Goal: Task Accomplishment & Management: Complete application form

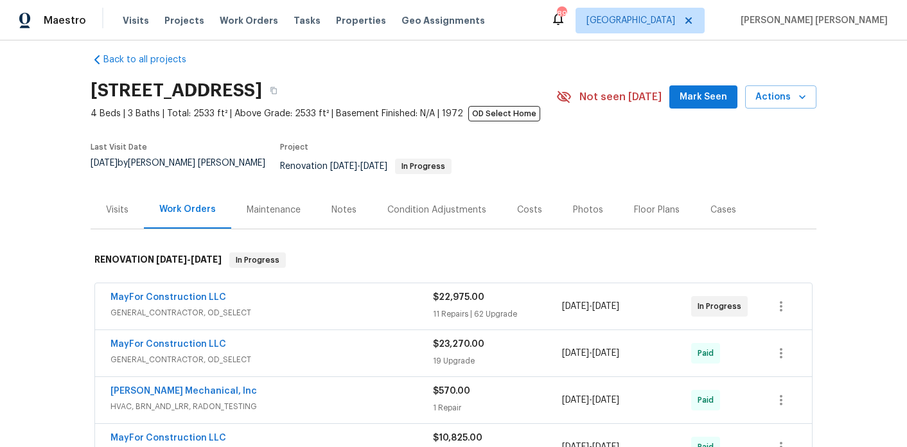
scroll to position [14, 0]
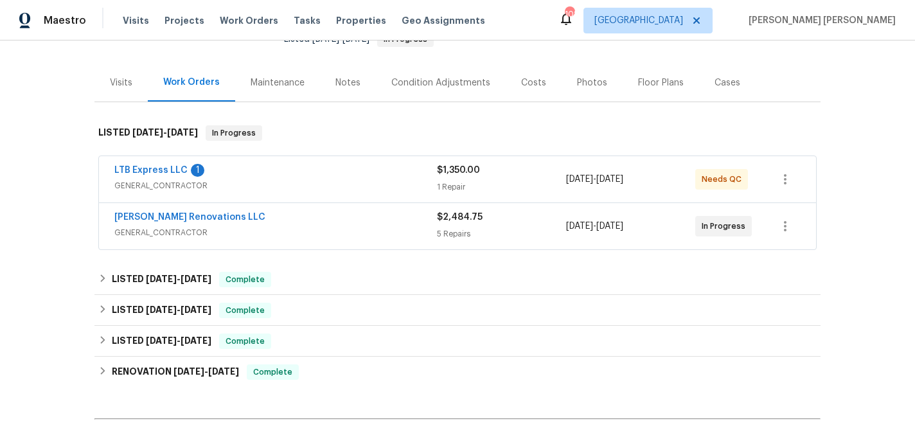
scroll to position [143, 0]
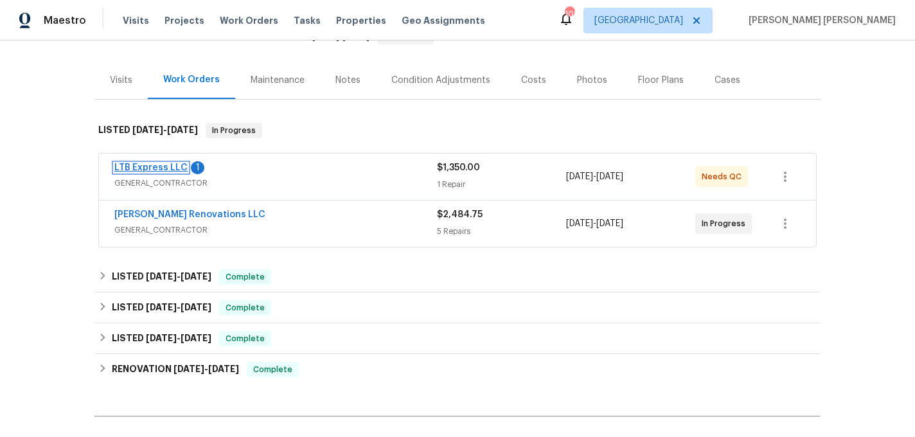
click at [166, 163] on link "LTB Express LLC" at bounding box center [150, 167] width 73 height 9
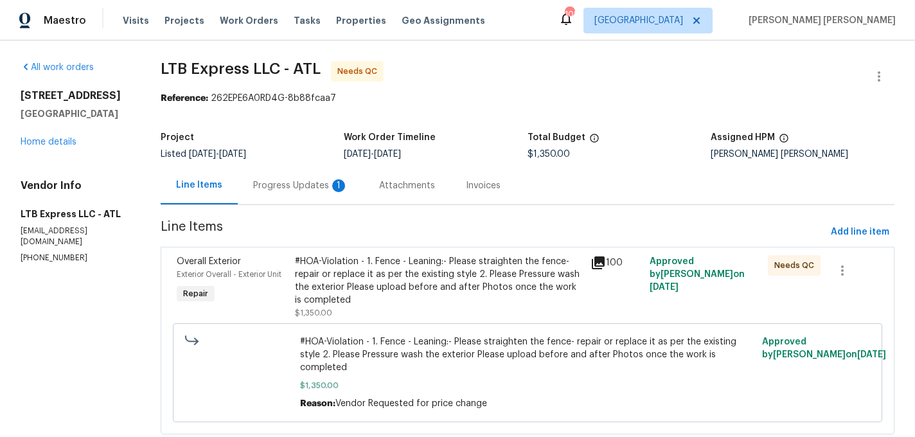
click at [310, 188] on div "Progress Updates 1" at bounding box center [300, 185] width 95 height 13
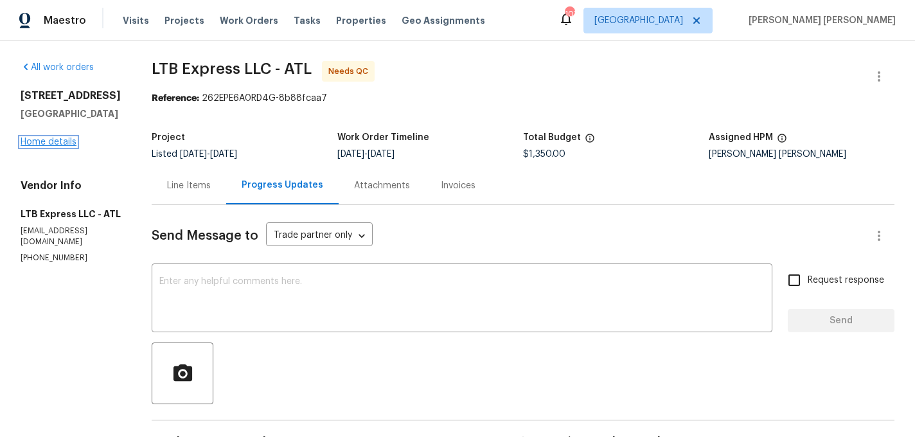
click at [50, 146] on link "Home details" at bounding box center [49, 141] width 56 height 9
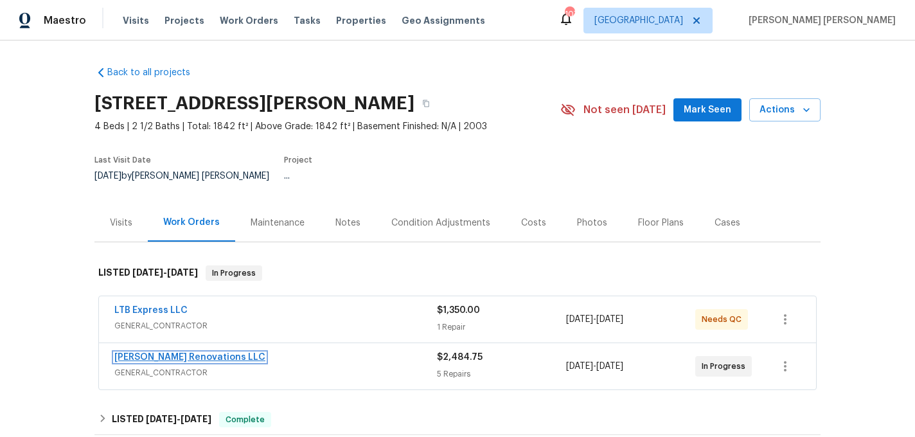
click at [190, 353] on link "Aseem Renovations LLC" at bounding box center [189, 357] width 151 height 9
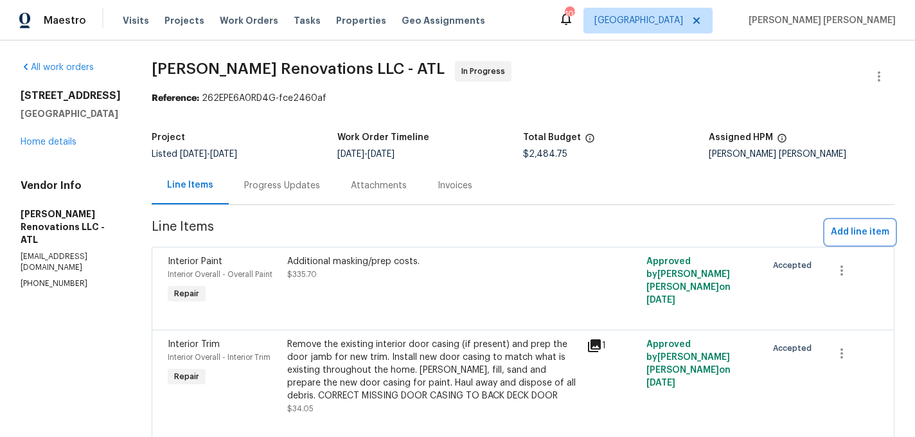
click at [836, 235] on span "Add line item" at bounding box center [860, 232] width 58 height 16
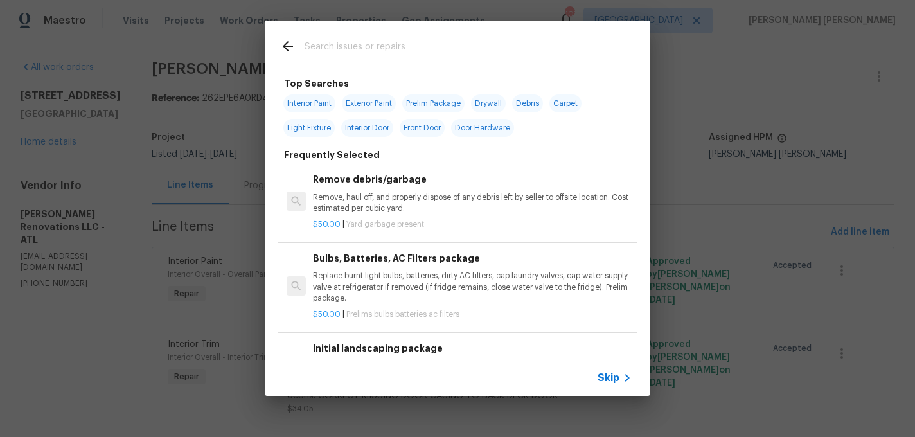
click at [339, 50] on input "text" at bounding box center [441, 48] width 272 height 19
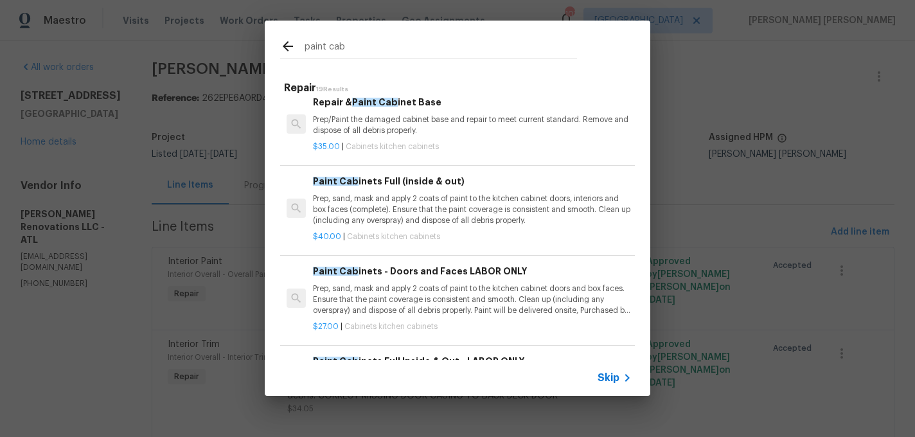
scroll to position [113, 0]
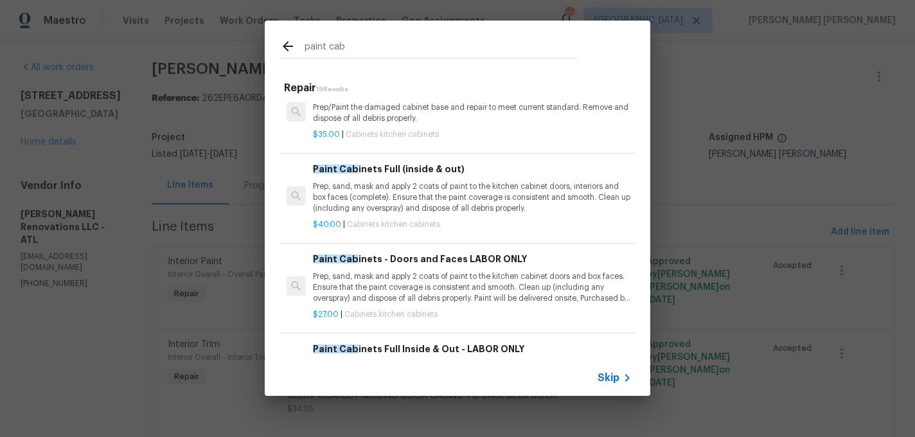
type input "paint cab"
click at [398, 212] on p "Prep, sand, mask and apply 2 coats of paint to the kitchen cabinet doors, inter…" at bounding box center [472, 197] width 319 height 33
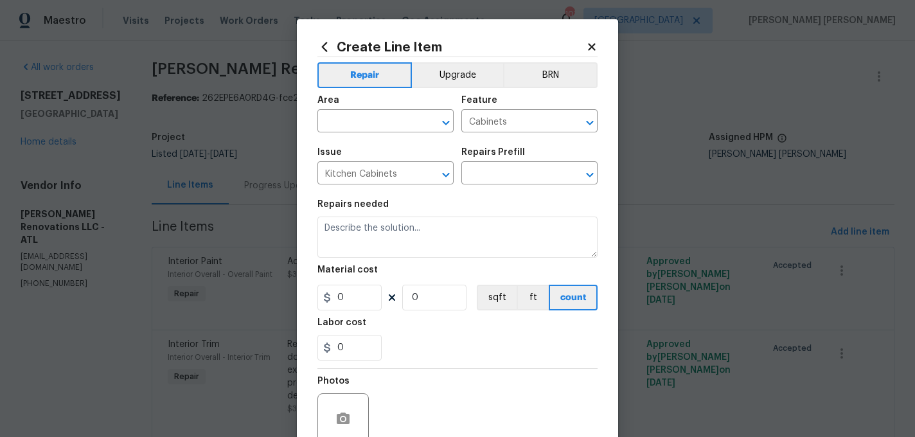
type textarea "Prep, sand, mask and apply 2 coats of paint to the kitchen cabinet doors, inter…"
type input "1"
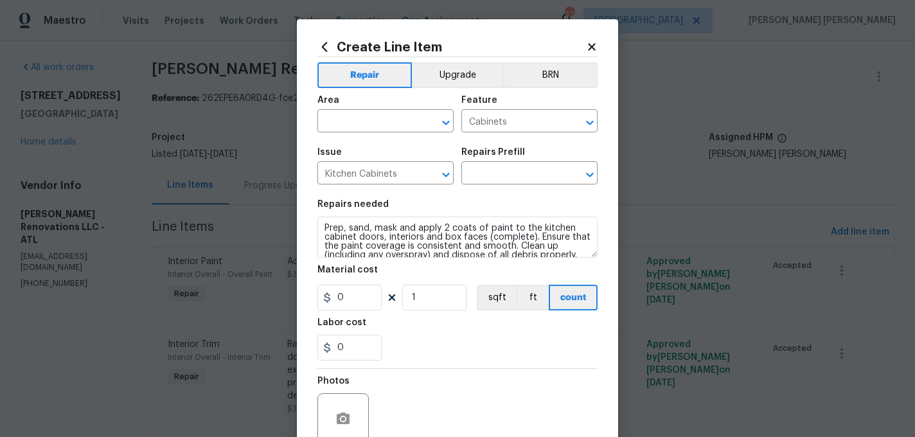
type input "Paint Cabinets Full (inside & out) $40.00"
type input "40"
click at [393, 124] on input "text" at bounding box center [367, 122] width 100 height 20
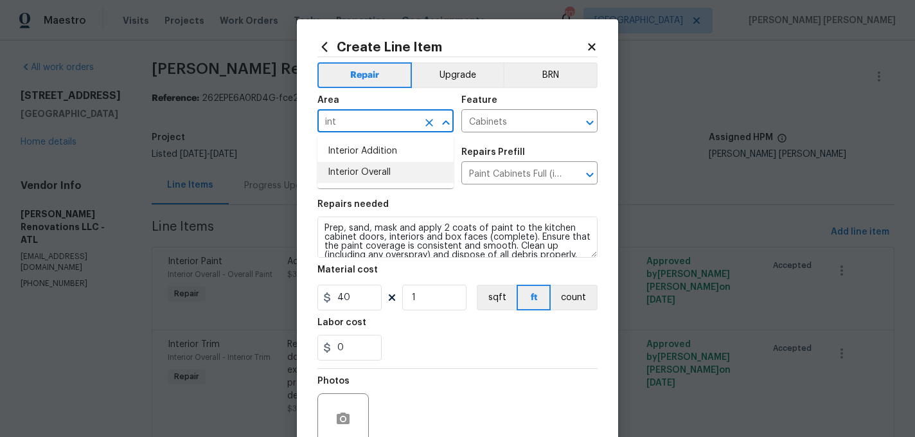
click at [364, 177] on li "Interior Overall" at bounding box center [385, 172] width 136 height 21
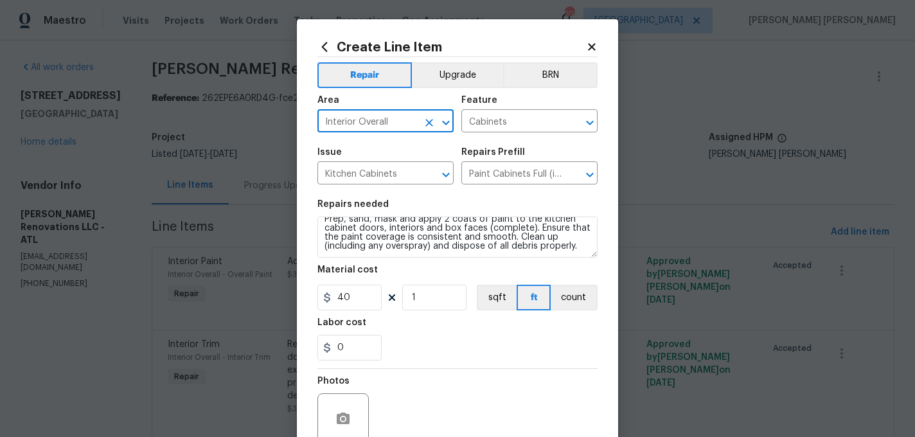
type input "Interior Overall"
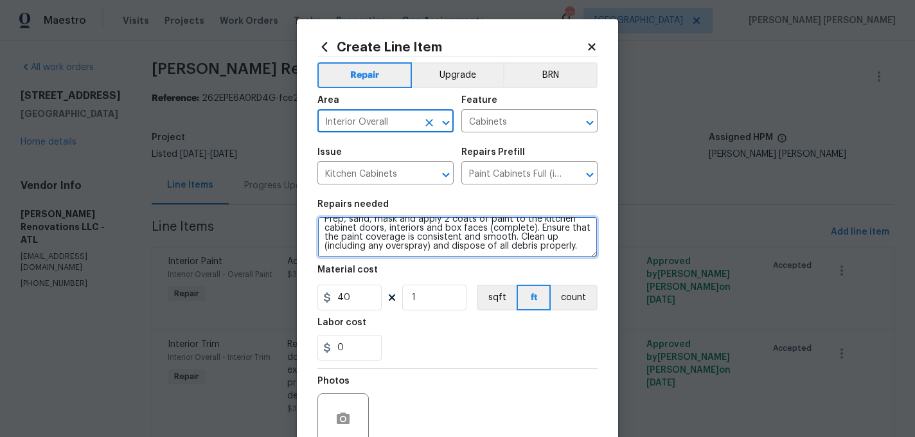
click at [579, 249] on textarea "Prep, sand, mask and apply 2 coats of paint to the kitchen cabinet doors, inter…" at bounding box center [457, 237] width 280 height 41
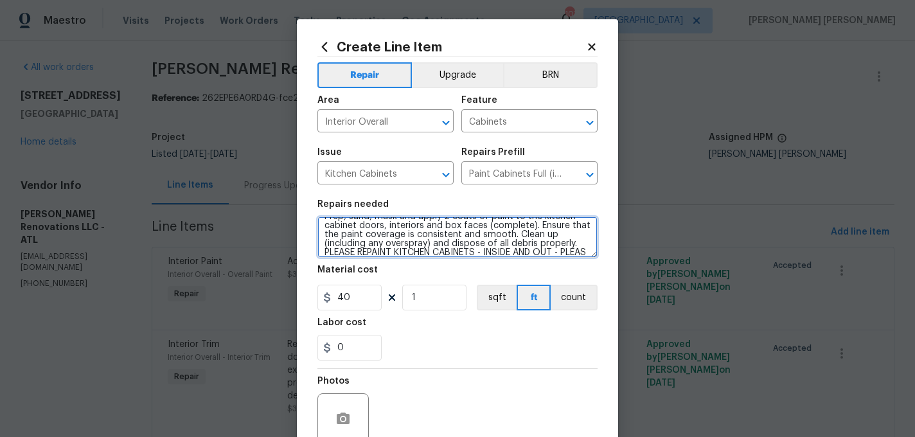
scroll to position [21, 0]
type textarea "Prep, sand, mask and apply 2 coats of paint to the kitchen cabinet doors, inter…"
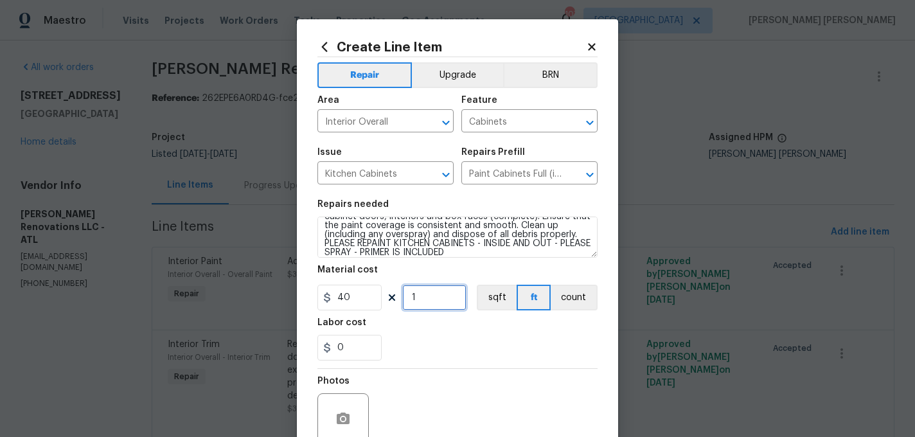
click at [430, 295] on input "1" at bounding box center [434, 298] width 64 height 26
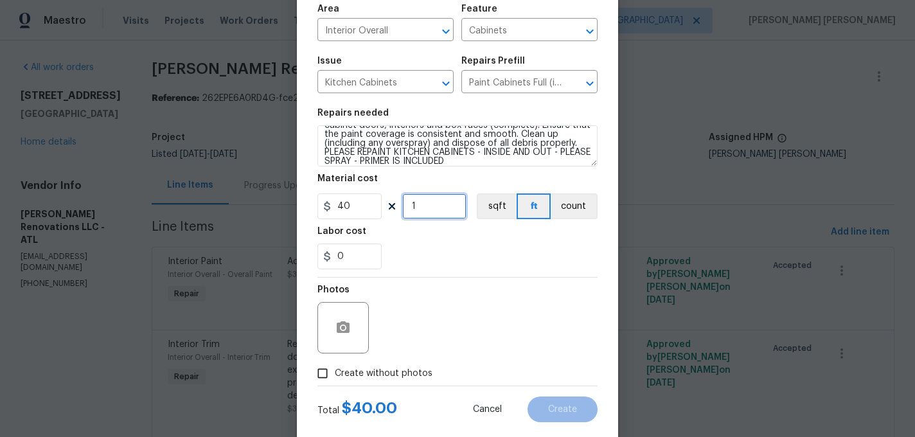
scroll to position [92, 0]
type input "24"
click at [348, 199] on input "40" at bounding box center [349, 206] width 64 height 26
click at [349, 205] on input "40" at bounding box center [349, 206] width 64 height 26
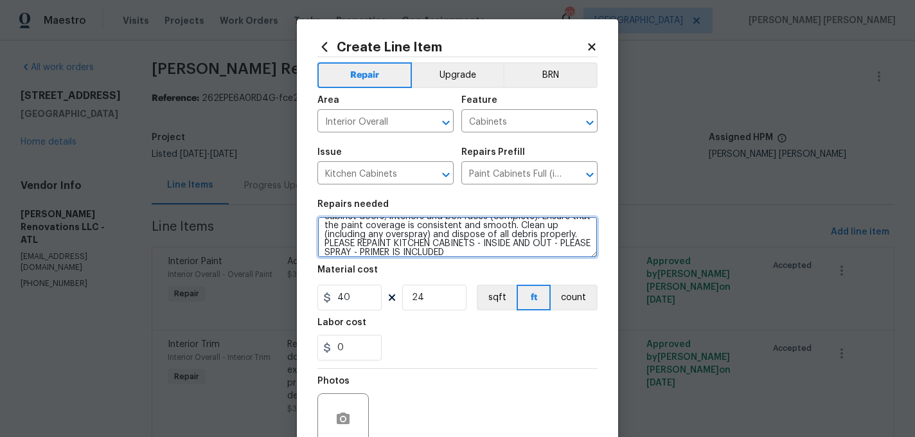
scroll to position [27, 0]
drag, startPoint x: 505, startPoint y: 255, endPoint x: 319, endPoint y: 240, distance: 186.3
click at [319, 240] on textarea "Prep, sand, mask and apply 2 coats of paint to the kitchen cabinet doors, inter…" at bounding box center [457, 237] width 280 height 41
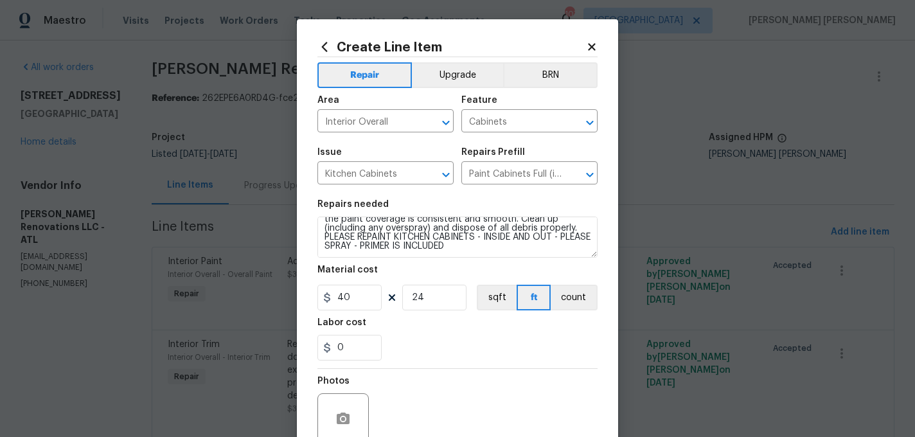
click at [326, 45] on icon at bounding box center [324, 47] width 14 height 14
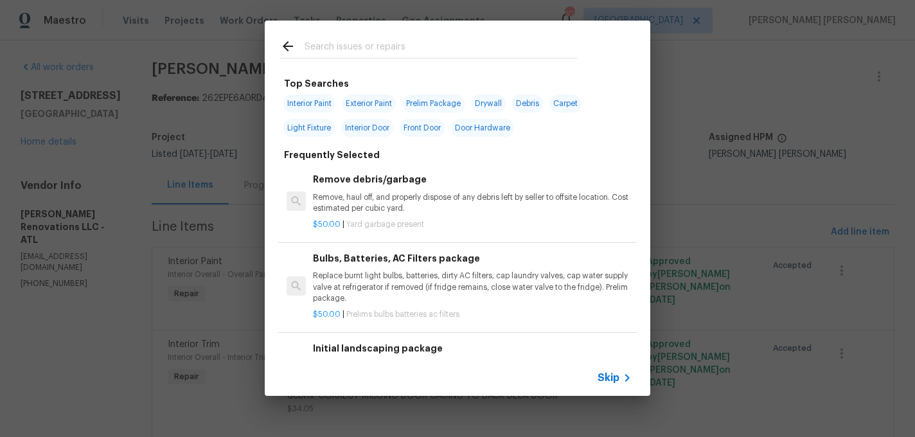
click at [370, 51] on input "text" at bounding box center [441, 48] width 272 height 19
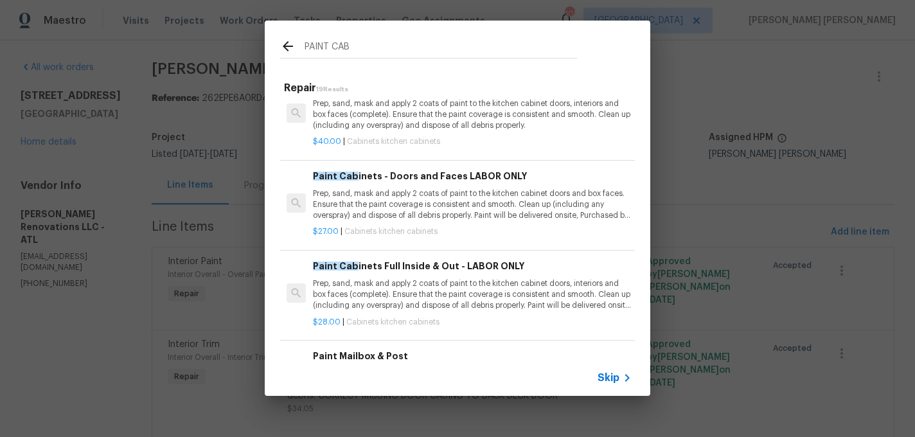
scroll to position [197, 0]
type input "PAINT CAB"
click at [425, 305] on p "Prep, sand, mask and apply 2 coats of paint to the kitchen cabinet doors, inter…" at bounding box center [472, 294] width 319 height 33
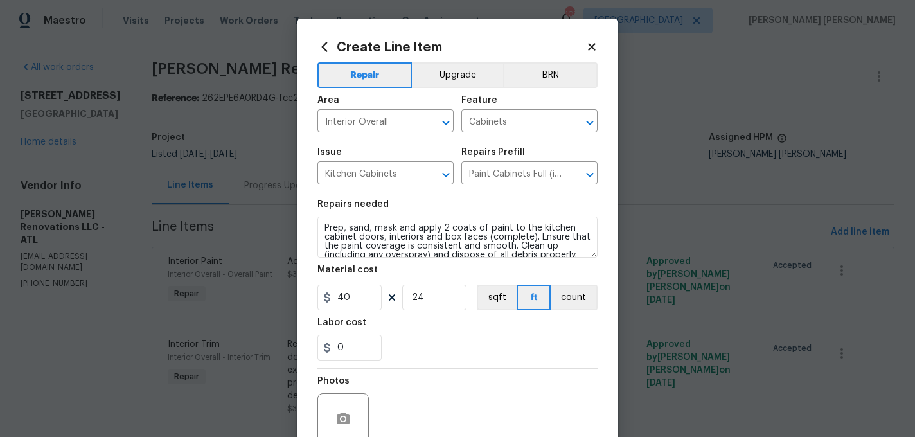
type textarea "Prep, sand, mask and apply 2 coats of paint to the kitchen cabinet doors, inter…"
type input "Paint Cabinets Full Inside & Out - LABOR ONLY $28.00"
type input "28"
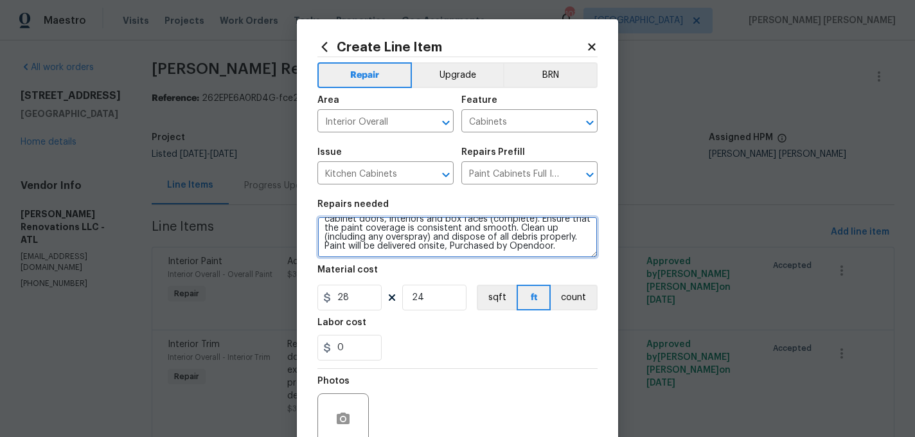
click at [570, 253] on textarea "Prep, sand, mask and apply 2 coats of paint to the kitchen cabinet doors, inter…" at bounding box center [457, 237] width 280 height 41
paste textarea "PLEASE REPAINT KITCHEN CABINETS - INSIDE AND OUT - PLEASE SPRAY - PRIMER IS INC…"
type textarea "Prep, sand, mask and apply 2 coats of paint to the kitchen cabinet doors, inter…"
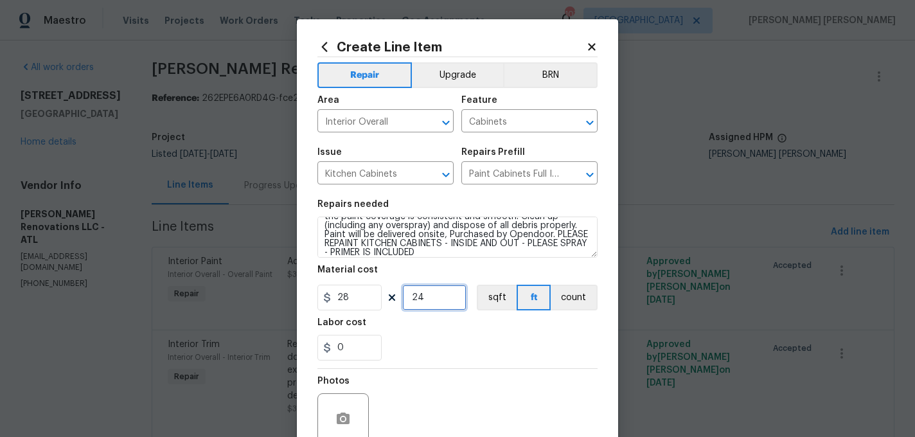
click at [416, 299] on input "24" at bounding box center [434, 298] width 64 height 26
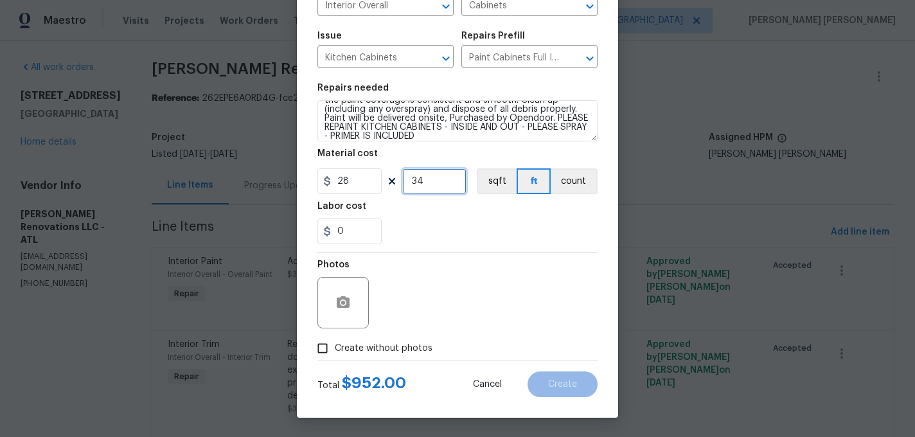
scroll to position [0, 0]
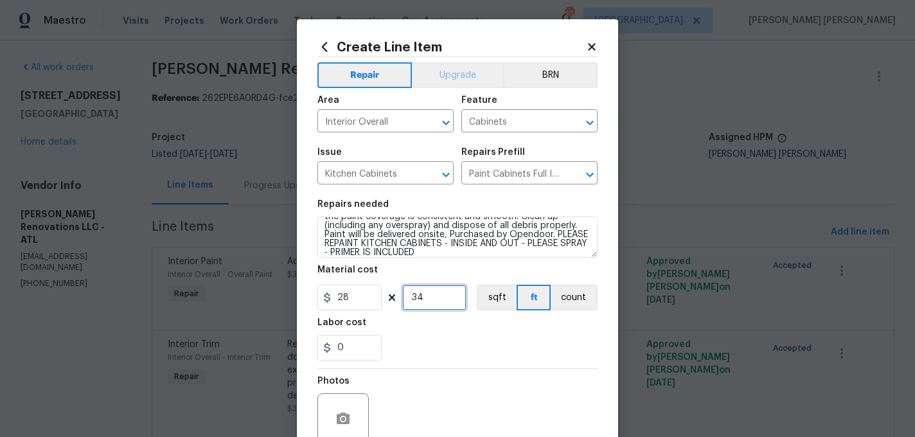
type input "34"
click at [468, 76] on button "Upgrade" at bounding box center [458, 75] width 92 height 26
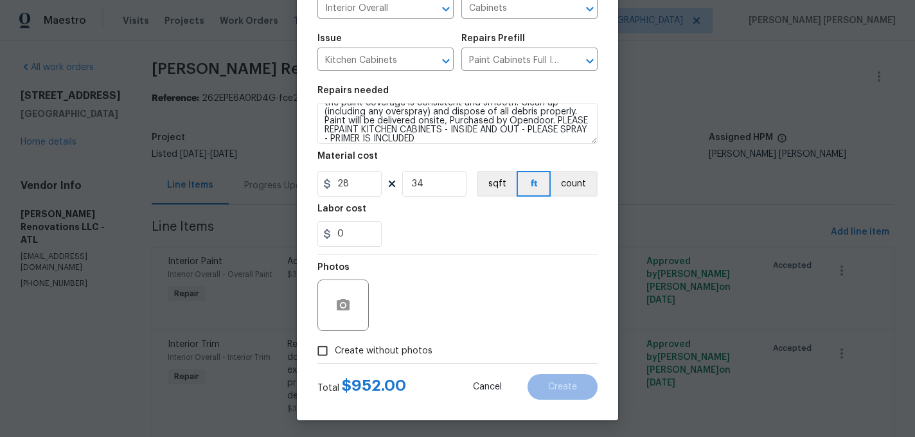
scroll to position [116, 0]
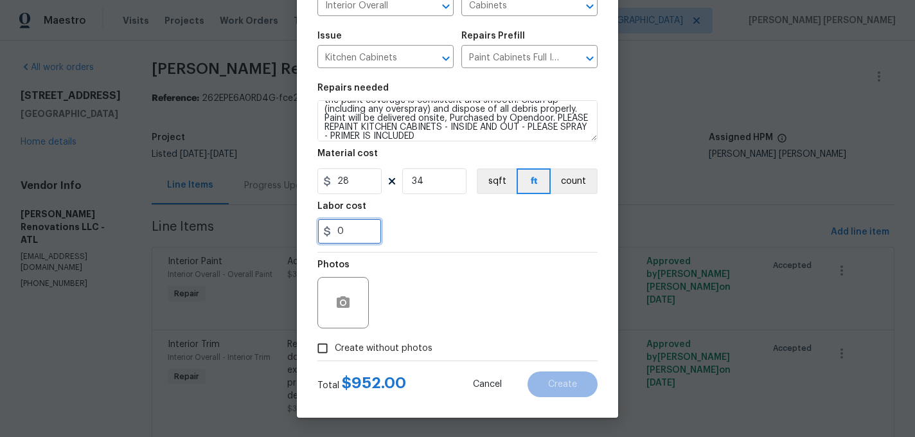
click at [369, 234] on input "0" at bounding box center [349, 231] width 64 height 26
type input "250"
click at [452, 238] on div "250" at bounding box center [457, 231] width 280 height 26
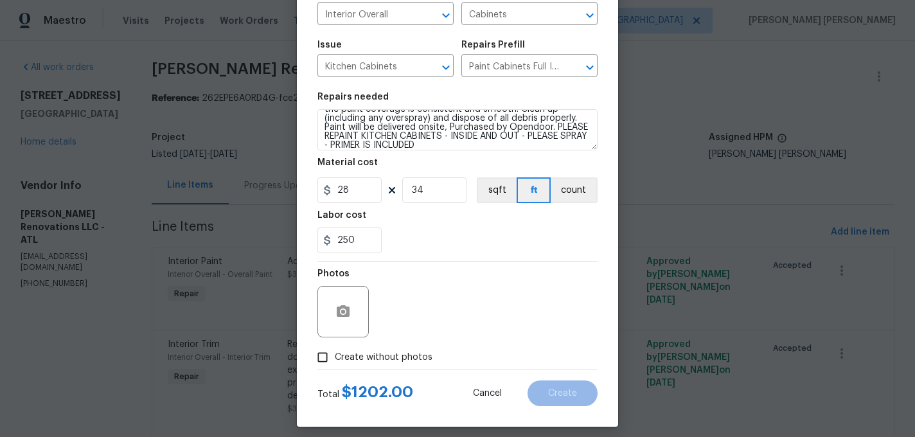
scroll to position [110, 0]
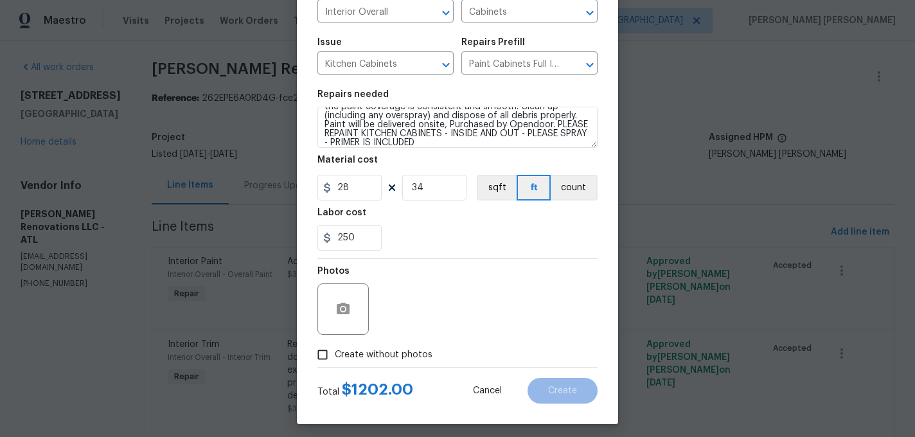
click at [398, 364] on label "Create without photos" at bounding box center [371, 354] width 122 height 24
click at [335, 364] on input "Create without photos" at bounding box center [322, 354] width 24 height 24
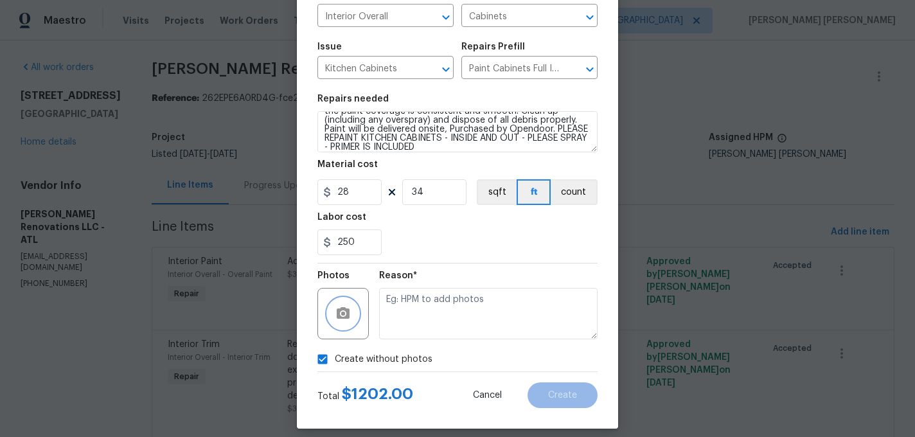
click at [347, 328] on button "button" at bounding box center [343, 313] width 31 height 31
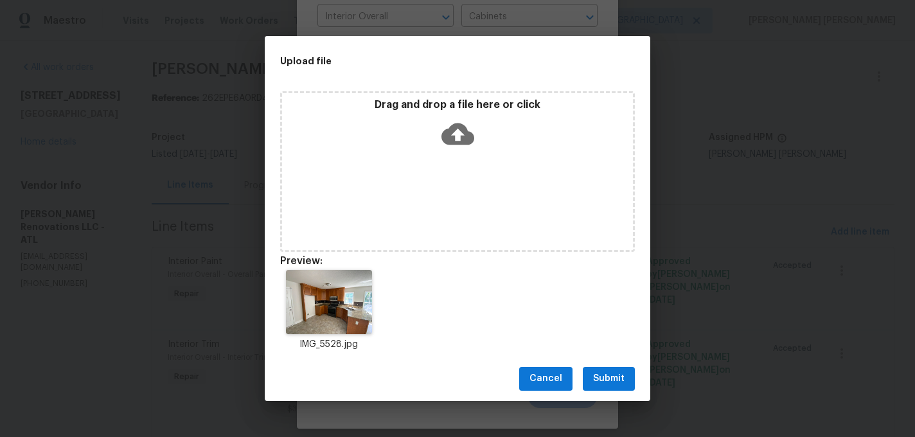
click at [605, 372] on span "Submit" at bounding box center [608, 379] width 31 height 16
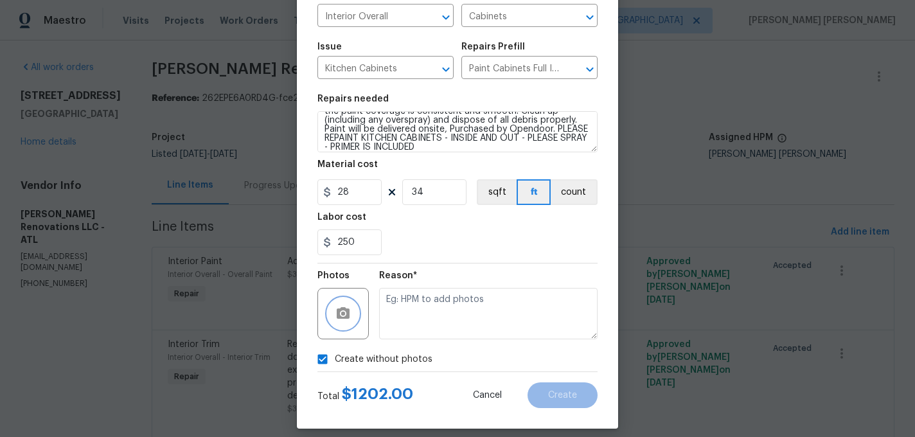
checkbox input "false"
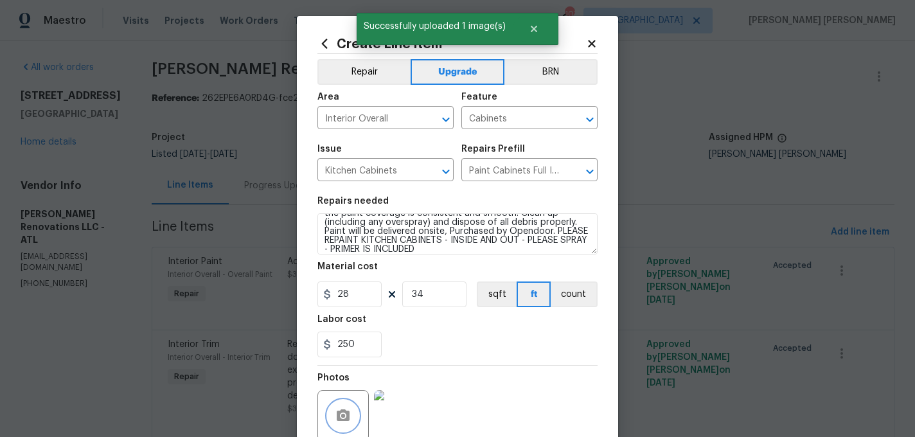
scroll to position [117, 0]
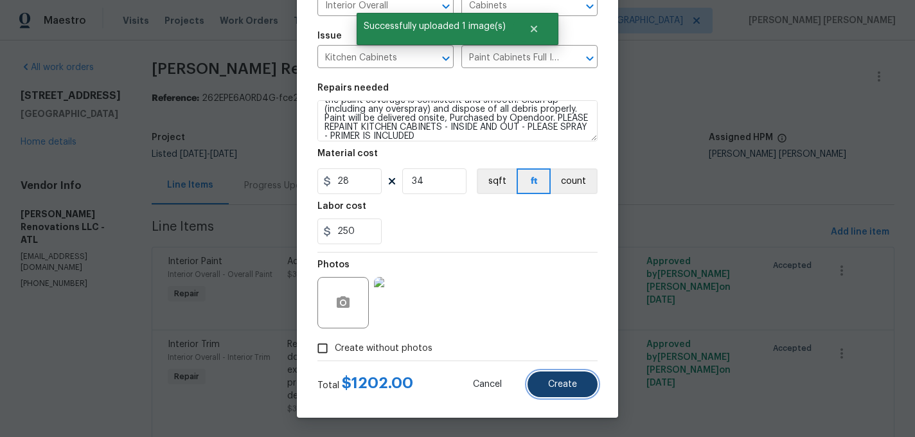
click at [560, 387] on span "Create" at bounding box center [562, 385] width 29 height 10
type input "0"
checkbox input "true"
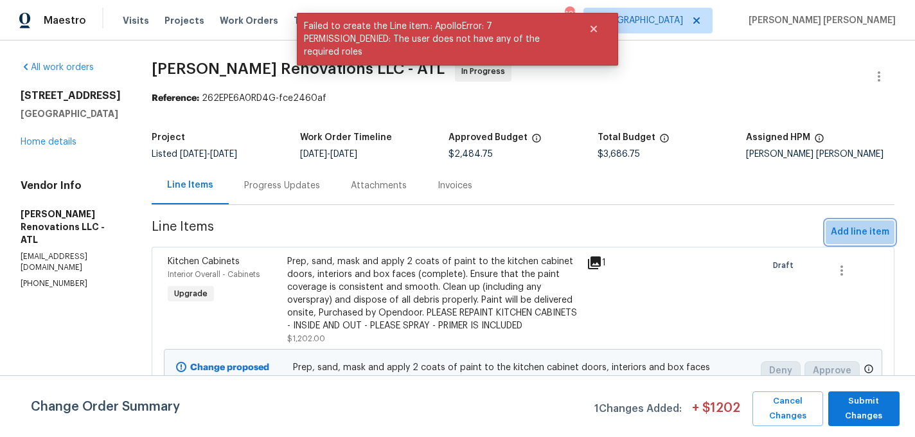
click at [870, 235] on span "Add line item" at bounding box center [860, 232] width 58 height 16
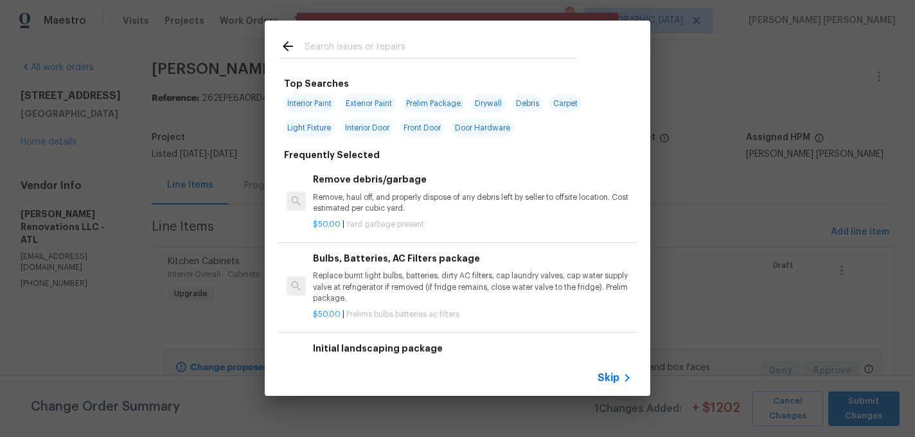
click at [324, 43] on input "text" at bounding box center [441, 48] width 272 height 19
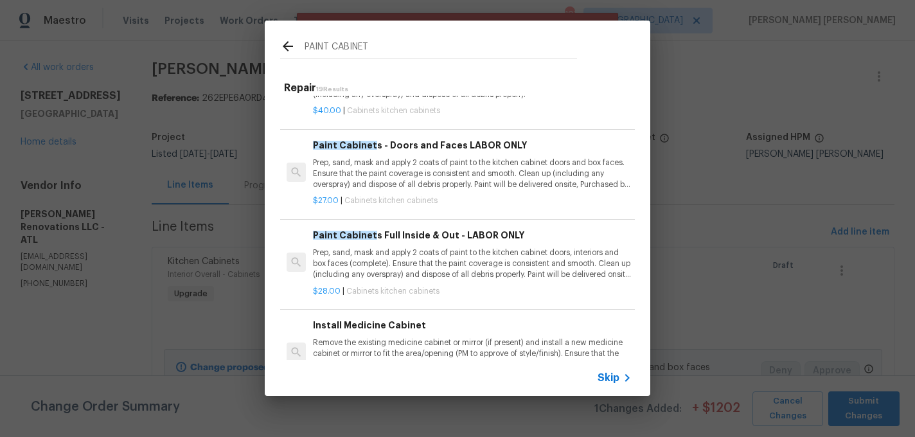
scroll to position [231, 0]
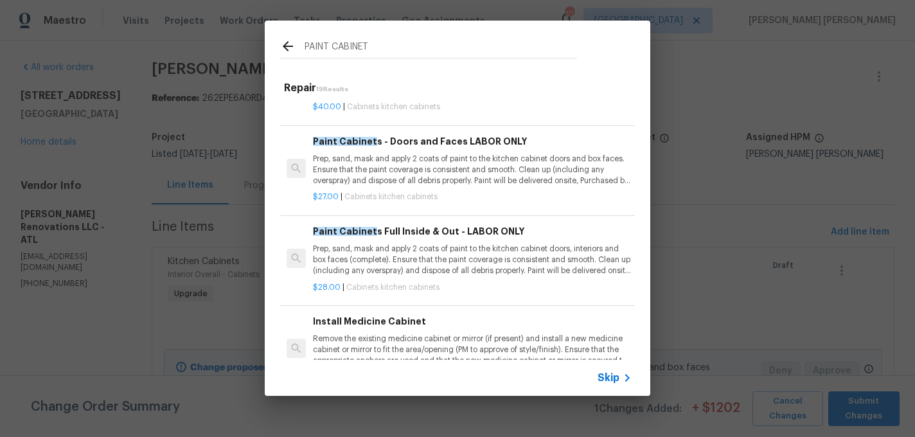
type input "PAINT CABINET"
click at [378, 256] on p "Prep, sand, mask and apply 2 coats of paint to the kitchen cabinet doors, inter…" at bounding box center [472, 259] width 319 height 33
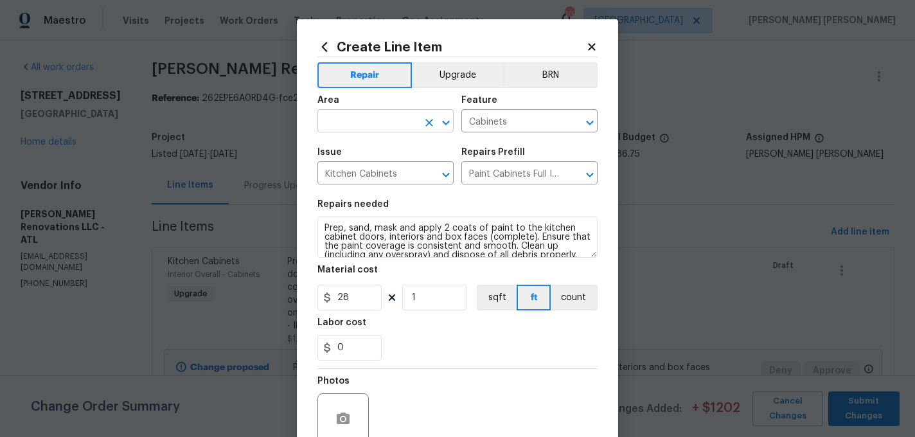
click at [387, 128] on input "text" at bounding box center [367, 122] width 100 height 20
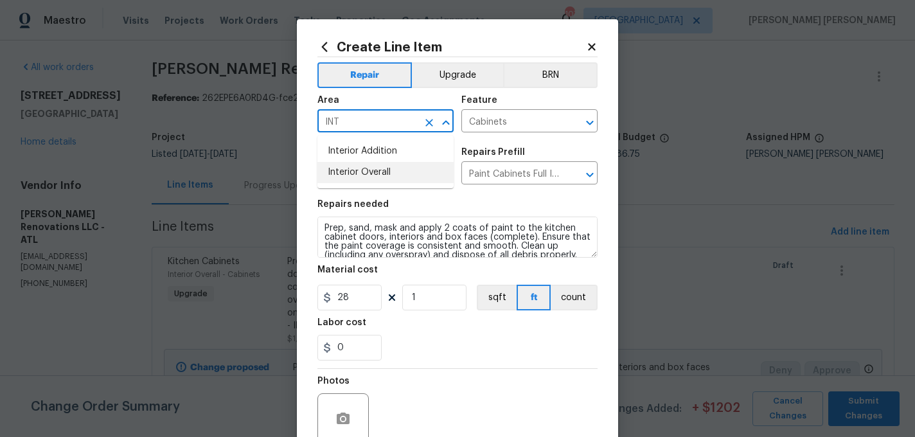
click at [376, 166] on li "Interior Overall" at bounding box center [385, 172] width 136 height 21
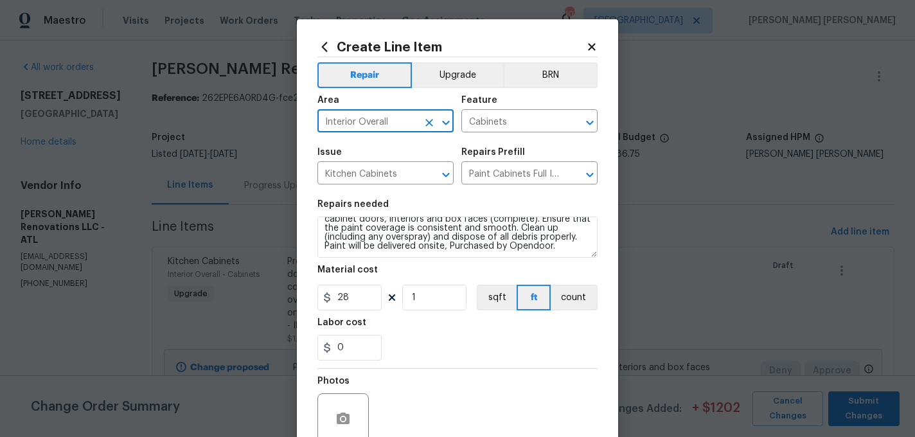
type input "Interior Overall"
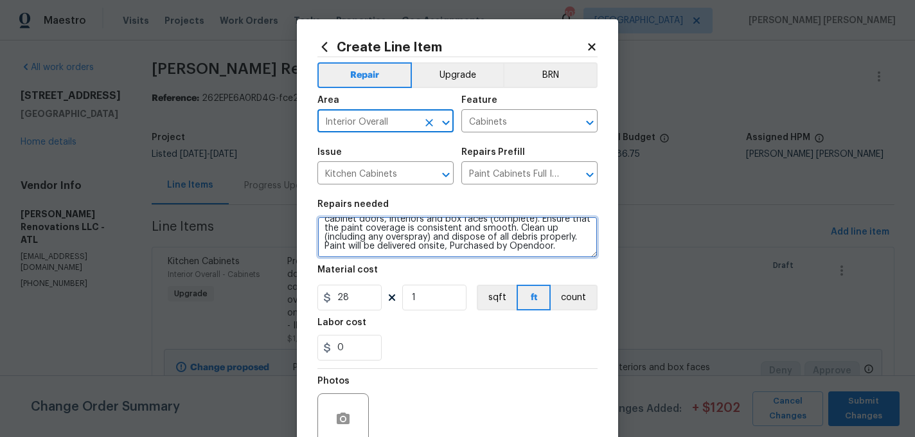
click at [563, 245] on textarea "Prep, sand, mask and apply 2 coats of paint to the kitchen cabinet doors, inter…" at bounding box center [457, 237] width 280 height 41
paste textarea "PLEASE REPAINT KITCHEN CABINETS - INSIDE AND OUT - PLEASE SPRAY - PRIMER IS INC…"
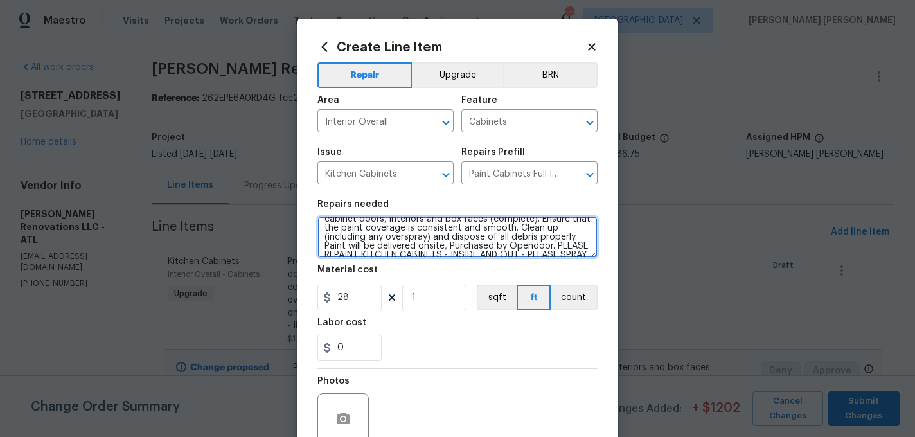
scroll to position [30, 0]
click at [378, 243] on textarea "Prep, sand, mask and apply 2 coats of paint to the kitchen cabinet doors, inter…" at bounding box center [457, 237] width 280 height 41
type textarea "Prep, sand, mask and apply 2 coats of paint to the kitchen cabinet doors, inter…"
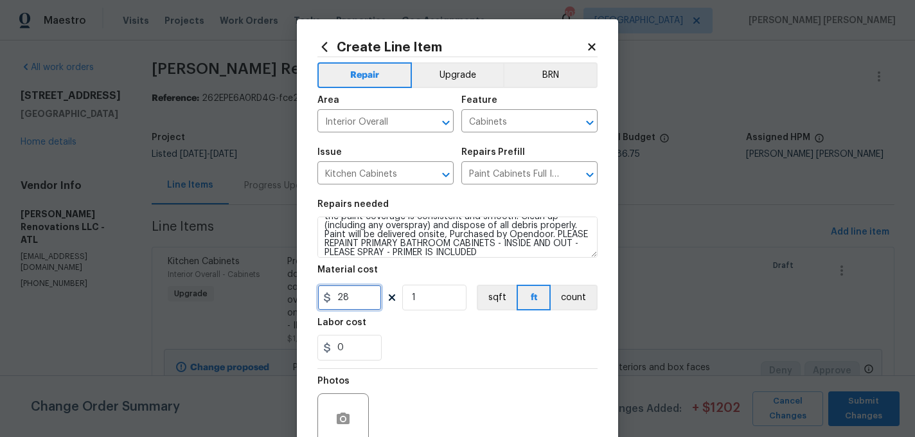
click at [364, 302] on input "28" at bounding box center [349, 298] width 64 height 26
click at [434, 298] on input "1" at bounding box center [434, 298] width 64 height 26
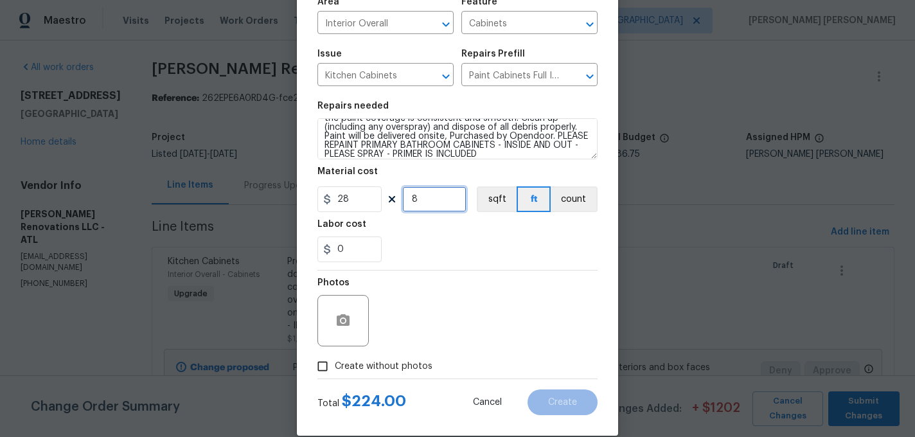
scroll to position [117, 0]
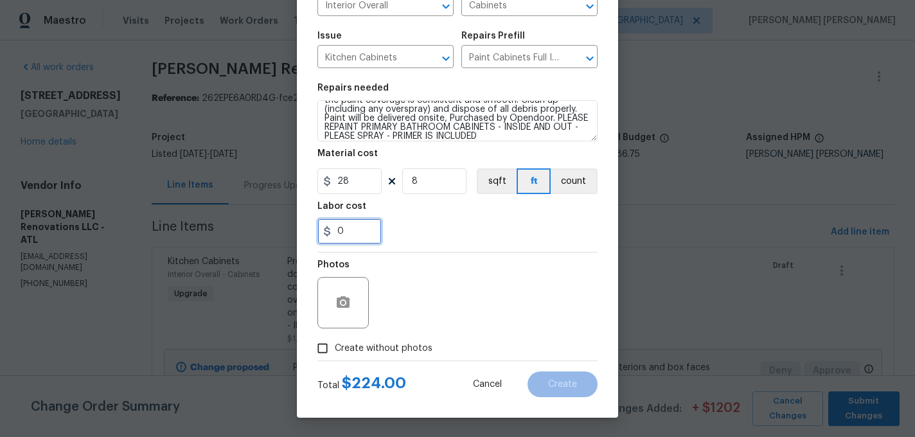
click at [351, 232] on input "0" at bounding box center [349, 231] width 64 height 26
click at [340, 306] on icon "button" at bounding box center [343, 302] width 13 height 12
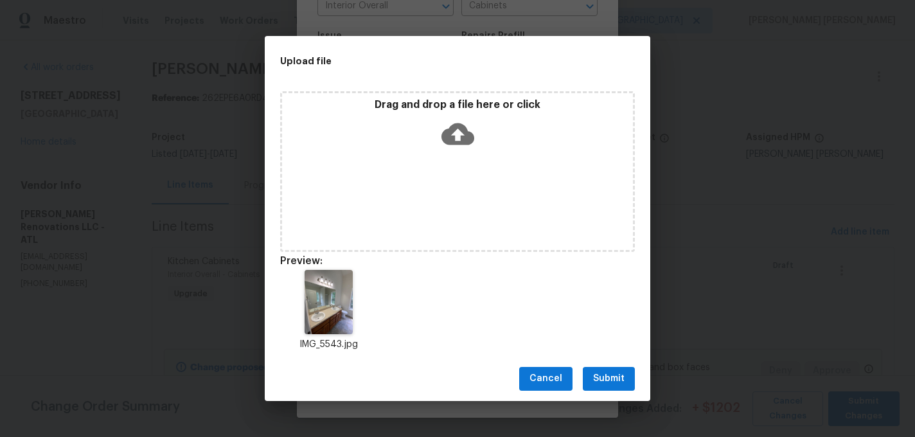
click at [625, 387] on button "Submit" at bounding box center [609, 379] width 52 height 24
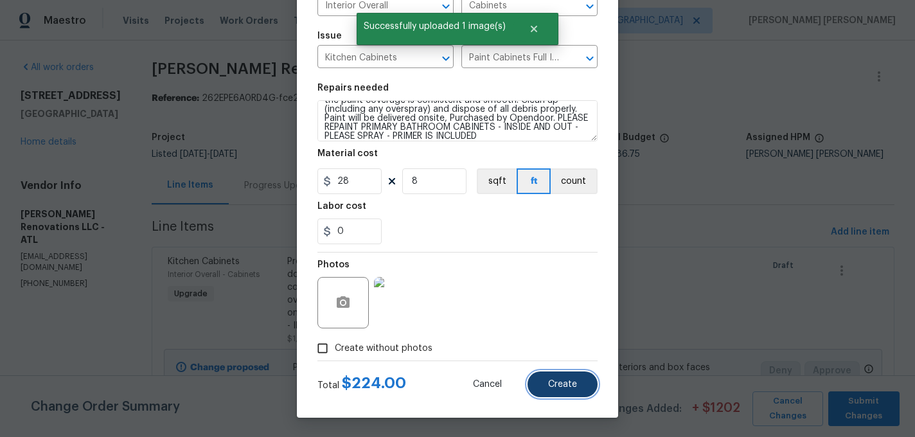
click at [568, 384] on span "Create" at bounding box center [562, 385] width 29 height 10
type input "0"
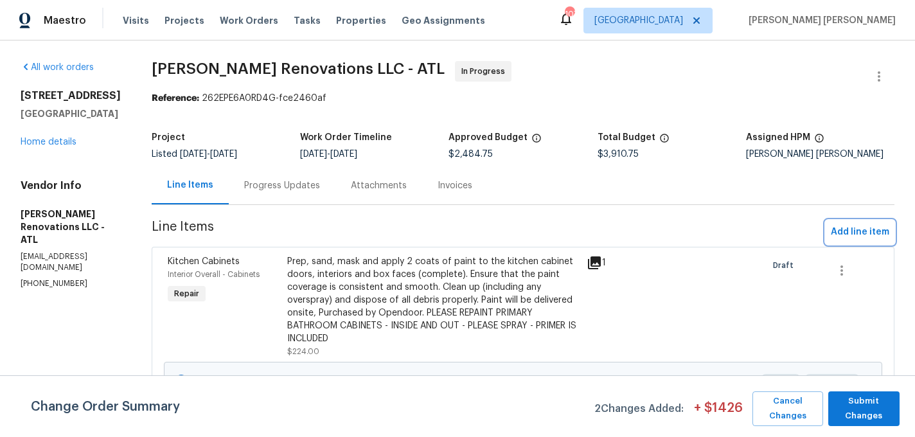
click at [868, 234] on span "Add line item" at bounding box center [860, 232] width 58 height 16
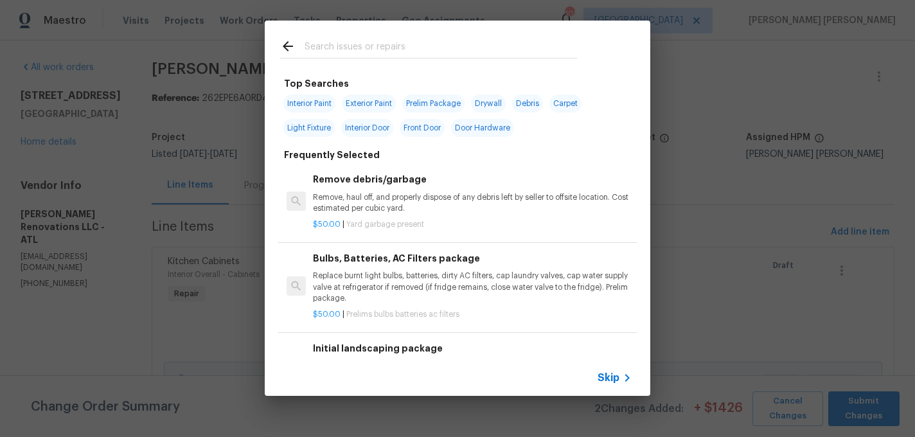
click at [380, 49] on input "text" at bounding box center [441, 48] width 272 height 19
click at [308, 102] on span "Interior Paint" at bounding box center [309, 103] width 52 height 18
type input "Interior Paint"
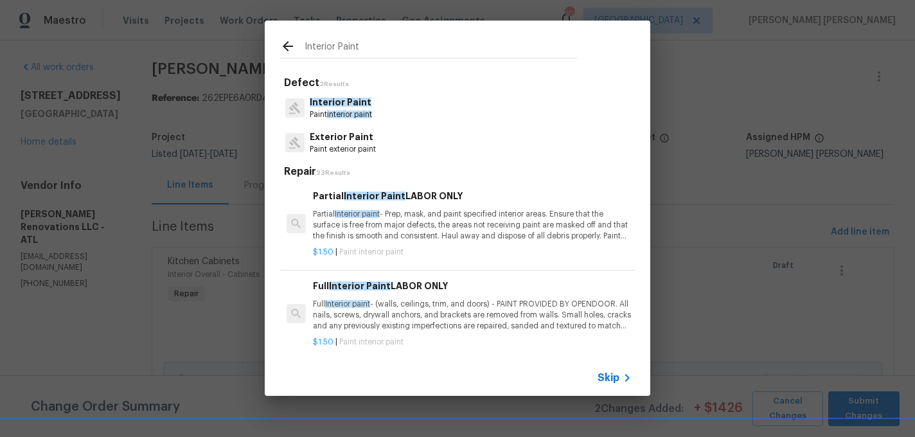
click at [357, 112] on span "interior paint" at bounding box center [349, 114] width 45 height 8
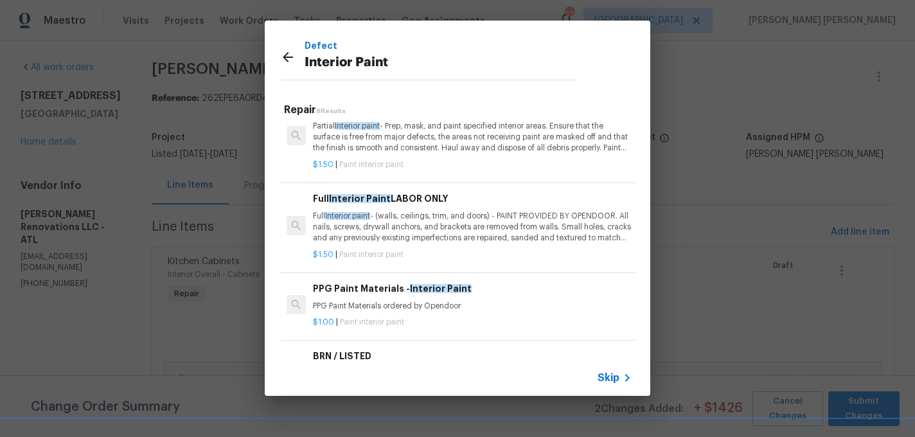
scroll to position [27, 0]
click at [407, 155] on div "$1.50 | Paint interior paint" at bounding box center [472, 162] width 319 height 16
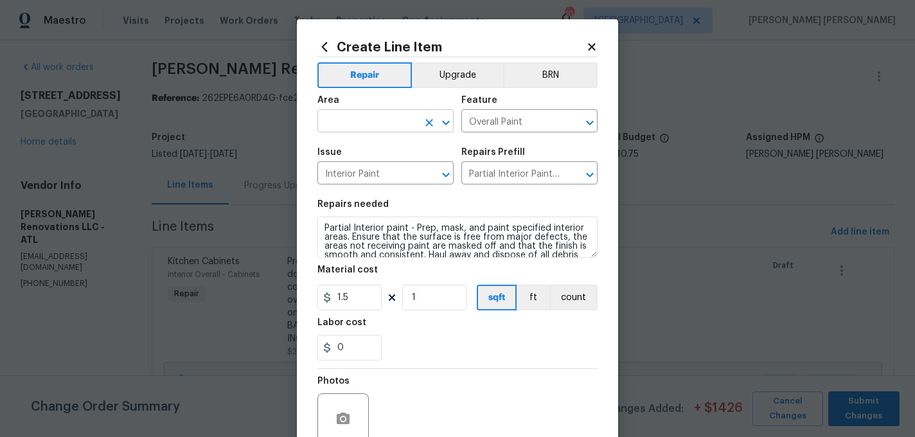
click at [351, 131] on input "text" at bounding box center [367, 122] width 100 height 20
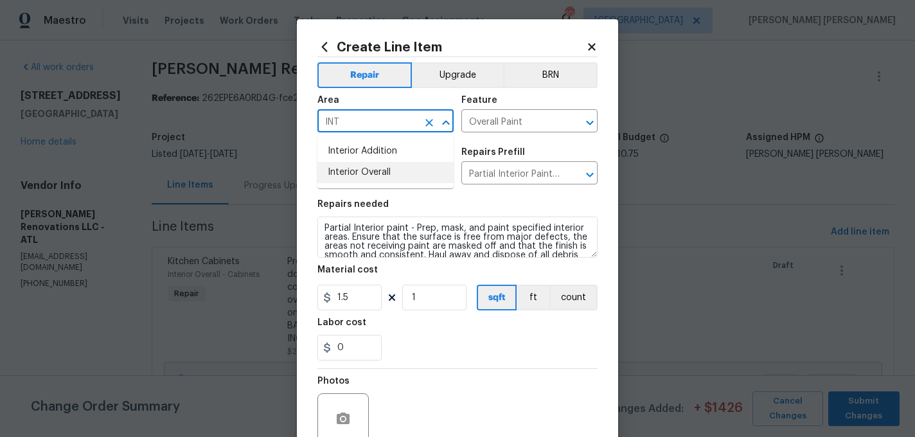
click at [369, 164] on li "Interior Overall" at bounding box center [385, 172] width 136 height 21
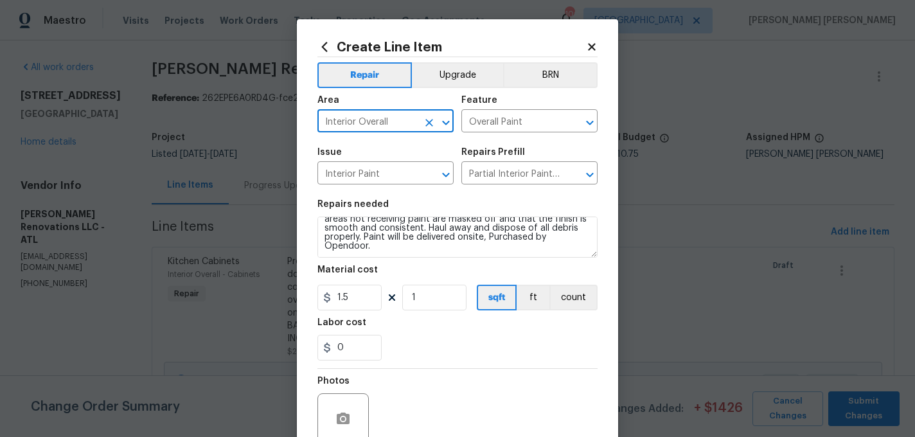
type input "Interior Overall"
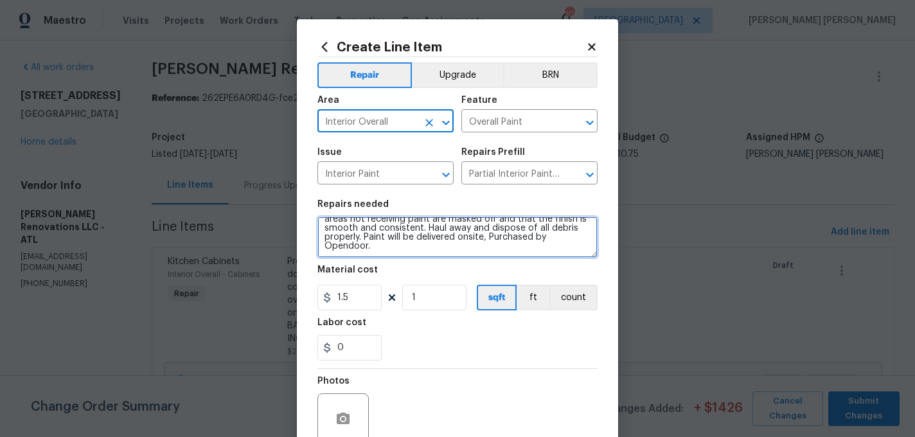
click at [465, 247] on textarea "Partial Interior paint - Prep, mask, and paint specified interior areas. Ensure…" at bounding box center [457, 237] width 280 height 41
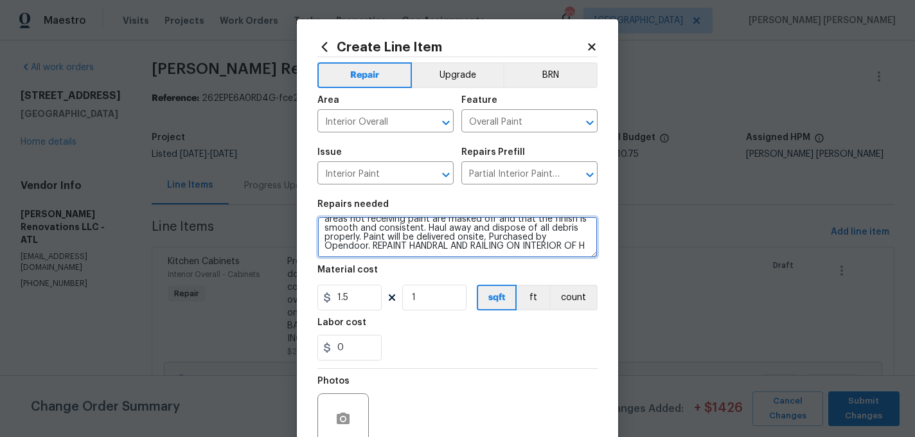
scroll to position [30, 0]
click at [425, 246] on textarea "Partial Interior paint - Prep, mask, and paint specified interior areas. Ensure…" at bounding box center [457, 237] width 280 height 41
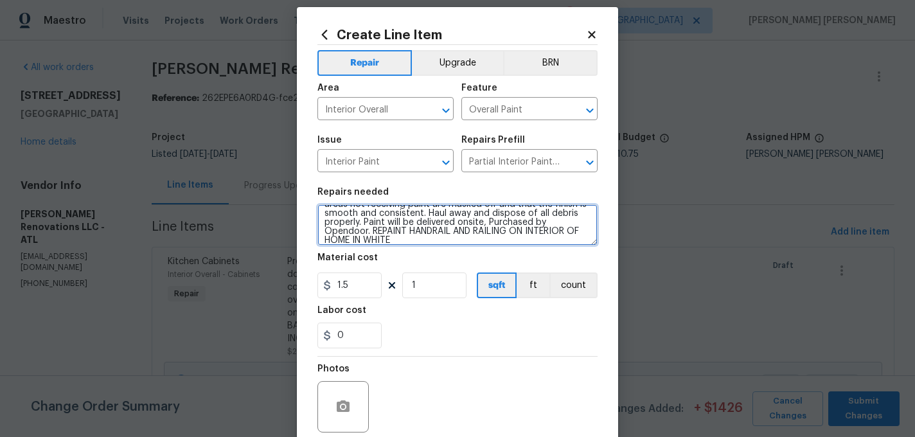
type textarea "Partial Interior paint - Prep, mask, and paint specified interior areas. Ensure…"
click at [355, 310] on h5 "Labor cost" at bounding box center [341, 310] width 49 height 9
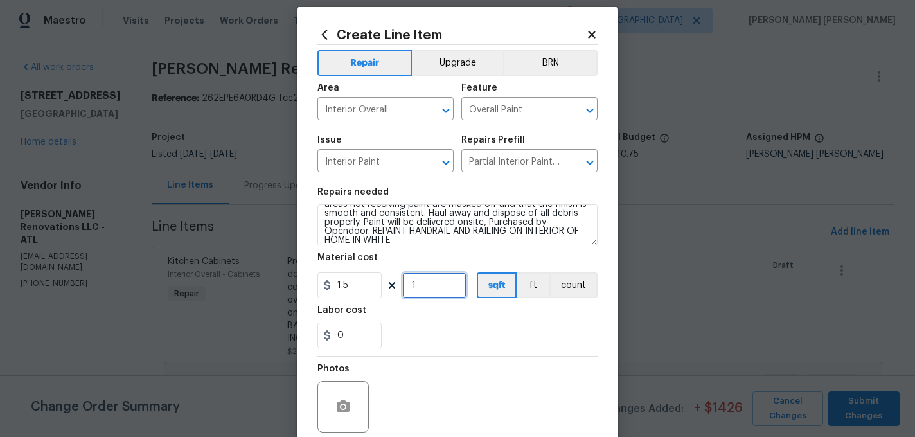
click at [432, 288] on input "1" at bounding box center [434, 285] width 64 height 26
click at [367, 286] on input "1.5" at bounding box center [349, 285] width 64 height 26
click at [408, 286] on input "1" at bounding box center [434, 285] width 64 height 26
click at [427, 286] on input "1" at bounding box center [434, 285] width 64 height 26
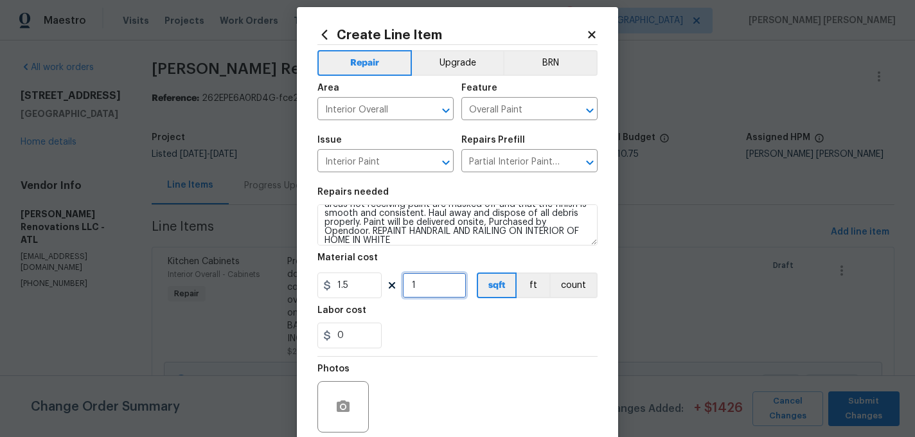
click at [427, 286] on input "1" at bounding box center [434, 285] width 64 height 26
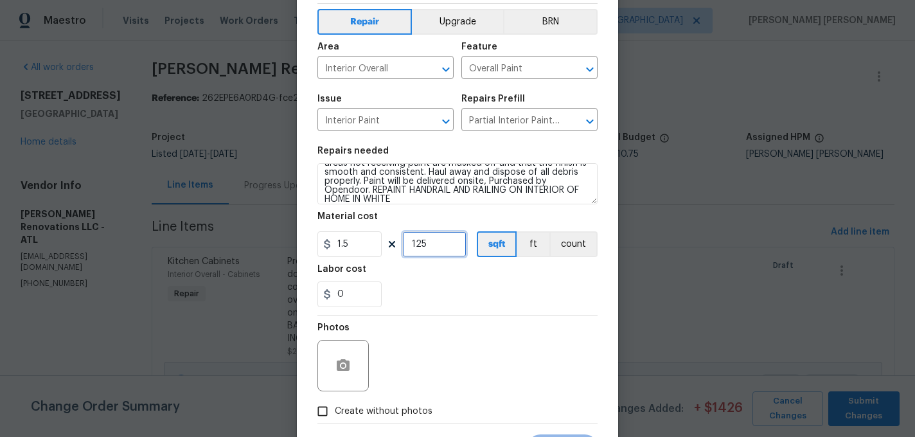
scroll to position [117, 0]
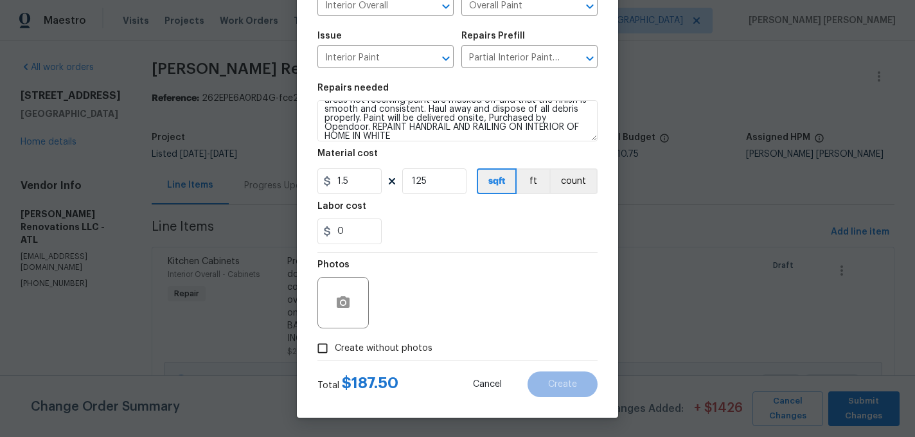
click at [443, 249] on section "Repairs needed Partial Interior paint - Prep, mask, and paint specified interio…" at bounding box center [457, 164] width 280 height 176
click at [439, 179] on input "125" at bounding box center [434, 181] width 64 height 26
type input "1"
click at [360, 182] on input "1.5" at bounding box center [349, 181] width 64 height 26
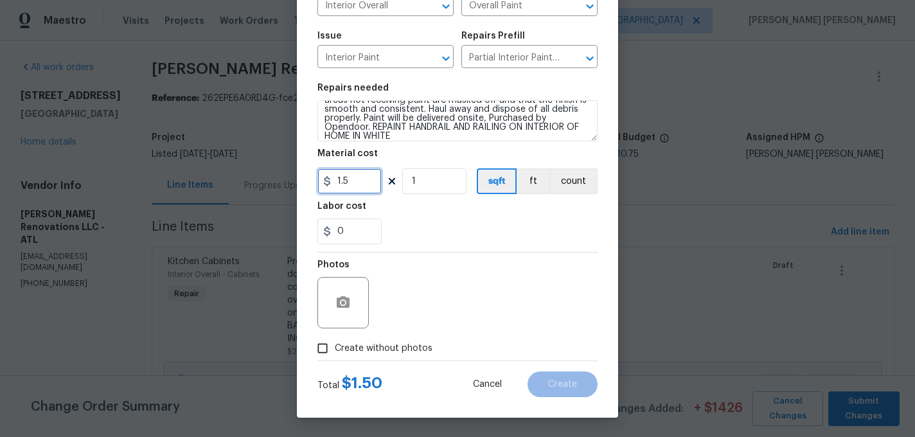
click at [360, 182] on input "1.5" at bounding box center [349, 181] width 64 height 26
type input "350"
click at [421, 229] on div "0" at bounding box center [457, 231] width 280 height 26
click at [387, 349] on span "Create without photos" at bounding box center [384, 348] width 98 height 13
click at [335, 349] on input "Create without photos" at bounding box center [322, 348] width 24 height 24
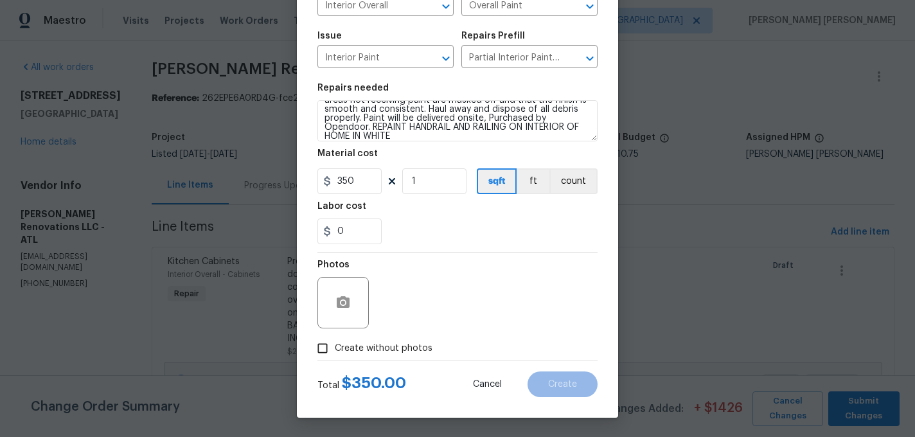
checkbox input "true"
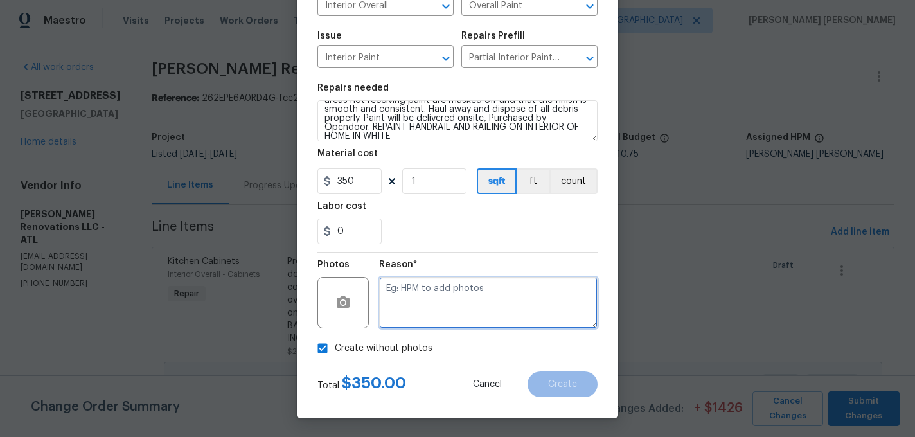
click at [433, 307] on textarea at bounding box center [488, 302] width 218 height 51
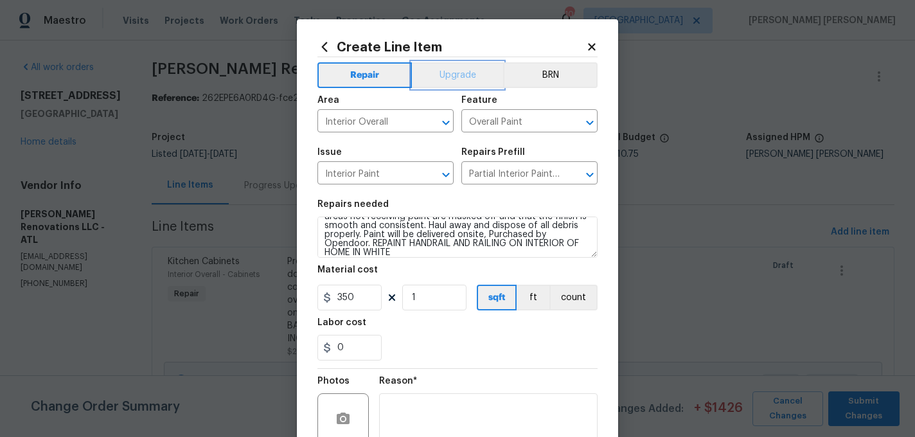
click at [455, 70] on button "Upgrade" at bounding box center [458, 75] width 92 height 26
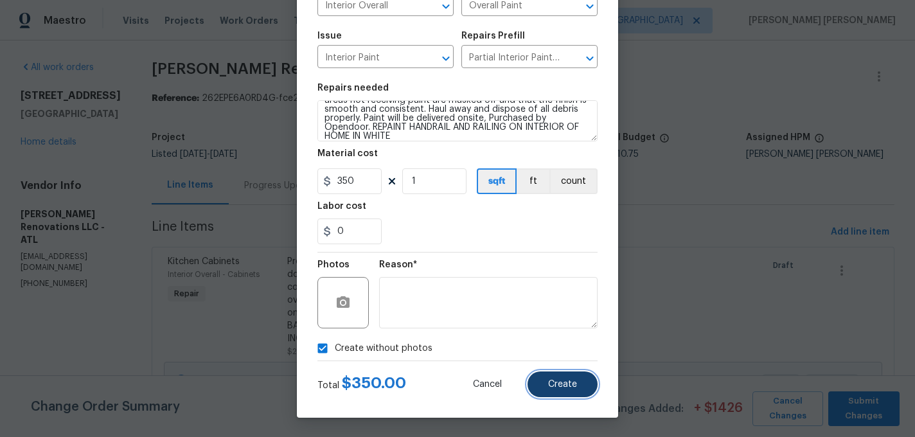
click at [587, 385] on button "Create" at bounding box center [562, 384] width 70 height 26
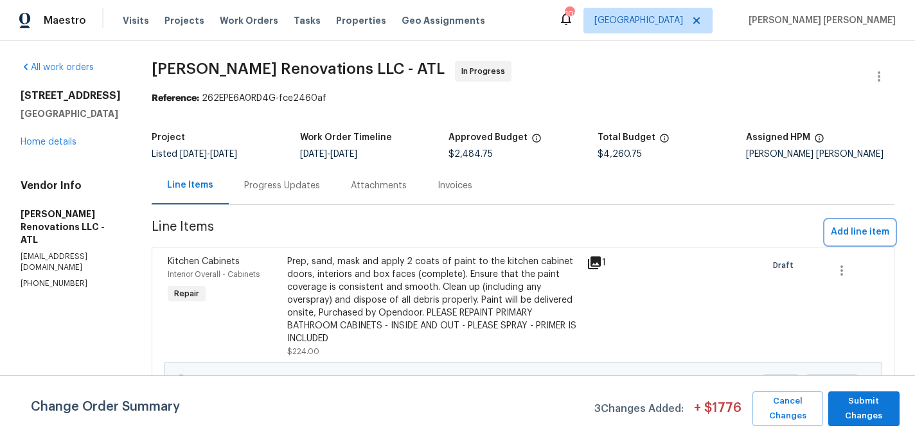
click at [844, 227] on span "Add line item" at bounding box center [860, 232] width 58 height 16
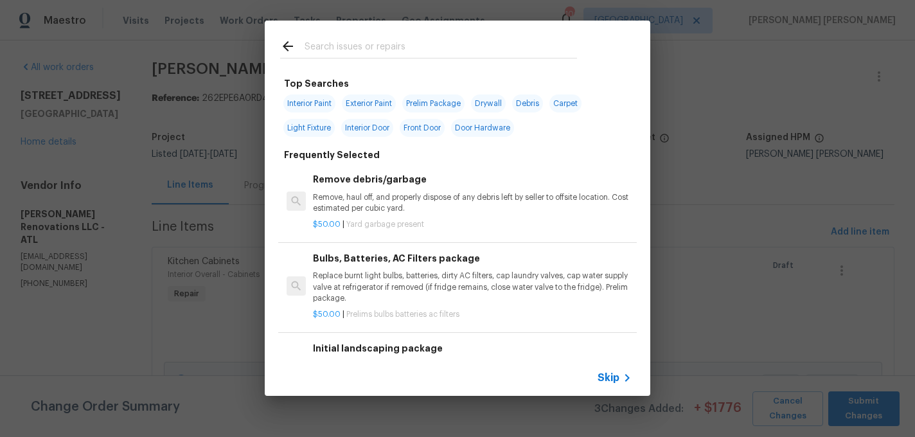
click at [321, 103] on span "Interior Paint" at bounding box center [309, 103] width 52 height 18
type input "Interior Paint"
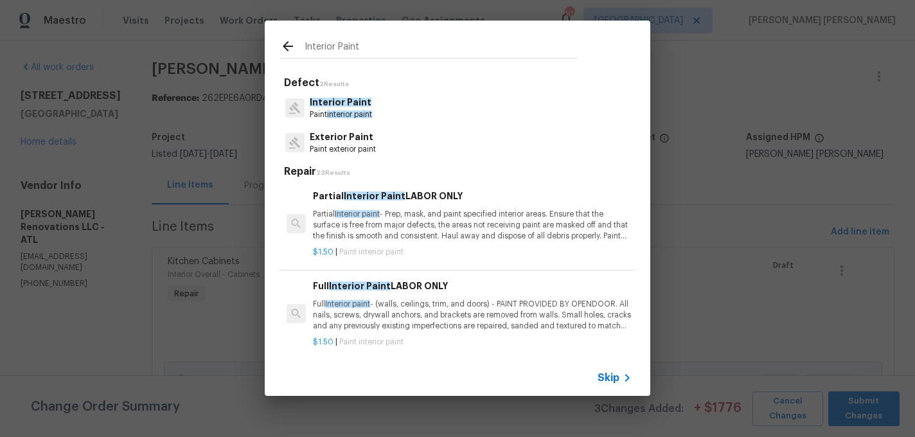
click at [366, 219] on p "Partial Interior paint - Prep, mask, and paint specified interior areas. Ensure…" at bounding box center [472, 225] width 319 height 33
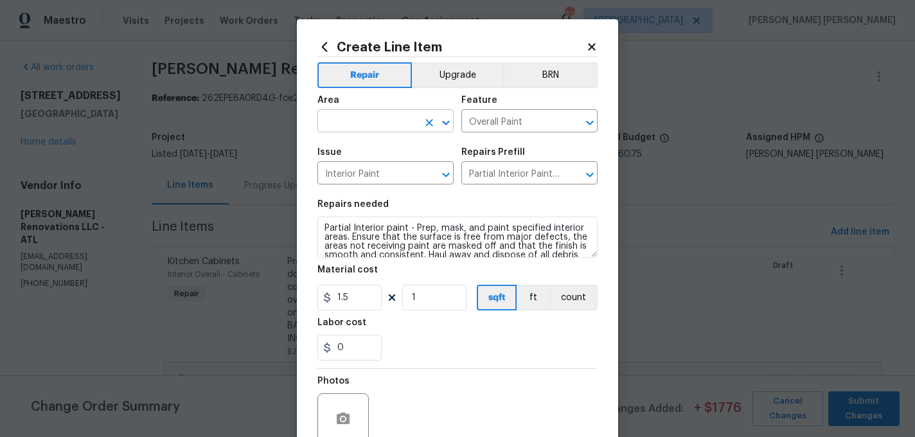
click at [348, 119] on input "text" at bounding box center [367, 122] width 100 height 20
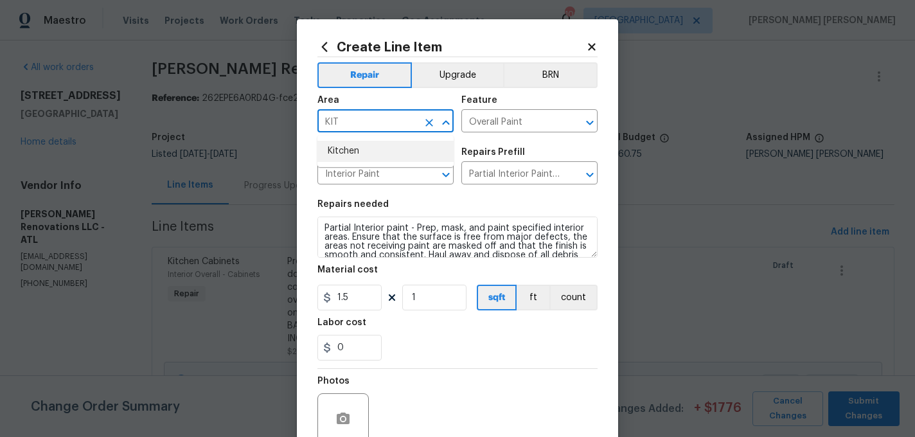
click at [367, 148] on li "Kitchen" at bounding box center [385, 151] width 136 height 21
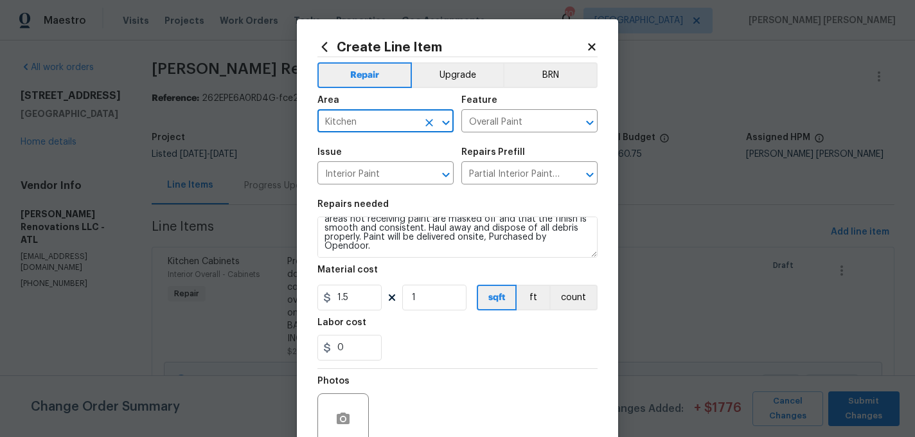
type input "Kitchen"
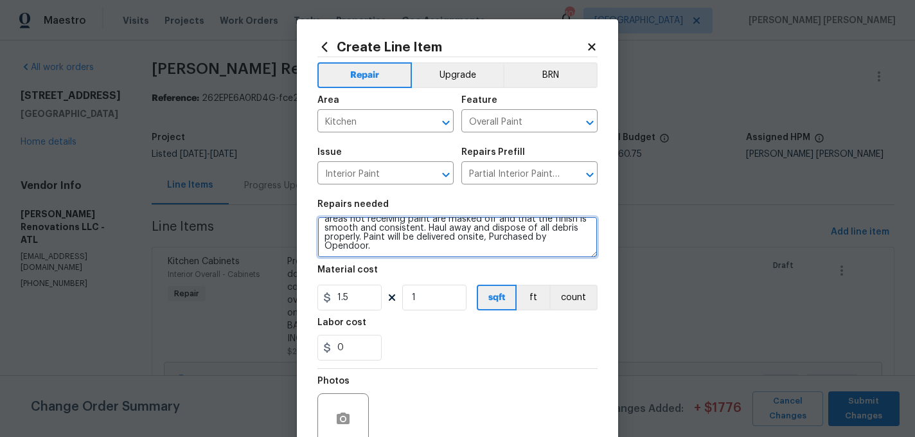
click at [452, 249] on textarea "Partial Interior paint - Prep, mask, and paint specified interior areas. Ensure…" at bounding box center [457, 237] width 280 height 41
type textarea "Partial Interior paint - Prep, mask, and paint specified interior areas. Ensure…"
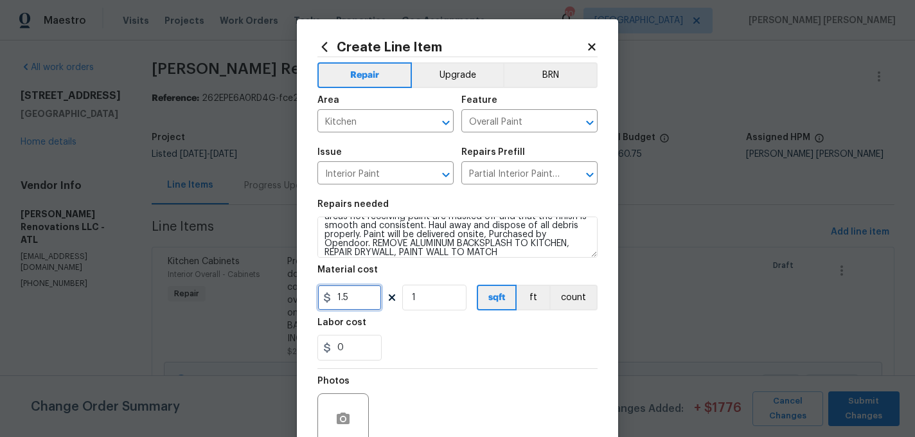
click at [357, 303] on input "1.5" at bounding box center [349, 298] width 64 height 26
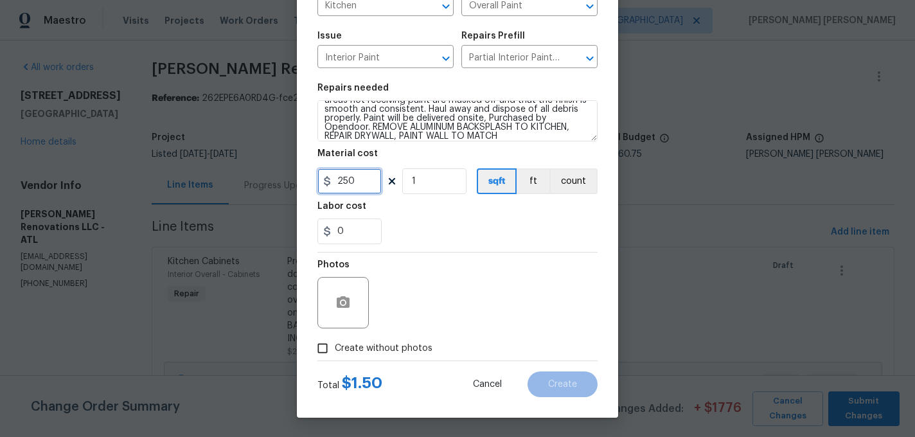
type input "250"
click at [347, 309] on icon "button" at bounding box center [342, 302] width 15 height 15
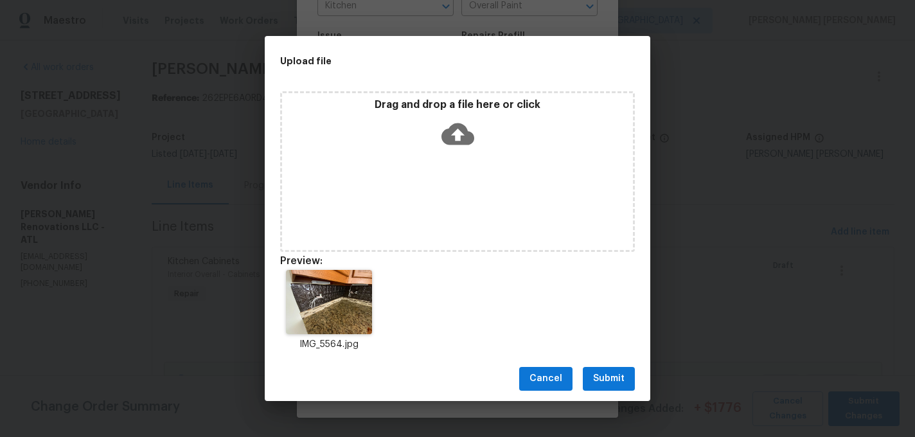
click at [609, 378] on span "Submit" at bounding box center [608, 379] width 31 height 16
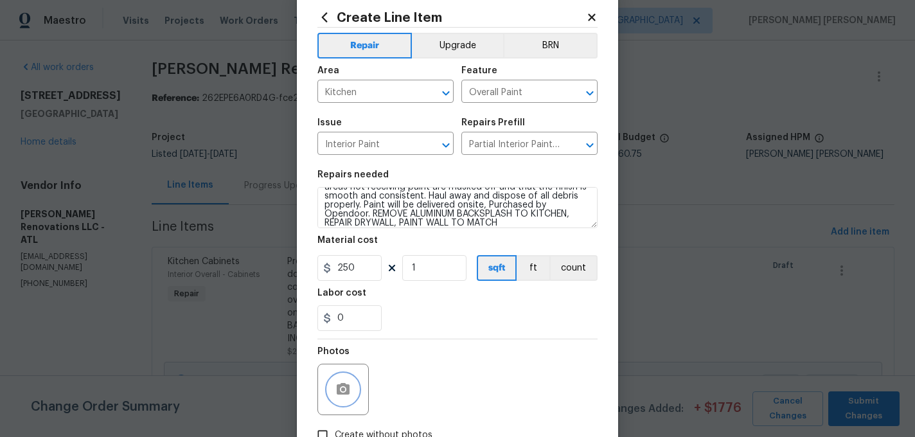
scroll to position [0, 0]
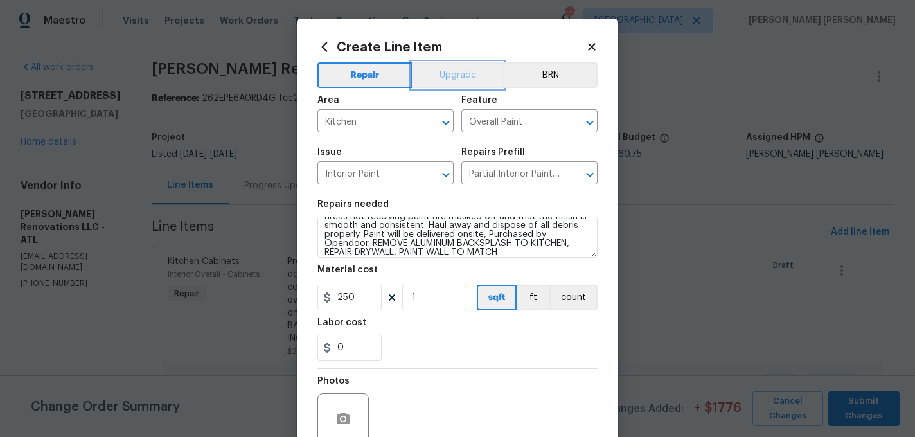
click at [459, 72] on button "Upgrade" at bounding box center [458, 75] width 92 height 26
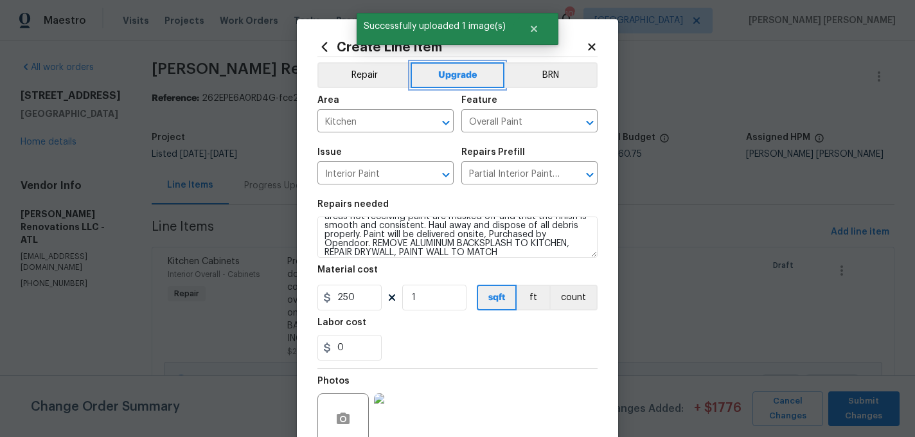
scroll to position [117, 0]
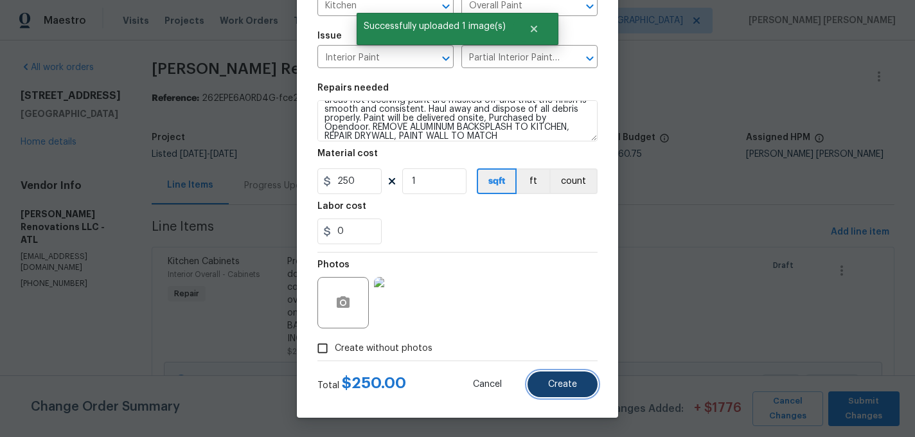
click at [562, 385] on span "Create" at bounding box center [562, 385] width 29 height 10
type input "0"
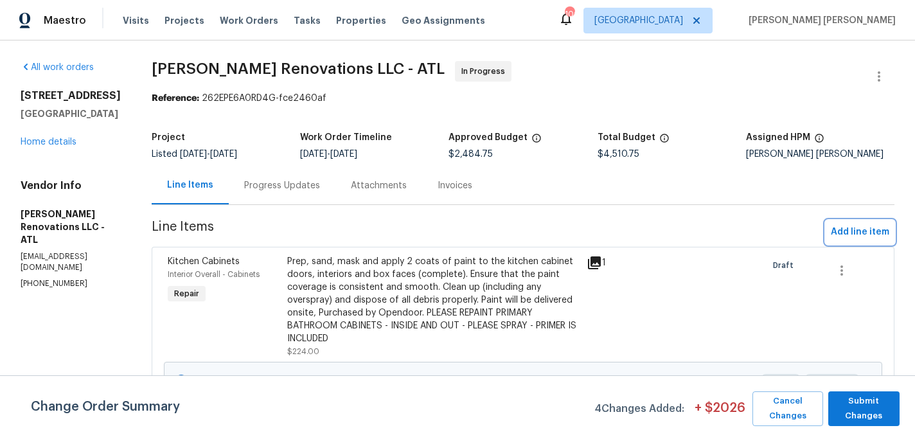
click at [856, 240] on button "Add line item" at bounding box center [860, 232] width 69 height 24
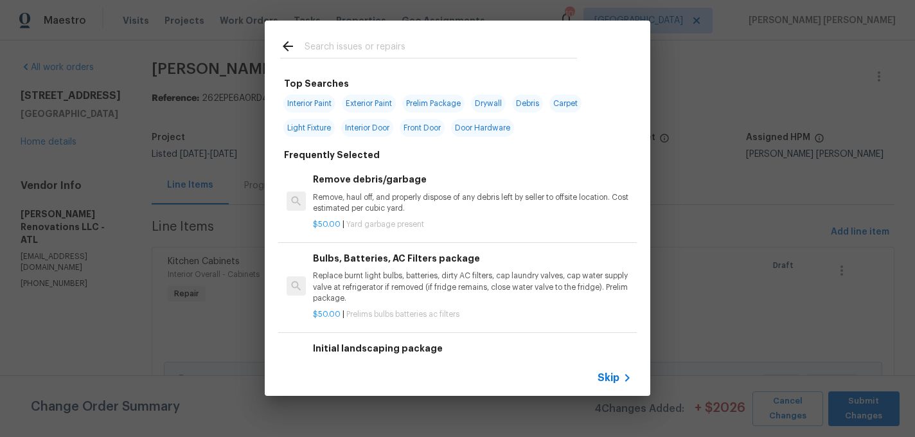
click at [339, 47] on input "text" at bounding box center [441, 48] width 272 height 19
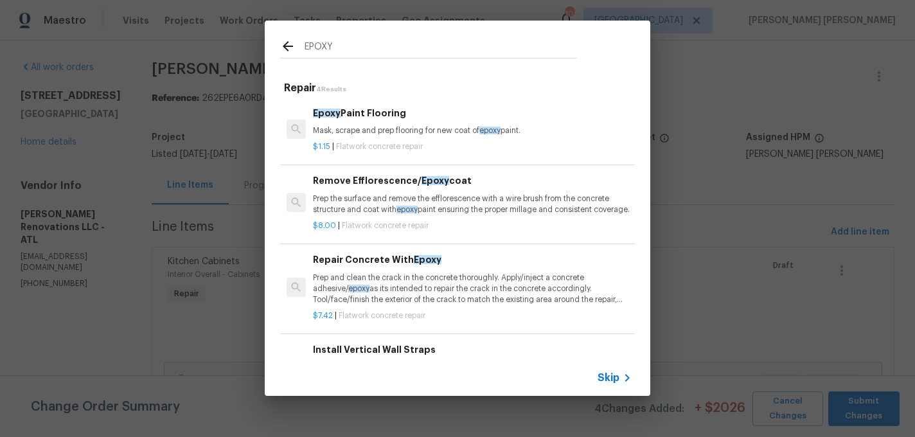
type input "EPOXY"
click at [379, 137] on div "$1.15 | Flatwork concrete repair" at bounding box center [472, 144] width 319 height 16
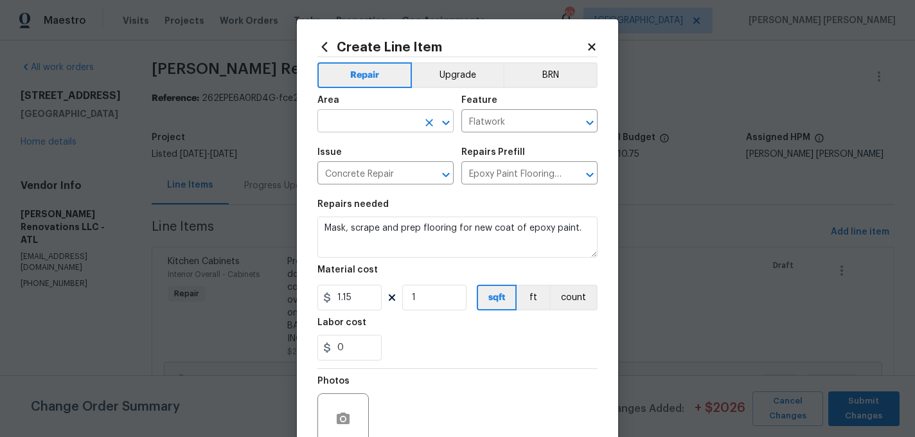
click at [367, 125] on input "text" at bounding box center [367, 122] width 100 height 20
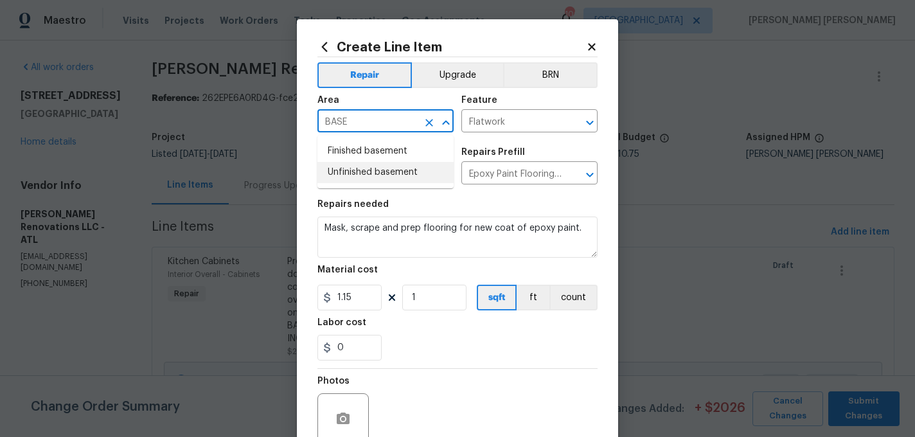
drag, startPoint x: 375, startPoint y: 160, endPoint x: 371, endPoint y: 173, distance: 14.0
click at [371, 173] on ul "Finished basement Unfinished basement" at bounding box center [385, 162] width 136 height 53
click at [371, 173] on li "Unfinished basement" at bounding box center [385, 172] width 136 height 21
type input "Unfinished basement"
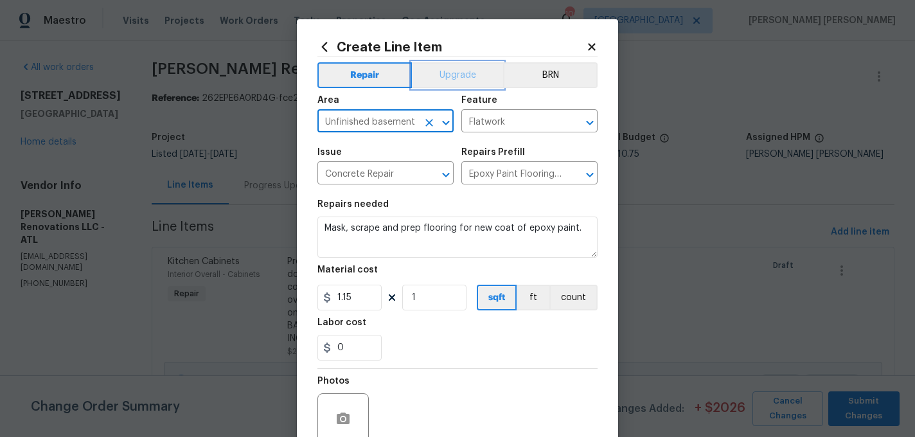
click at [462, 69] on button "Upgrade" at bounding box center [458, 75] width 92 height 26
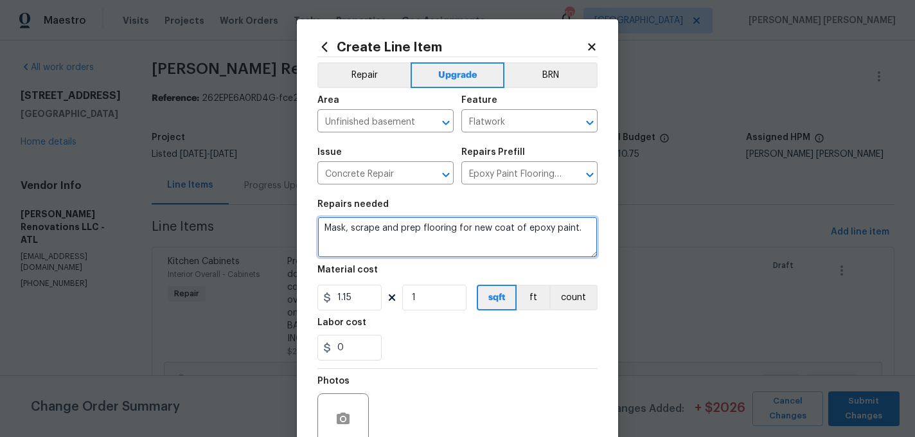
click at [391, 252] on textarea "Mask, scrape and prep flooring for new coat of epoxy paint." at bounding box center [457, 237] width 280 height 41
paste textarea "Remove tack strips and sheet vinyl flooring to basement hallway, paint basement…"
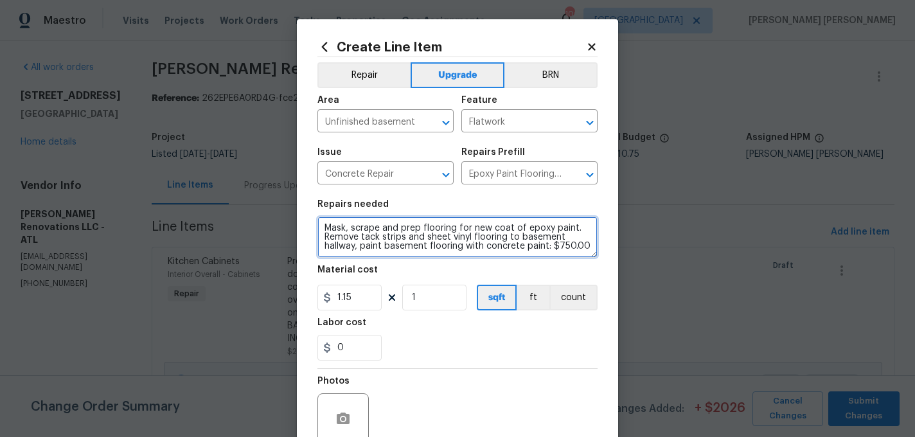
drag, startPoint x: 591, startPoint y: 242, endPoint x: 319, endPoint y: 243, distance: 272.4
click at [319, 243] on textarea "Mask, scrape and prep flooring for new coat of epoxy paint. Remove tack strips …" at bounding box center [457, 237] width 280 height 41
drag, startPoint x: 320, startPoint y: 238, endPoint x: 578, endPoint y: 263, distance: 259.5
click at [578, 263] on section "Repairs needed Mask, scrape and prep flooring for new coat of epoxy paint. Remo…" at bounding box center [457, 280] width 280 height 176
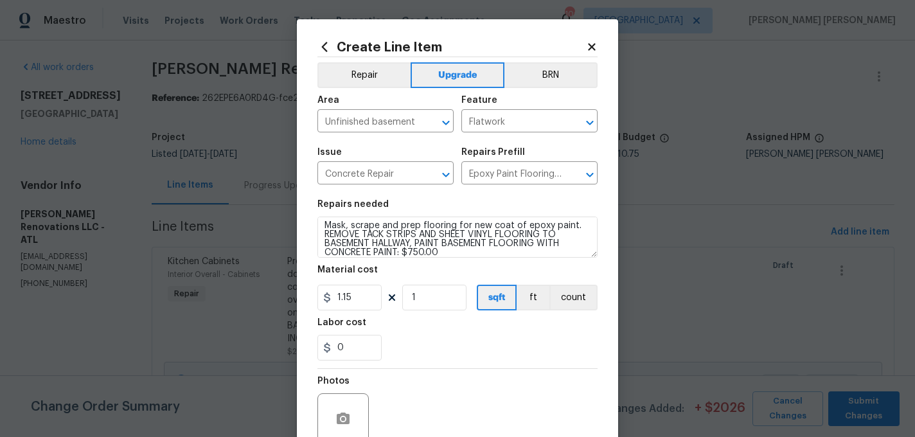
click at [506, 263] on section "Repairs needed Mask, scrape and prep flooring for new coat of epoxy paint. REMO…" at bounding box center [457, 280] width 280 height 176
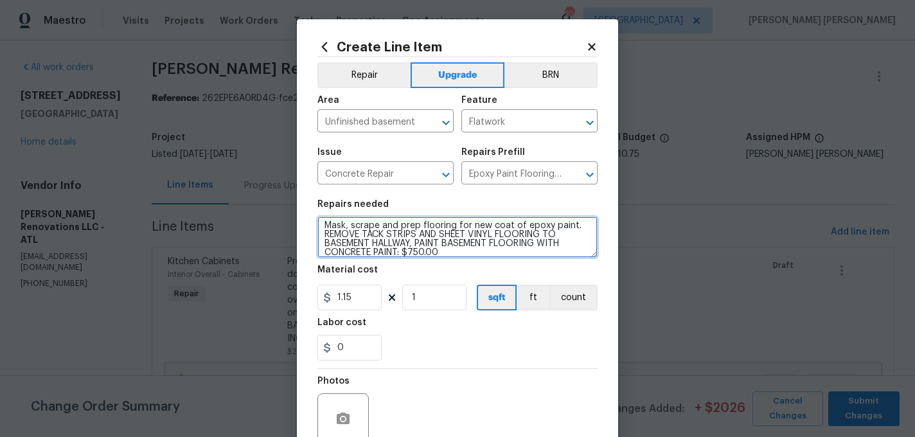
click at [471, 256] on textarea "Mask, scrape and prep flooring for new coat of epoxy paint. REMOVE TACK STRIPS …" at bounding box center [457, 237] width 280 height 41
type textarea "Mask, scrape and prep flooring for new coat of epoxy paint. REMOVE TACK STRIPS …"
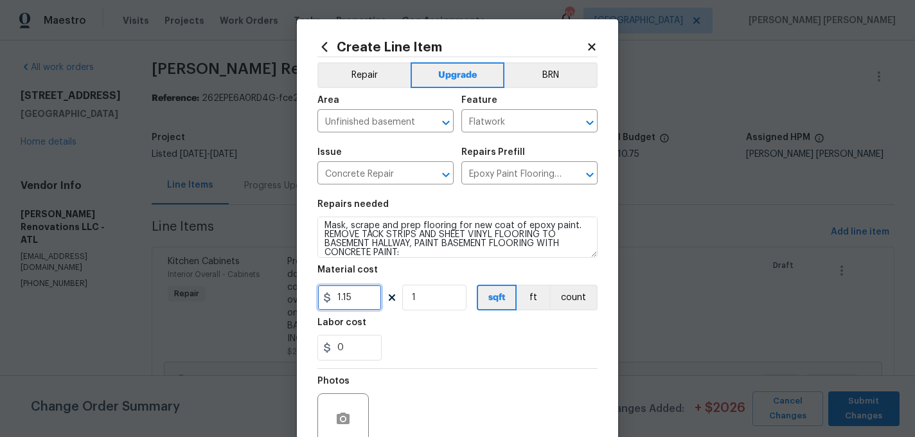
click at [364, 301] on input "1.15" at bounding box center [349, 298] width 64 height 26
type input "750"
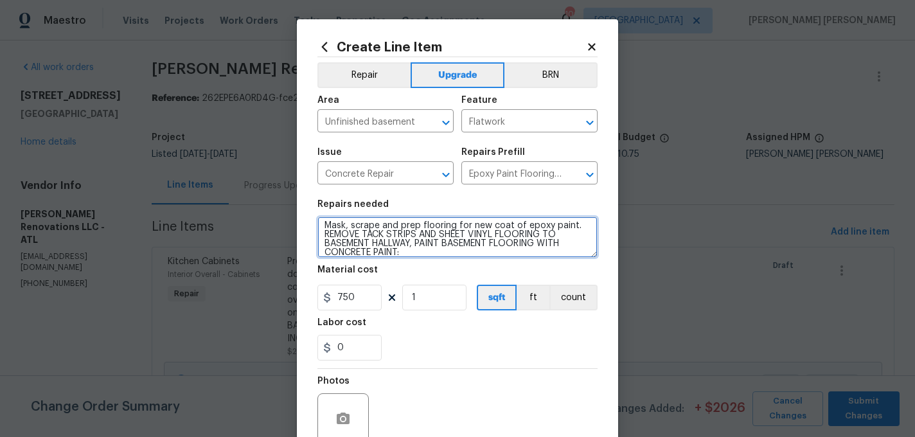
click at [464, 240] on textarea "Mask, scrape and prep flooring for new coat of epoxy paint. REMOVE TACK STRIPS …" at bounding box center [457, 237] width 280 height 41
click at [418, 245] on textarea "Mask, scrape and prep flooring for new coat of epoxy paint. REMOVE TACK STRIPS …" at bounding box center [457, 237] width 280 height 41
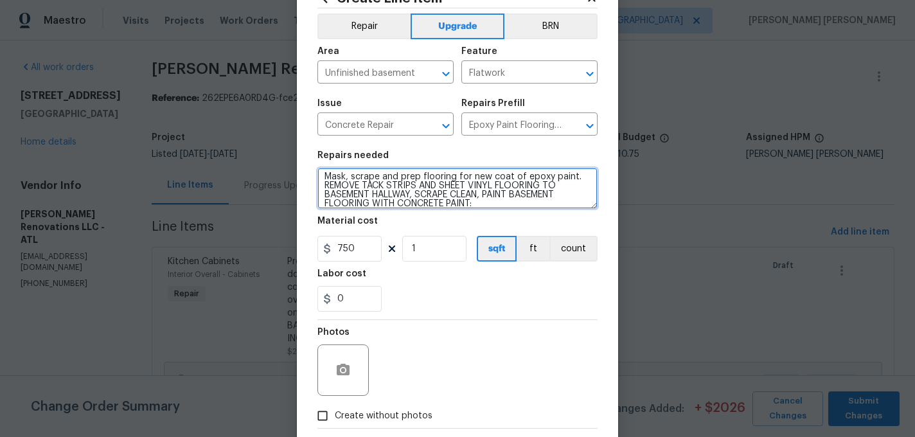
scroll to position [53, 0]
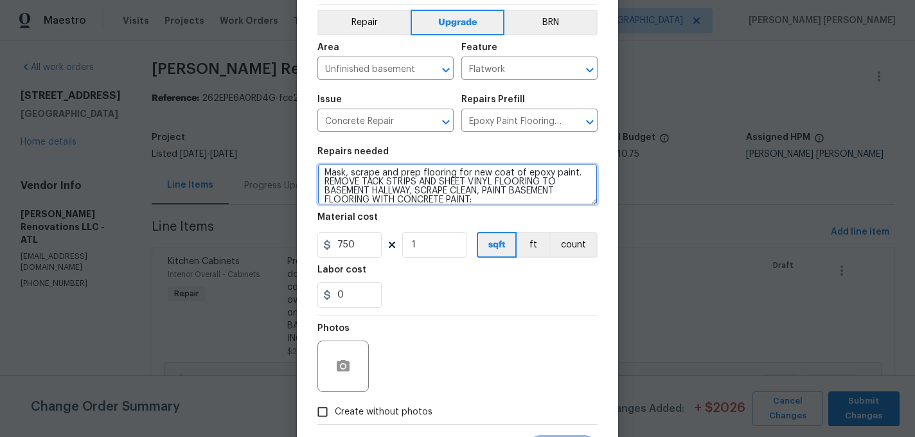
click at [517, 191] on textarea "Mask, scrape and prep flooring for new coat of epoxy paint. REMOVE TACK STRIPS …" at bounding box center [457, 184] width 280 height 41
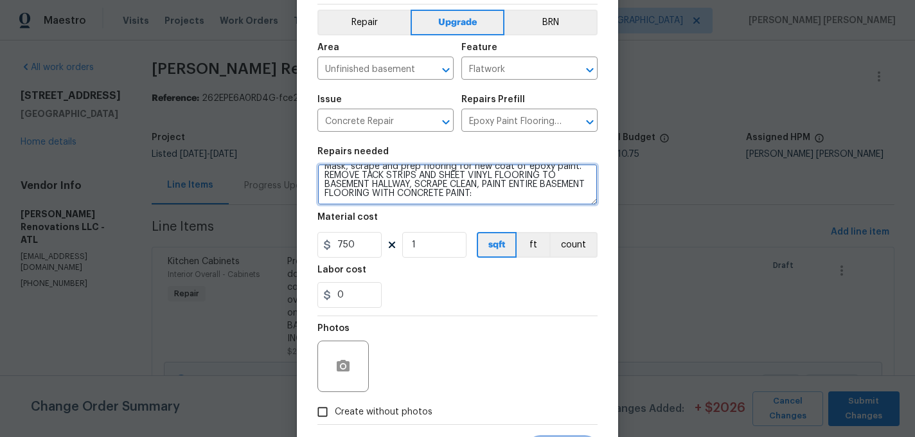
type textarea "Mask, scrape and prep flooring for new coat of epoxy paint. REMOVE TACK STRIPS …"
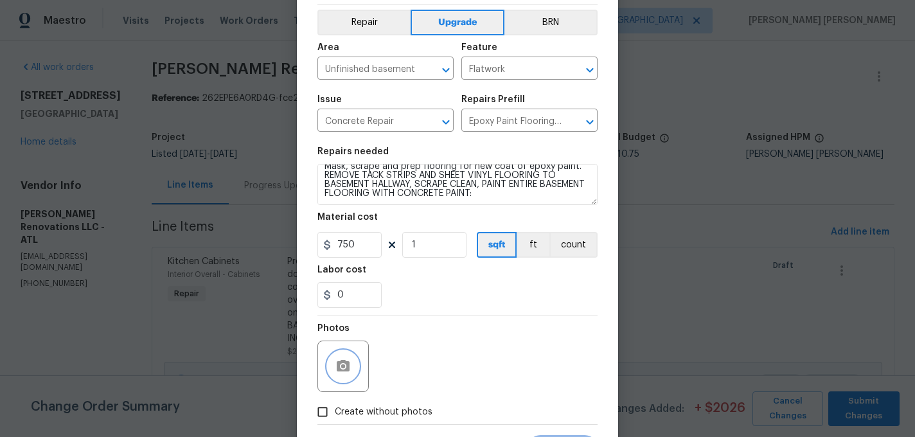
click at [342, 375] on button "button" at bounding box center [343, 366] width 31 height 31
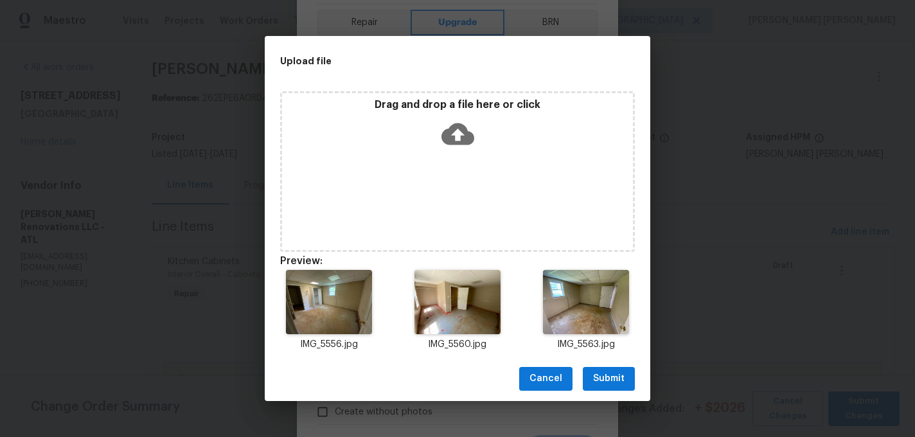
click at [617, 390] on button "Submit" at bounding box center [609, 379] width 52 height 24
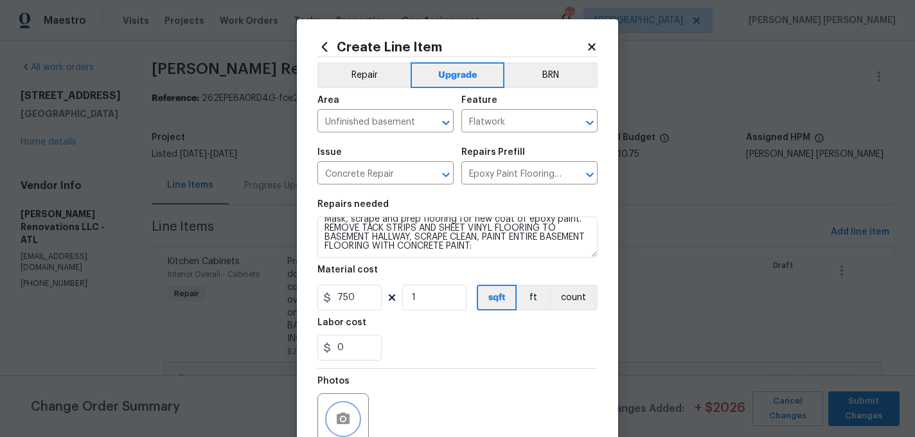
scroll to position [117, 0]
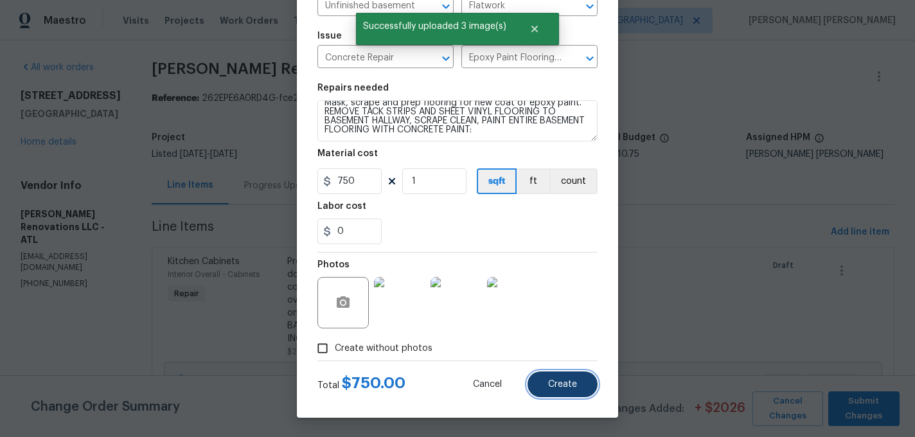
click at [563, 378] on button "Create" at bounding box center [562, 384] width 70 height 26
type input "0"
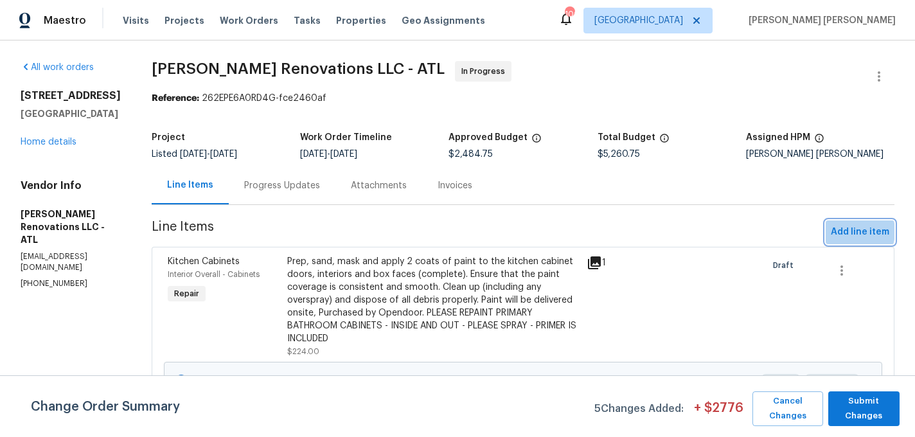
click at [849, 231] on span "Add line item" at bounding box center [860, 232] width 58 height 16
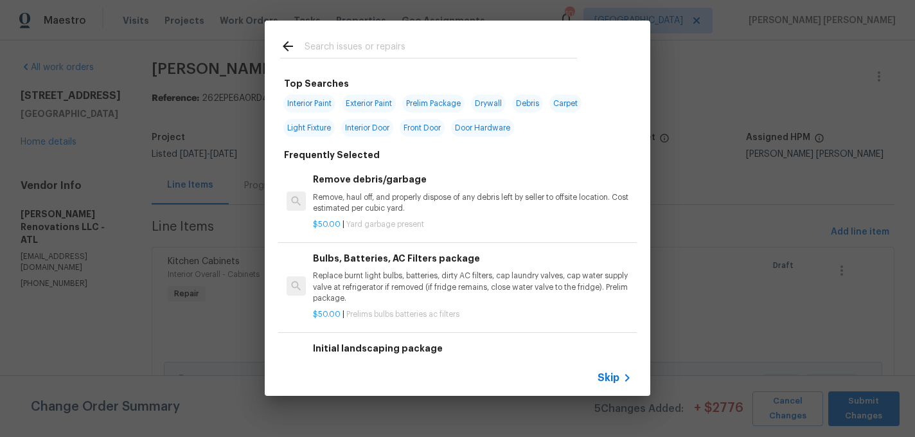
click at [335, 50] on input "text" at bounding box center [441, 48] width 272 height 19
click at [296, 101] on span "Interior Paint" at bounding box center [309, 103] width 52 height 18
type input "Interior Paint"
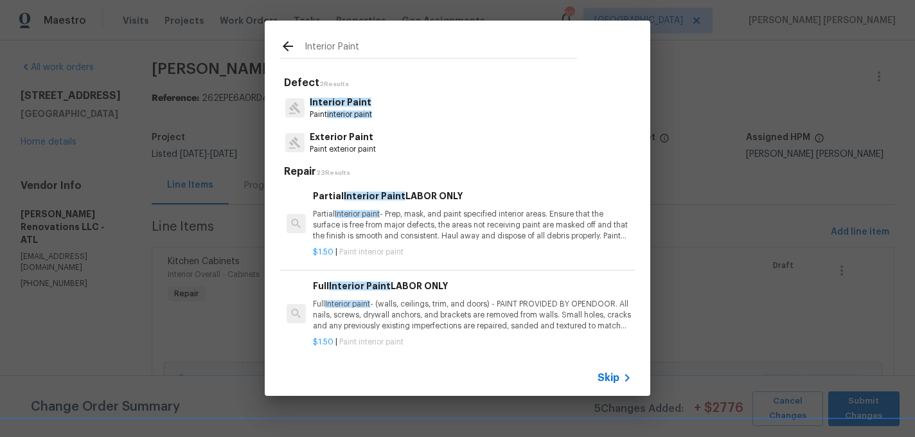
click at [403, 209] on p "Partial Interior paint - Prep, mask, and paint specified interior areas. Ensure…" at bounding box center [472, 225] width 319 height 33
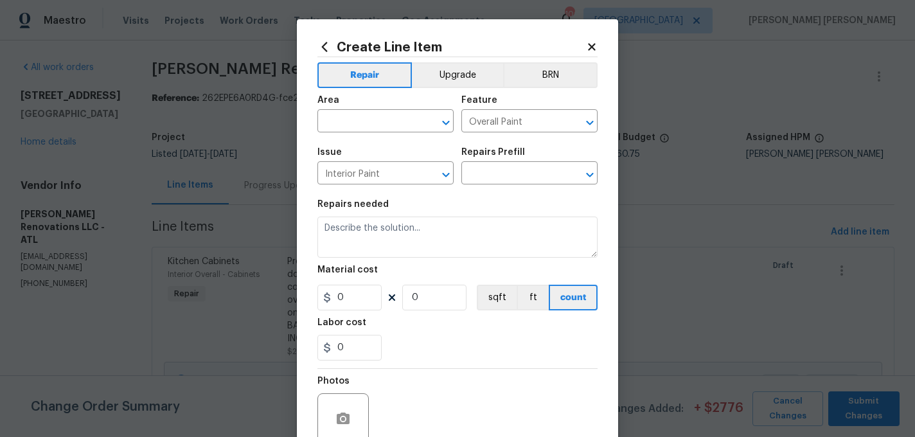
type input "Partial Interior Paint LABOR ONLY $1.50"
type textarea "Partial Interior paint - Prep, mask, and paint specified interior areas. Ensure…"
type input "1.5"
type input "1"
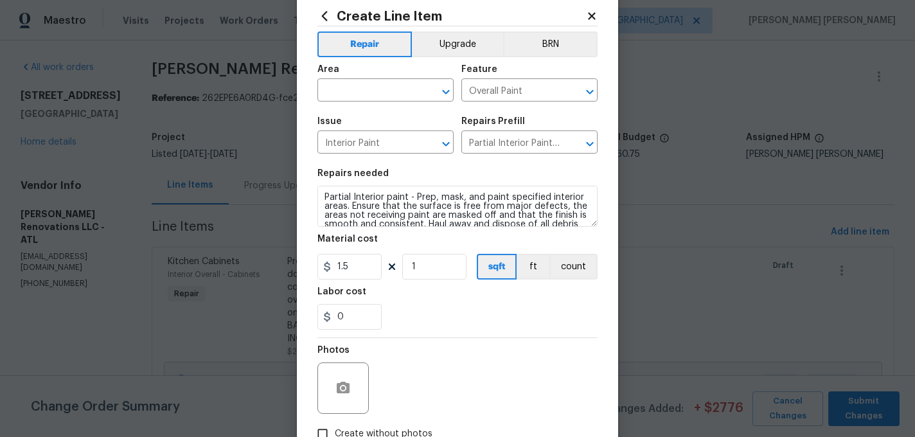
scroll to position [69, 0]
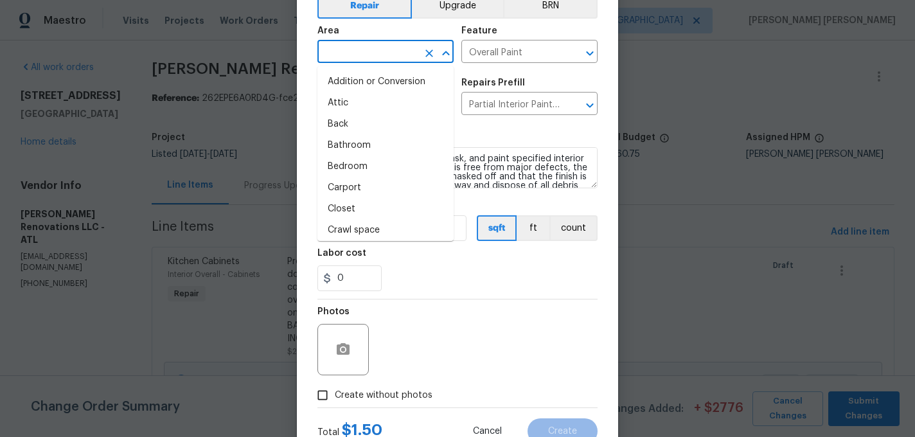
click at [373, 55] on input "text" at bounding box center [367, 53] width 100 height 20
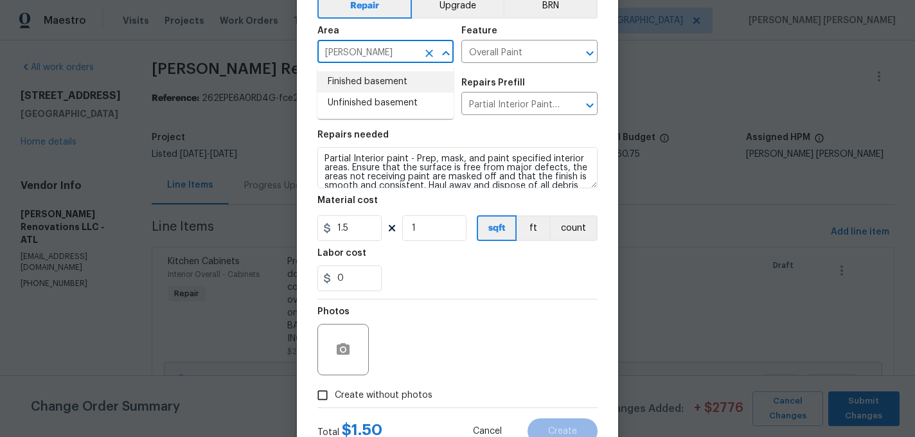
click at [389, 83] on li "Finished basement" at bounding box center [385, 81] width 136 height 21
type input "Finished basement"
click at [429, 51] on icon "Clear" at bounding box center [429, 53] width 13 height 13
click at [376, 51] on input "text" at bounding box center [367, 53] width 100 height 20
click at [361, 101] on li "Unfinished basement" at bounding box center [385, 103] width 136 height 21
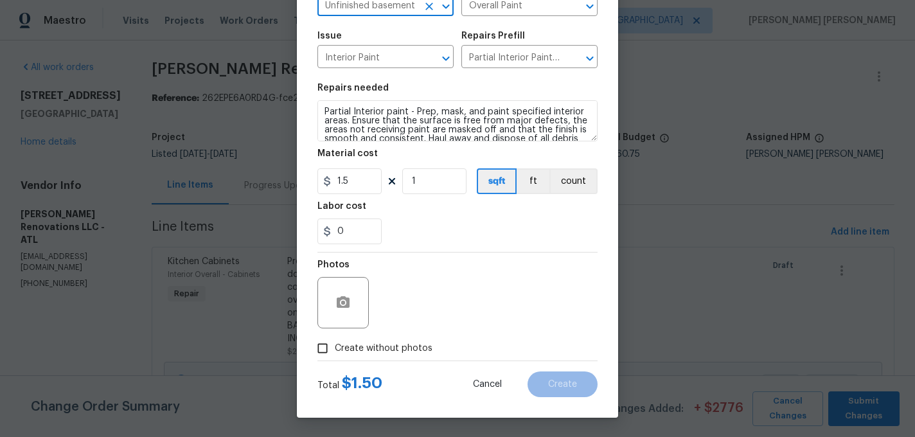
scroll to position [27, 0]
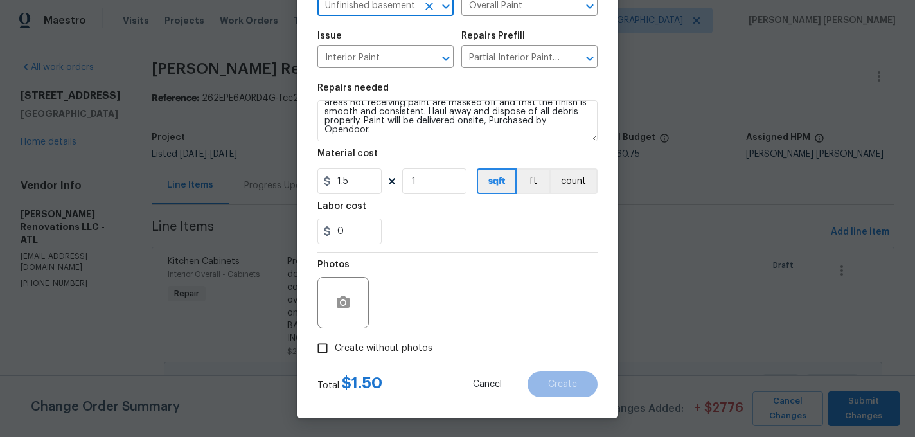
type input "Unfinished basement"
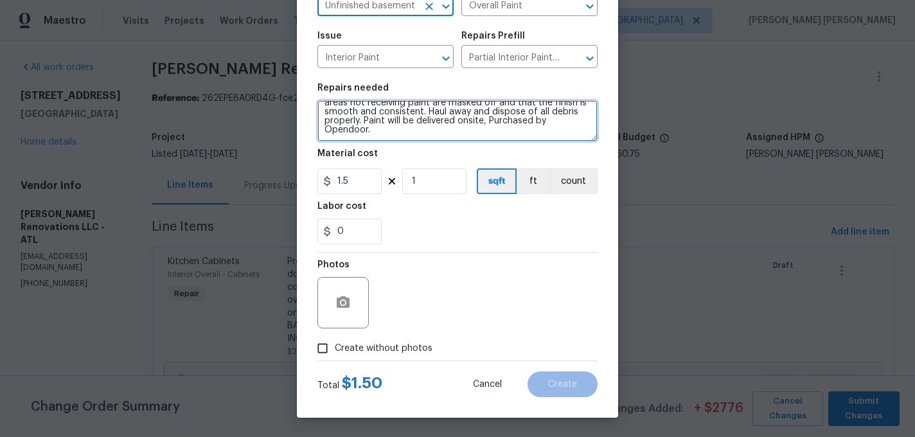
click at [552, 133] on textarea "Partial Interior paint - Prep, mask, and paint specified interior areas. Ensure…" at bounding box center [457, 120] width 280 height 41
paste textarea "8. Repair drywall in basement and paint all walls to present as a clean basemen…"
click at [379, 116] on textarea "Partial Interior paint - Prep, mask, and paint specified interior areas. Ensure…" at bounding box center [457, 120] width 280 height 41
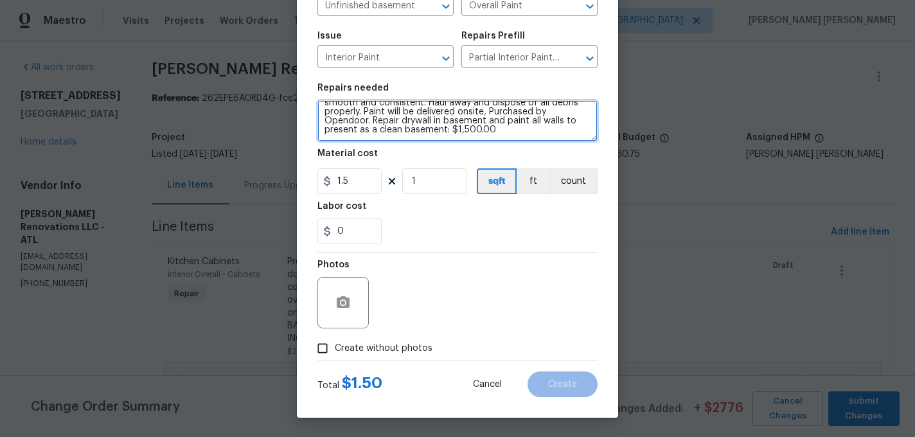
drag, startPoint x: 373, startPoint y: 116, endPoint x: 525, endPoint y: 163, distance: 159.5
click at [525, 163] on section "Repairs needed Partial Interior paint - Prep, mask, and paint specified interio…" at bounding box center [457, 164] width 280 height 176
click at [571, 129] on textarea "Partial Interior paint - Prep, mask, and paint specified interior areas. Ensure…" at bounding box center [457, 120] width 280 height 41
type textarea "Partial Interior paint - Prep, mask, and paint specified interior areas. Ensure…"
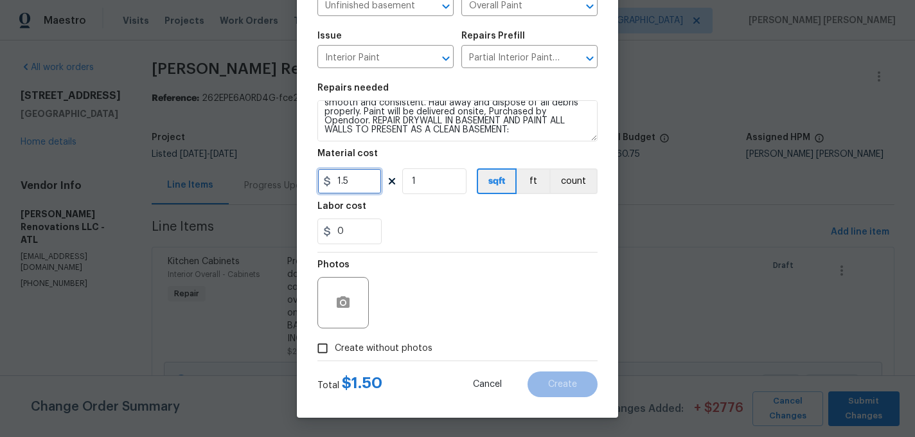
click at [357, 181] on input "1.5" at bounding box center [349, 181] width 64 height 26
type input "1500"
click at [467, 202] on div "Labor cost" at bounding box center [457, 210] width 280 height 17
click at [346, 305] on icon "button" at bounding box center [343, 302] width 13 height 12
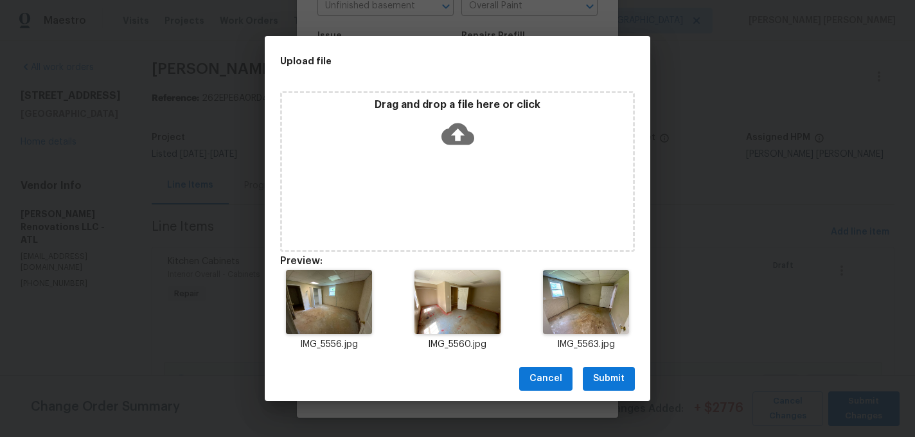
click at [602, 373] on span "Submit" at bounding box center [608, 379] width 31 height 16
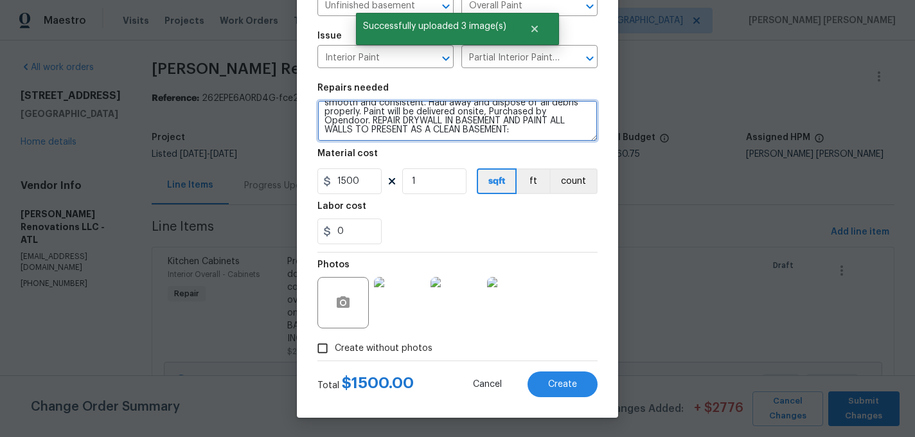
click at [353, 128] on textarea "Partial Interior paint - Prep, mask, and paint specified interior areas. Ensure…" at bounding box center [457, 120] width 280 height 41
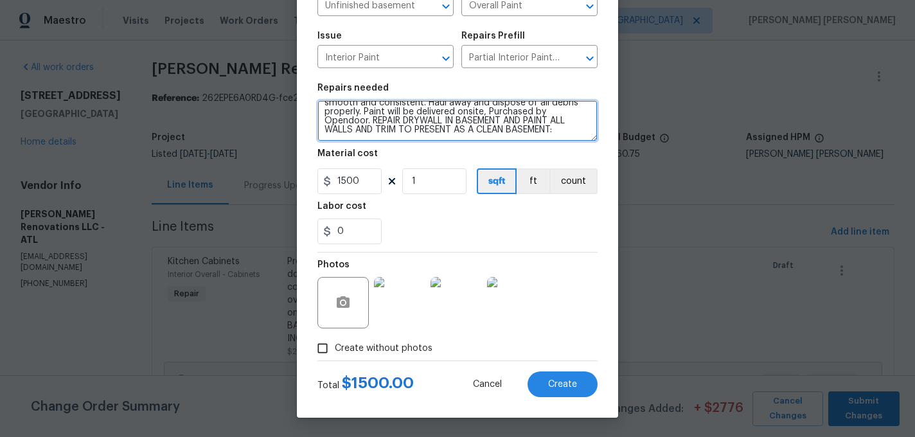
click at [554, 121] on textarea "Partial Interior paint - Prep, mask, and paint specified interior areas. Ensure…" at bounding box center [457, 120] width 280 height 41
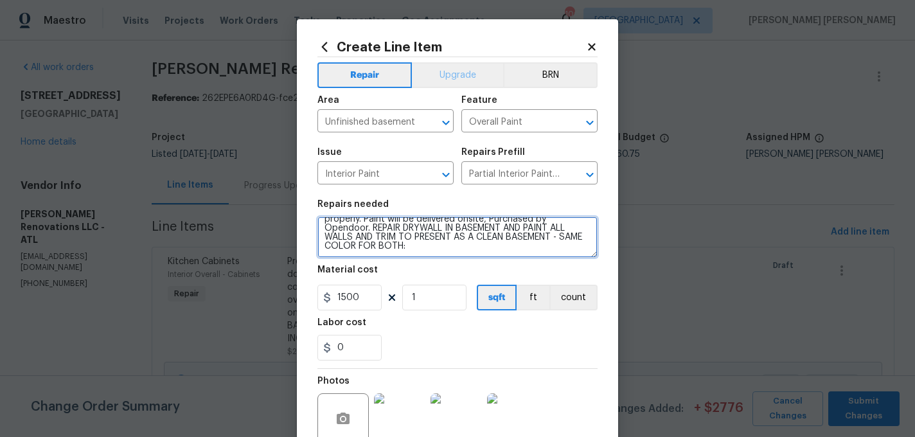
type textarea "Partial Interior paint - Prep, mask, and paint specified interior areas. Ensure…"
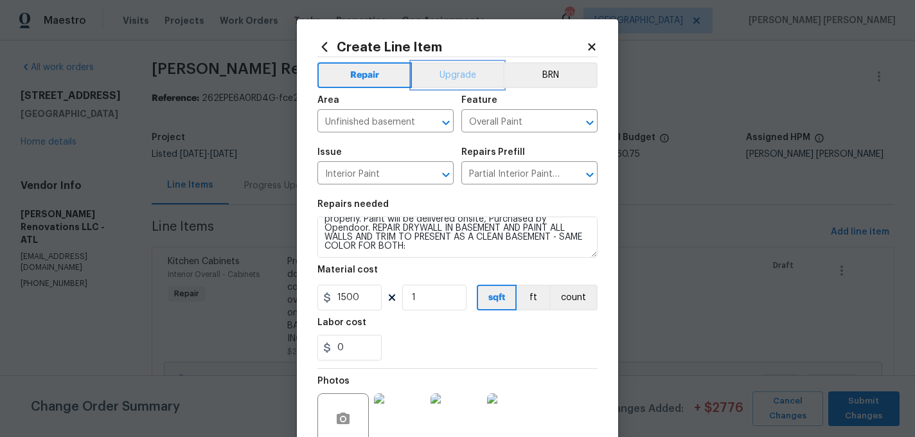
click at [446, 75] on button "Upgrade" at bounding box center [458, 75] width 92 height 26
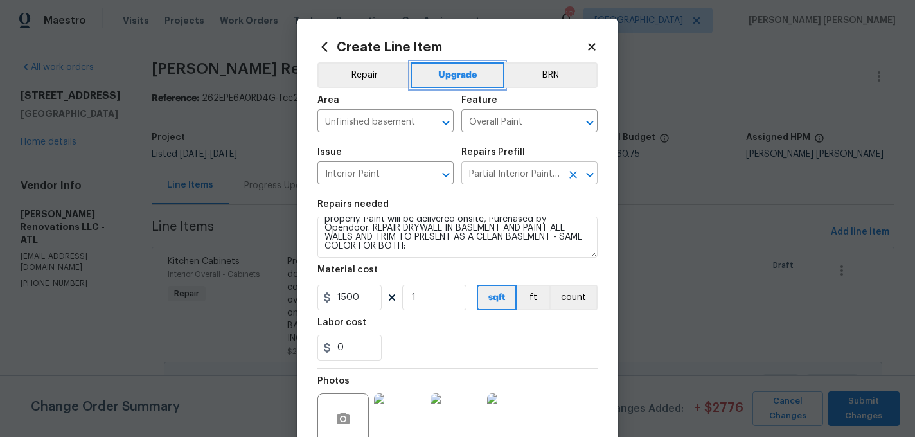
scroll to position [117, 0]
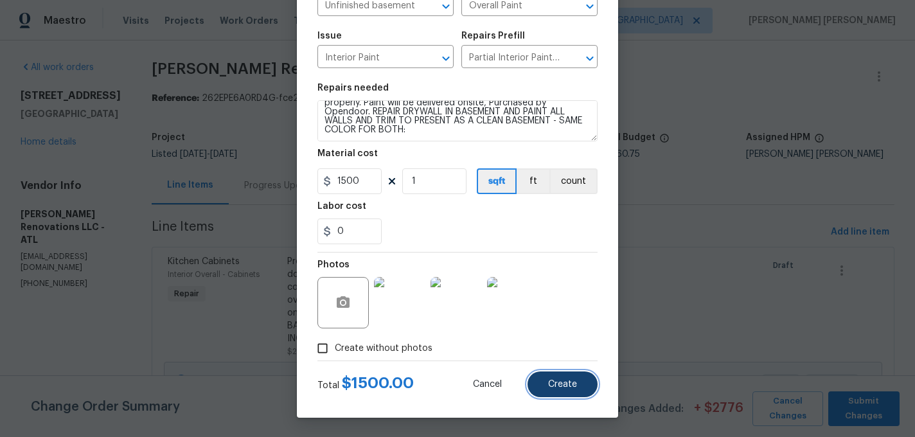
click at [544, 383] on button "Create" at bounding box center [562, 384] width 70 height 26
type input "0"
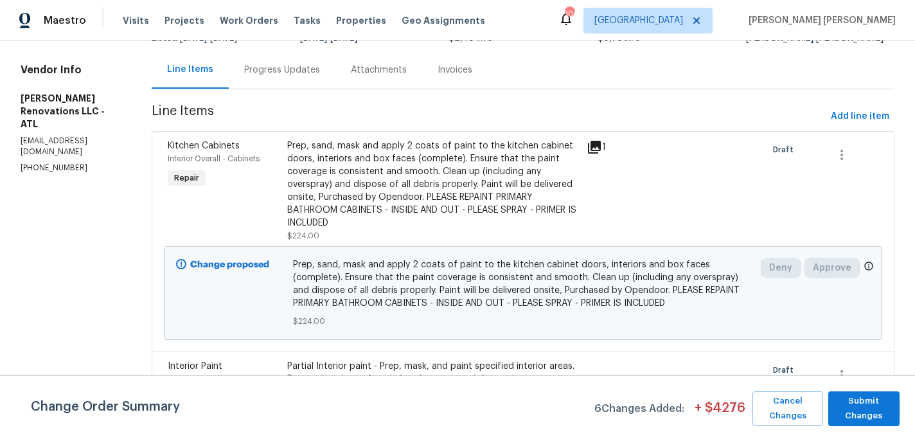
scroll to position [100, 0]
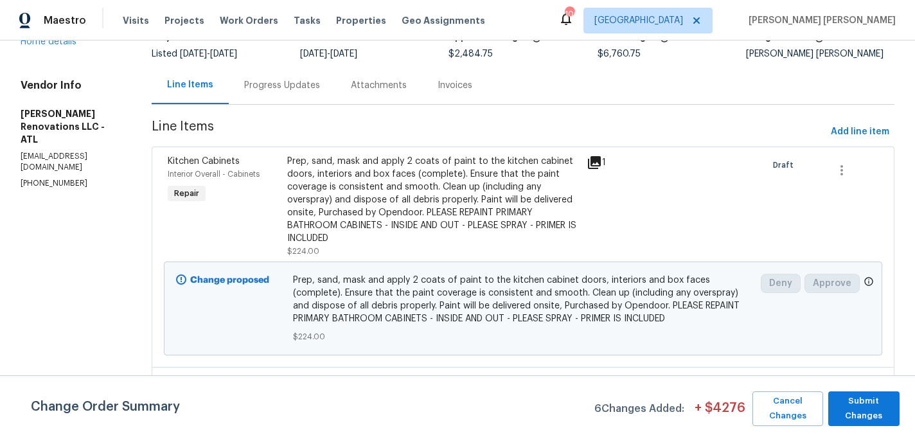
click at [461, 185] on div "Prep, sand, mask and apply 2 coats of paint to the kitchen cabinet doors, inter…" at bounding box center [433, 200] width 292 height 90
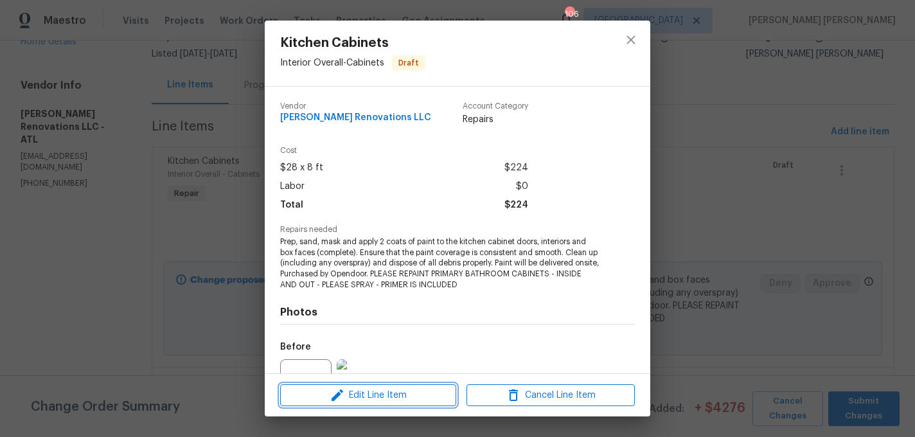
click at [405, 386] on button "Edit Line Item" at bounding box center [368, 395] width 176 height 22
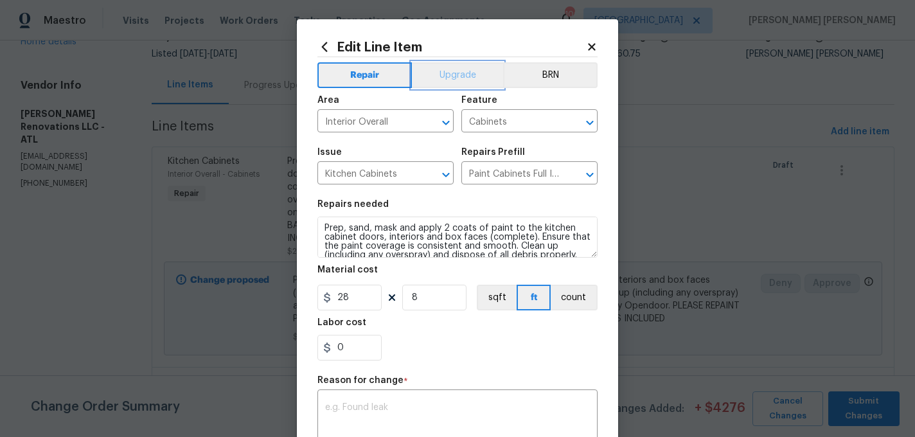
click at [455, 75] on button "Upgrade" at bounding box center [458, 75] width 92 height 26
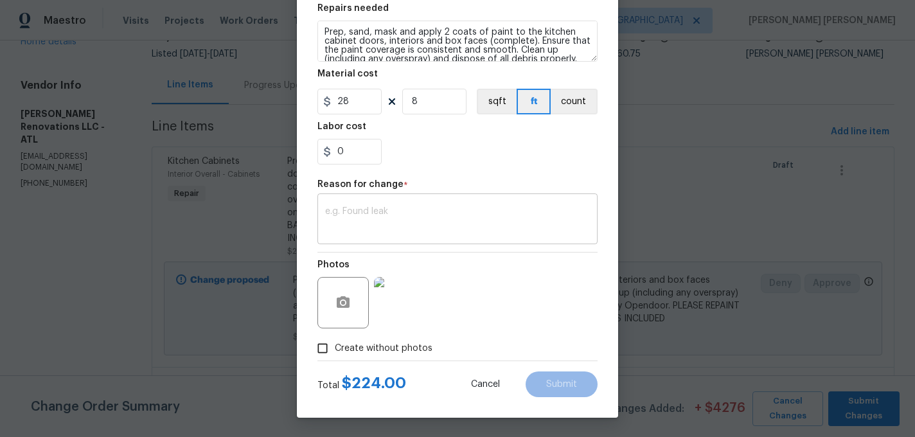
click at [404, 210] on textarea at bounding box center [457, 220] width 265 height 27
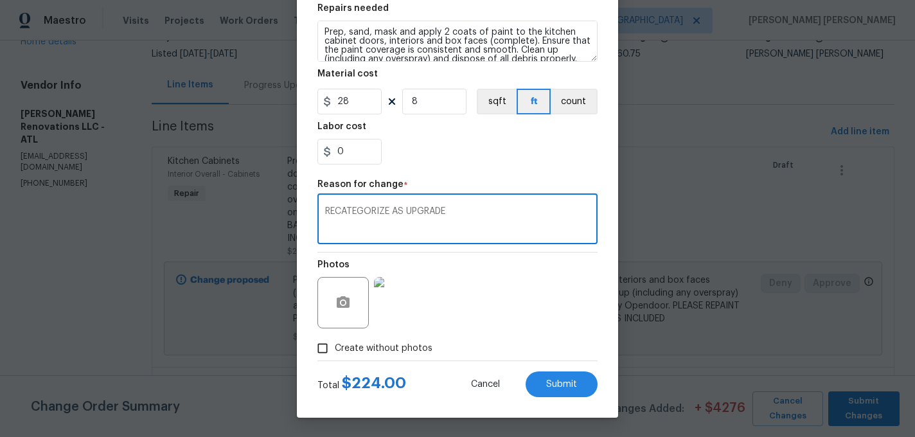
click at [502, 231] on textarea "RECATEGORIZE AS UPGRADE" at bounding box center [457, 220] width 265 height 27
click at [364, 221] on textarea "RECATEGORIZE AS UPGRADE" at bounding box center [457, 220] width 265 height 27
click at [364, 212] on textarea "RECATEGORIZE AS UPGRADE" at bounding box center [457, 220] width 265 height 27
type textarea "RECATEGORIZE AS UPGRADE"
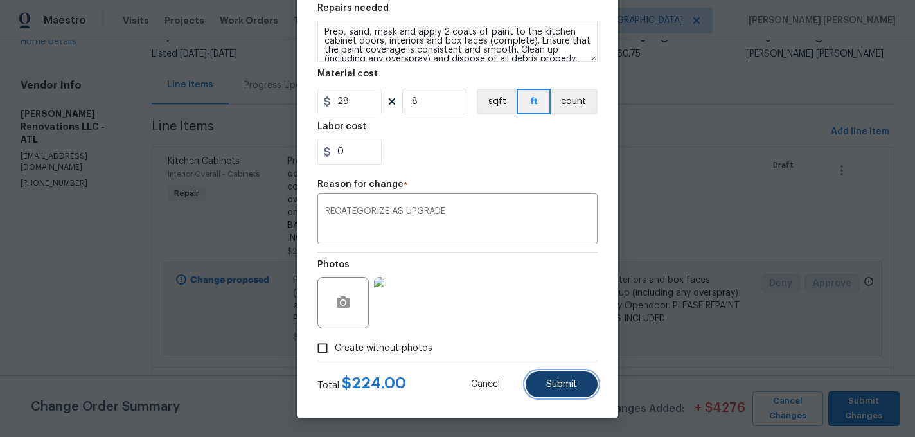
click at [543, 381] on button "Submit" at bounding box center [562, 384] width 72 height 26
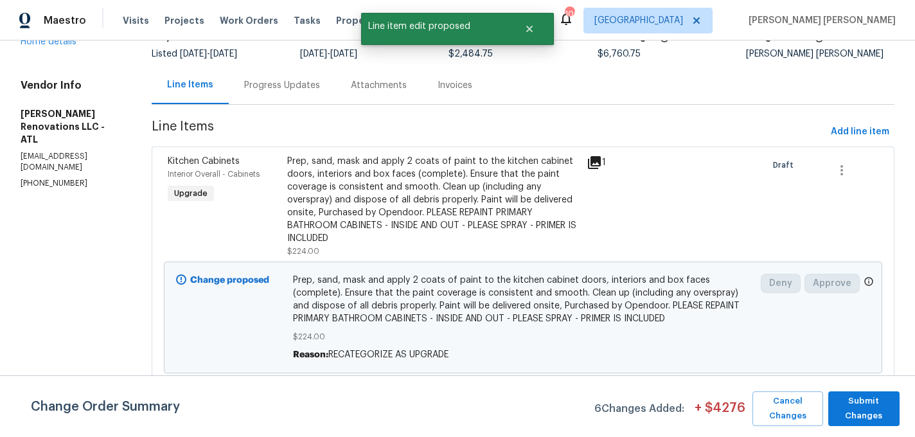
scroll to position [0, 0]
click at [872, 418] on span "Submit Changes" at bounding box center [864, 409] width 59 height 30
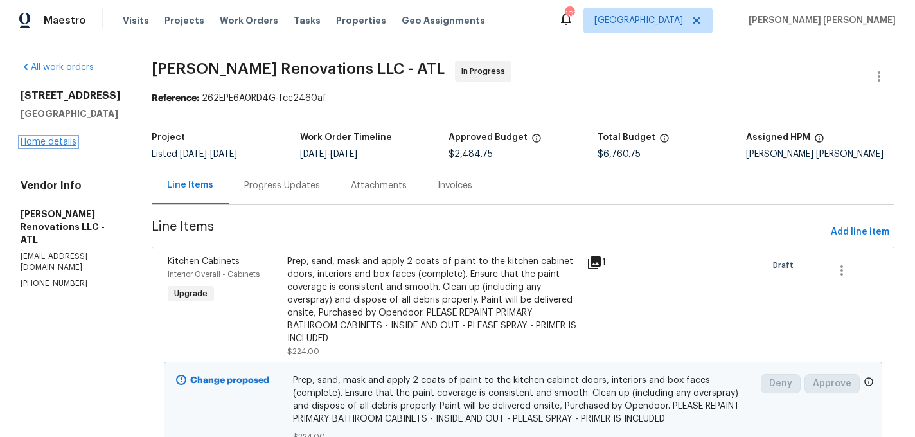
click at [54, 143] on link "Home details" at bounding box center [49, 141] width 56 height 9
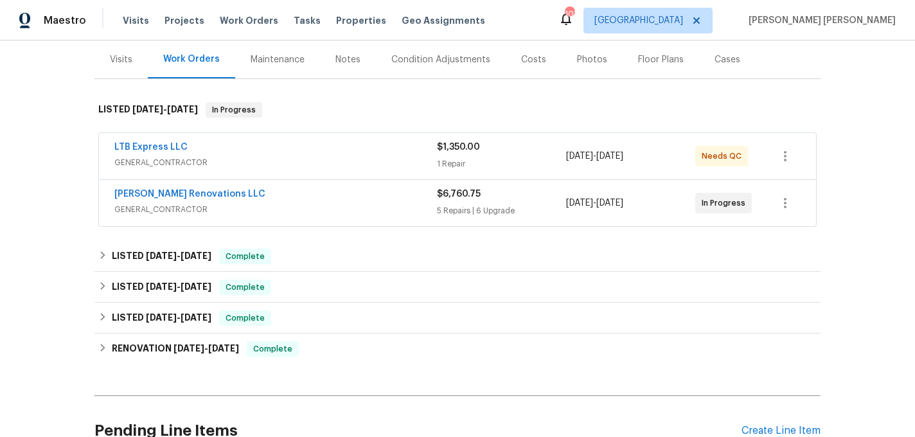
scroll to position [173, 0]
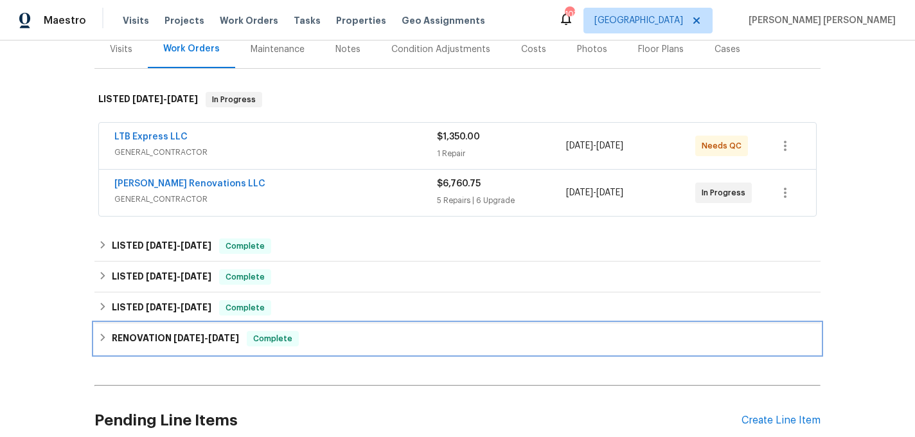
click at [184, 335] on h6 "RENOVATION 11/21/24 - 12/2/24" at bounding box center [175, 338] width 127 height 15
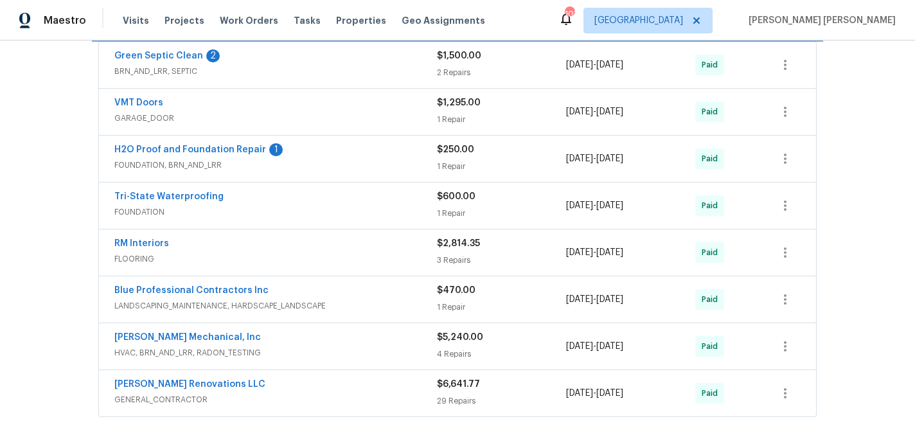
scroll to position [517, 0]
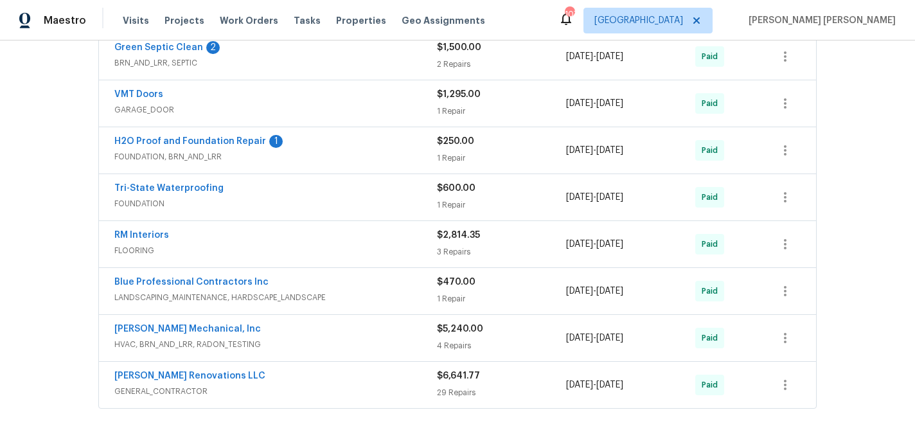
click at [265, 372] on div "[PERSON_NAME] Renovations LLC" at bounding box center [275, 376] width 323 height 15
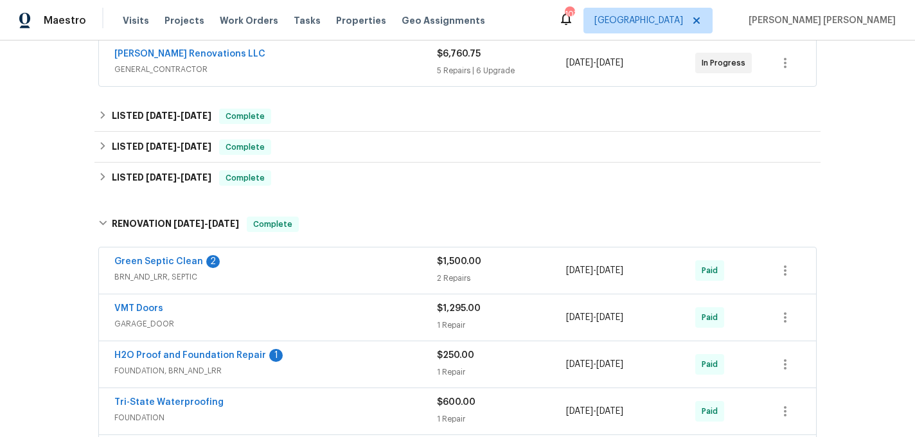
scroll to position [0, 0]
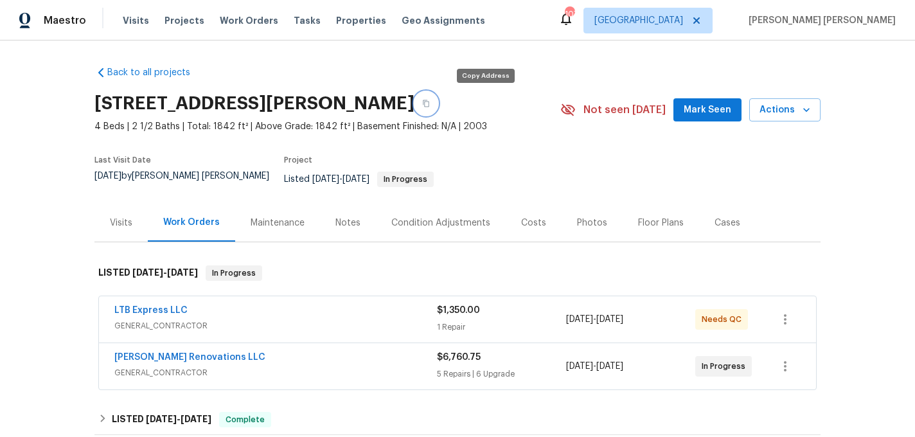
click at [430, 102] on icon "button" at bounding box center [426, 104] width 8 height 8
click at [437, 94] on button "button" at bounding box center [425, 103] width 23 height 23
click at [353, 217] on div "Notes" at bounding box center [347, 223] width 25 height 13
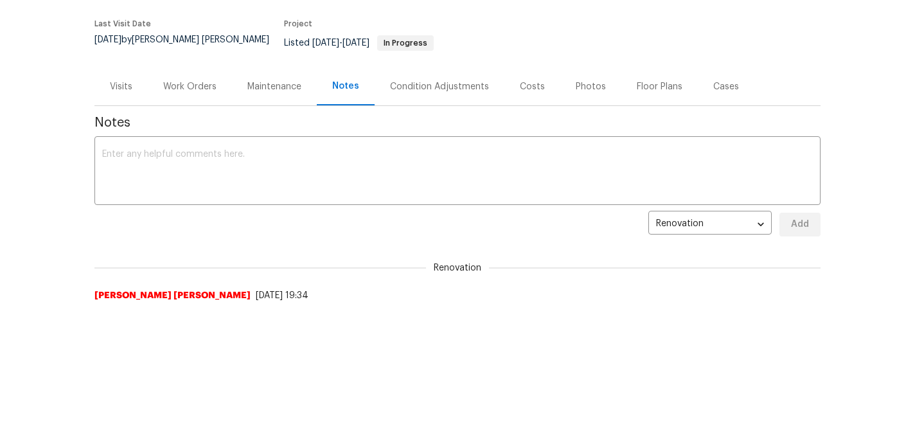
scroll to position [139, 0]
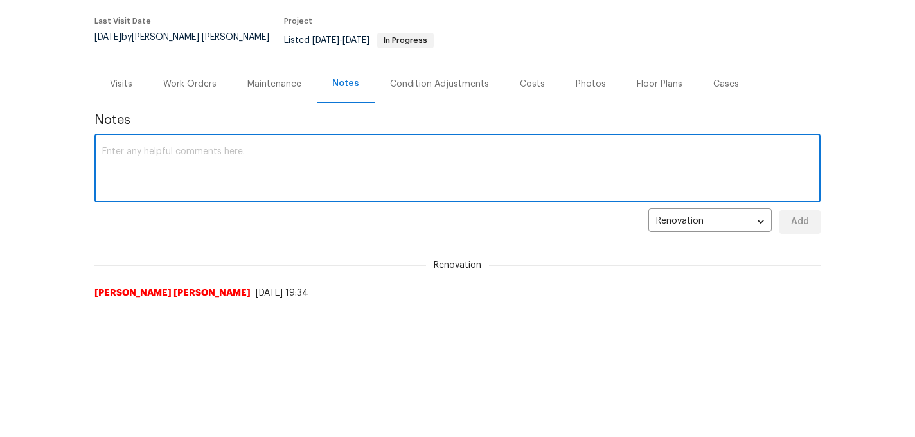
click at [354, 163] on textarea at bounding box center [457, 169] width 711 height 45
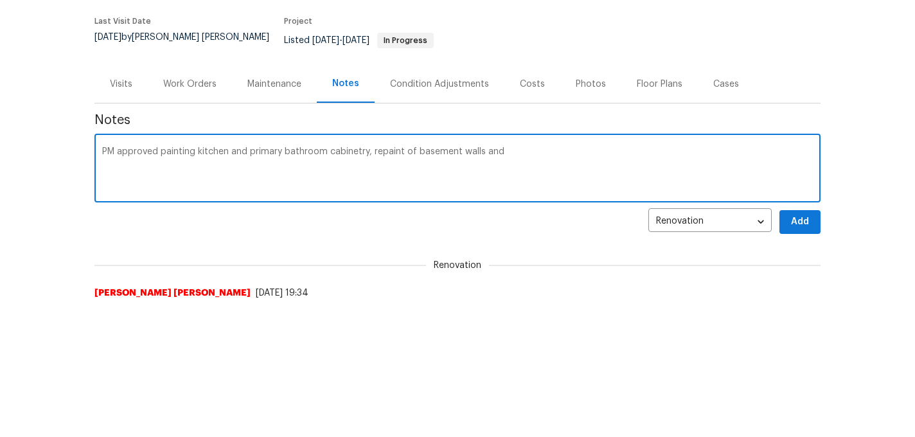
click at [512, 148] on textarea "PM approved painting kitchen and primary bathroom cabinetry, repaint of basemen…" at bounding box center [457, 169] width 711 height 45
click at [563, 147] on textarea "PM approved painting kitchen and primary bathroom cabinetry, repaint of basemen…" at bounding box center [457, 169] width 711 height 45
type textarea "PM approved painting kitchen and primary bathroom cabinetry, repaint of basemen…"
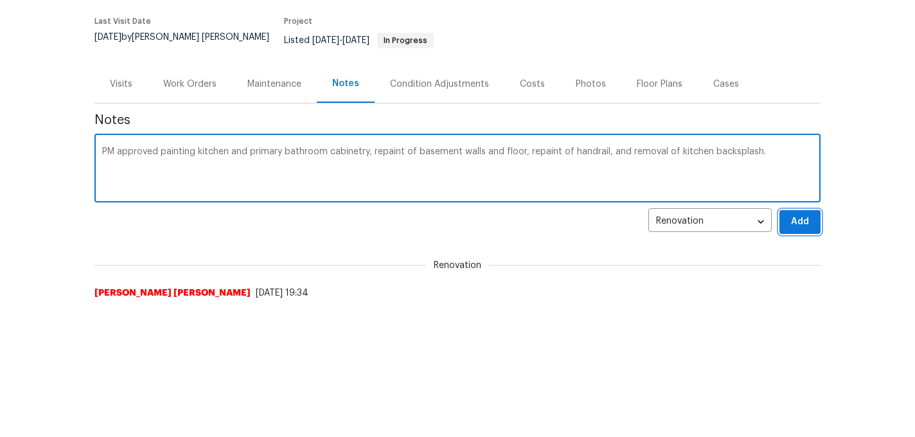
click at [793, 214] on span "Add" at bounding box center [800, 222] width 21 height 16
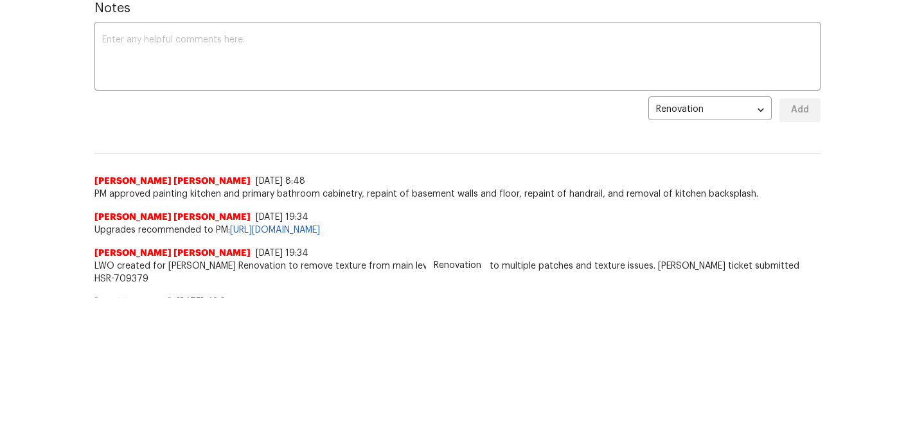
scroll to position [4, 0]
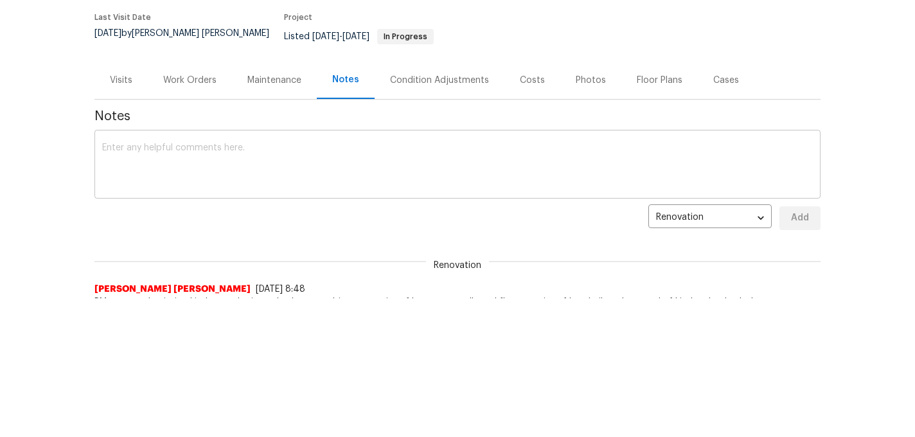
click at [294, 157] on textarea at bounding box center [457, 165] width 711 height 45
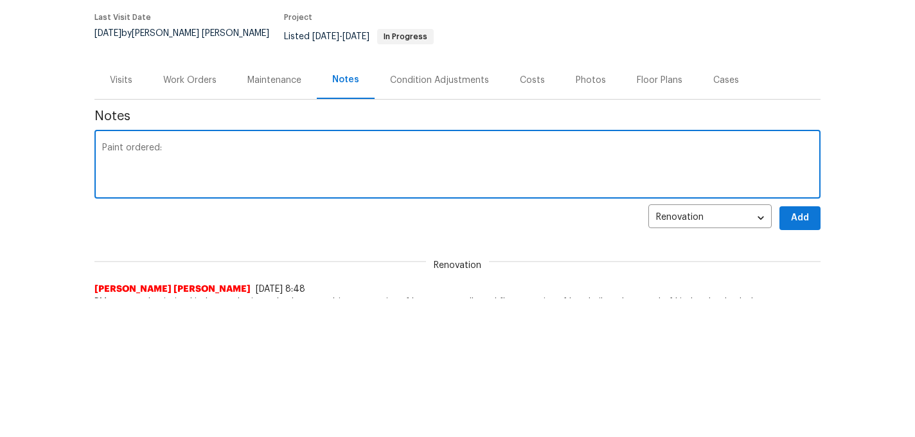
paste textarea "https://opendoor.slack.com/archives/C07MF4A0E48/p1757512080826799"
type textarea "Paint ordered: https://opendoor.slack.com/archives/C07MF4A0E48/p1757512080826799"
click at [799, 210] on span "Add" at bounding box center [800, 218] width 21 height 16
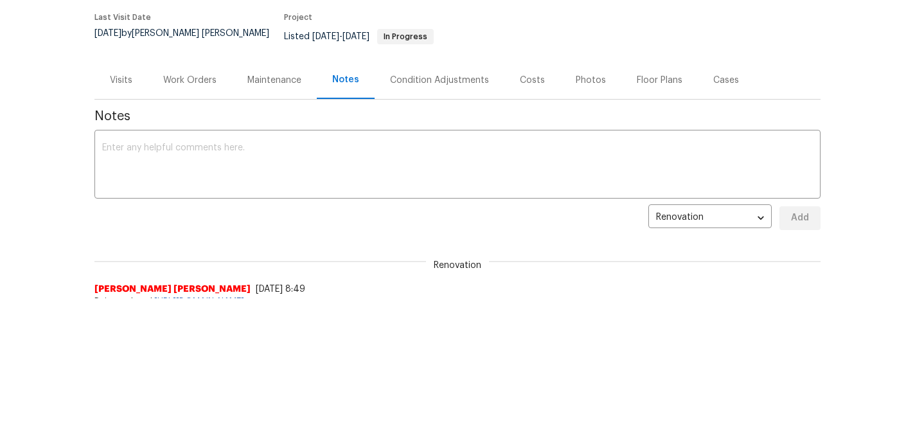
click at [182, 74] on div "Work Orders" at bounding box center [189, 80] width 53 height 13
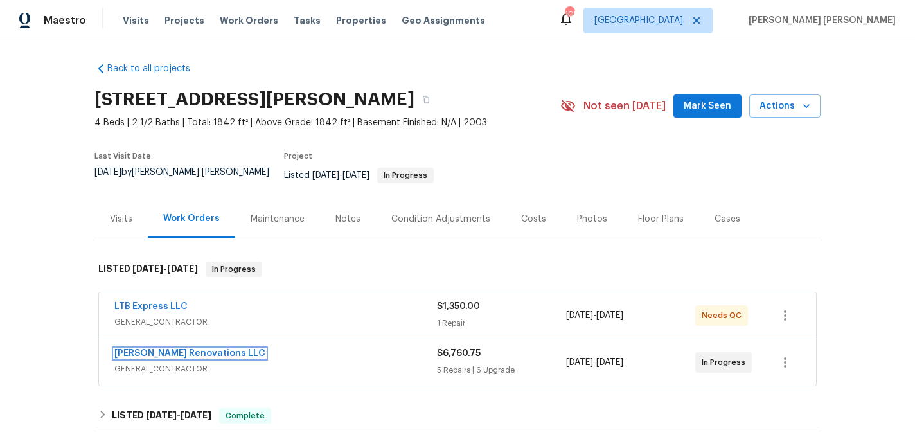
click at [166, 349] on link "Aseem Renovations LLC" at bounding box center [189, 353] width 151 height 9
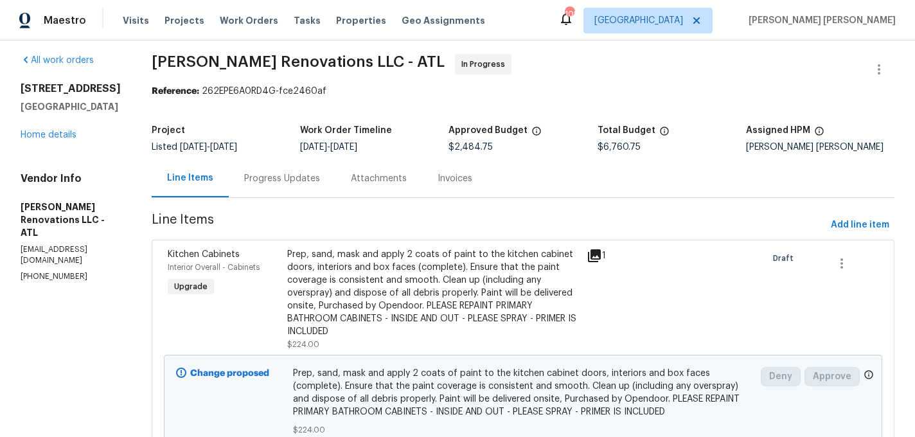
scroll to position [8, 0]
click at [54, 137] on link "Home details" at bounding box center [49, 134] width 56 height 9
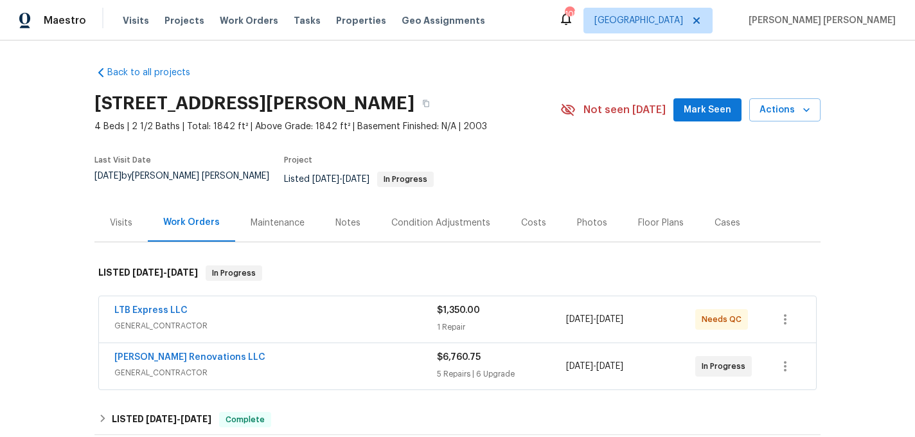
click at [128, 217] on div "Visits" at bounding box center [121, 223] width 22 height 13
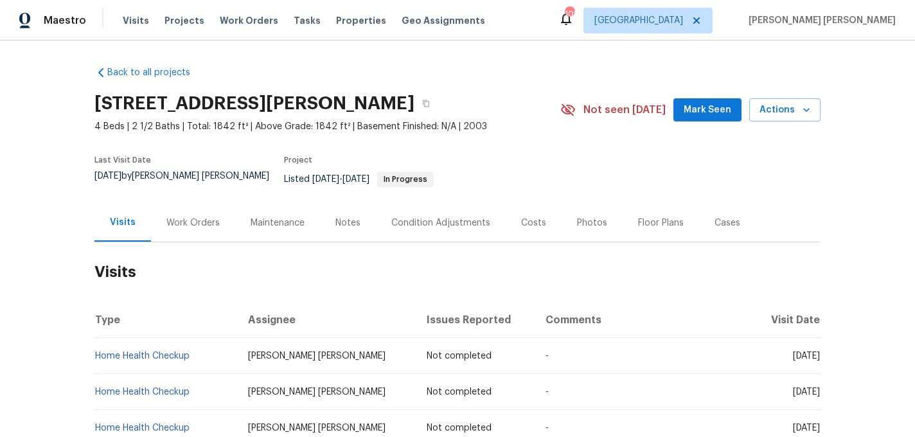
click at [731, 105] on span "Mark Seen" at bounding box center [708, 110] width 48 height 16
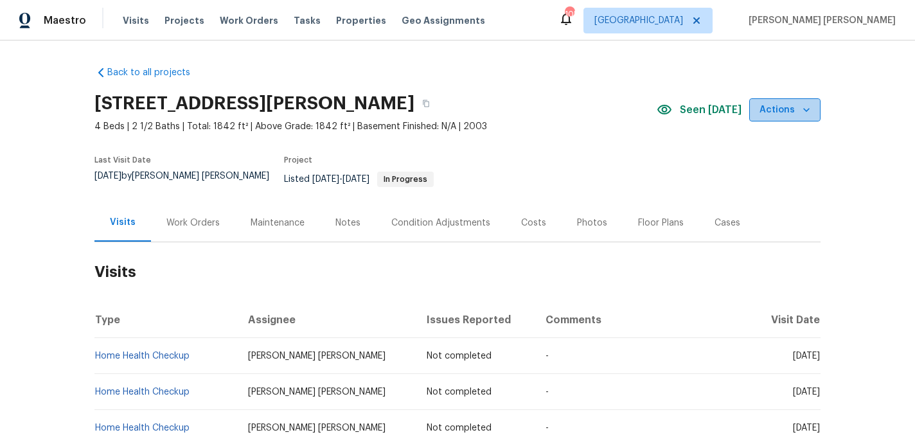
click at [787, 110] on span "Actions" at bounding box center [784, 110] width 51 height 16
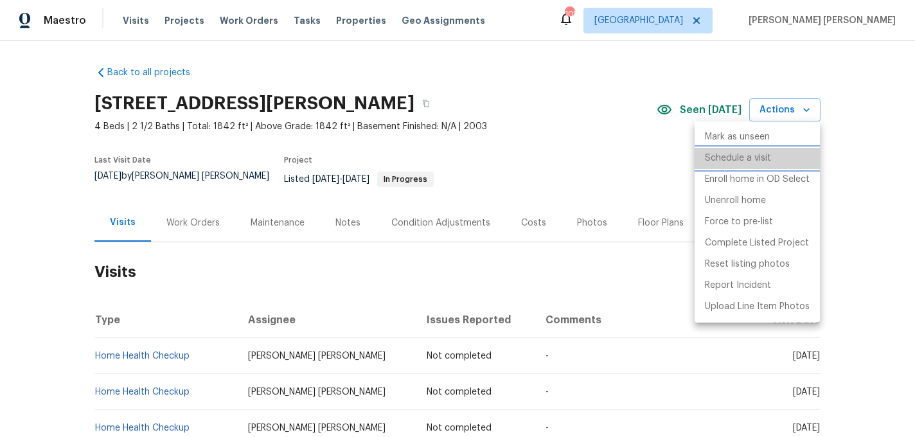
click at [739, 160] on p "Schedule a visit" at bounding box center [738, 158] width 66 height 13
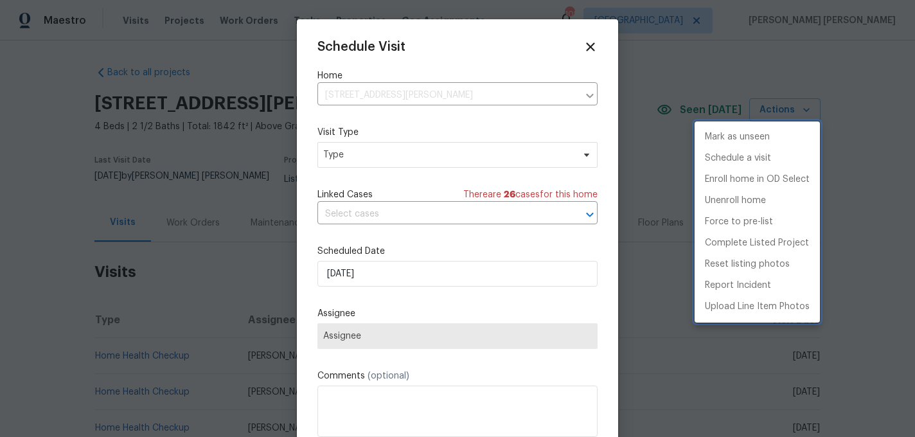
click at [368, 155] on div at bounding box center [457, 218] width 915 height 437
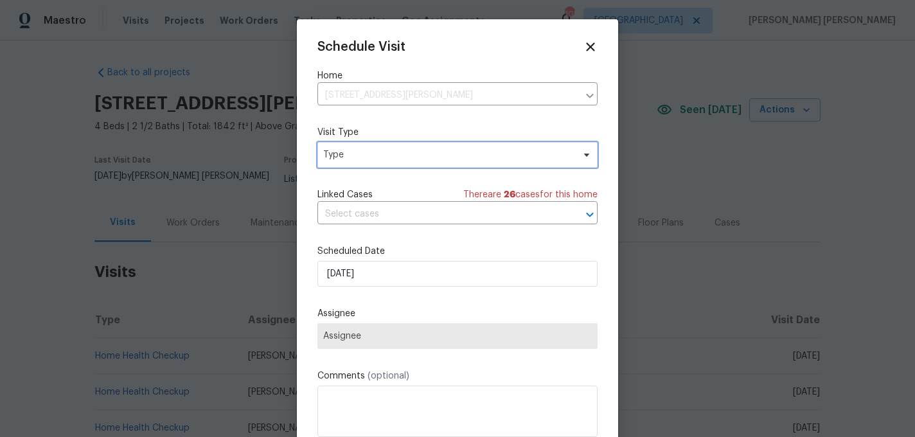
click at [368, 155] on span "Type" at bounding box center [448, 154] width 250 height 13
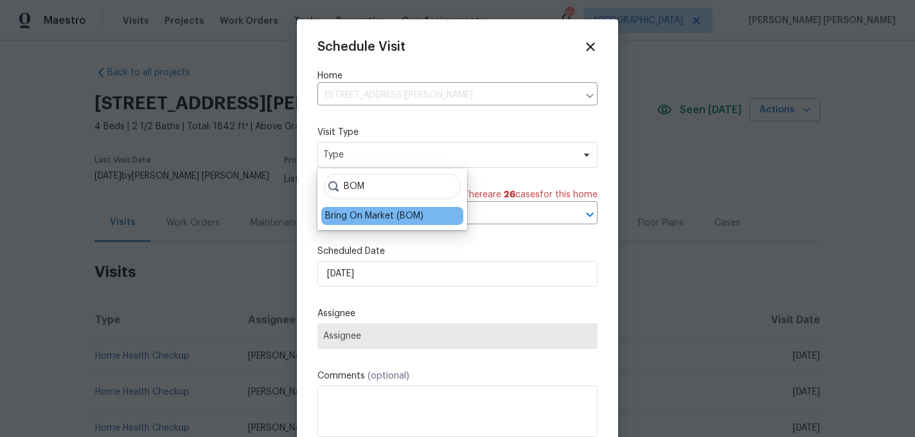
type input "BOM"
click at [367, 217] on div "Bring On Market (BOM)" at bounding box center [374, 215] width 98 height 13
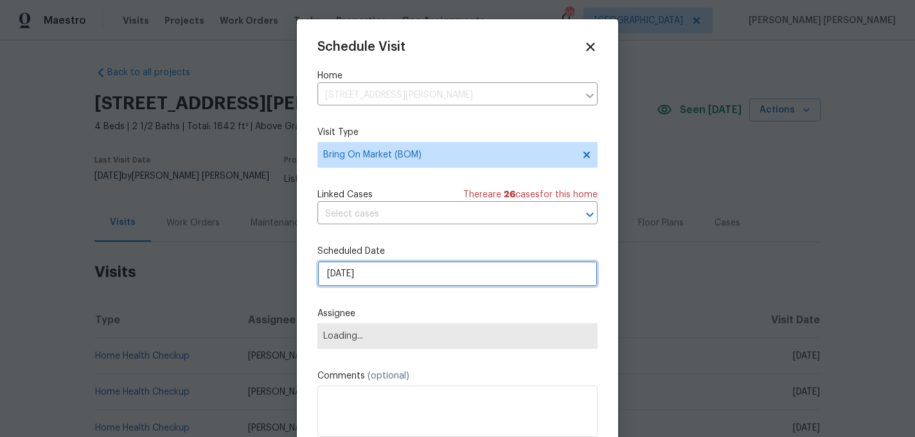
click at [373, 268] on input "9/10/2025" at bounding box center [457, 274] width 280 height 26
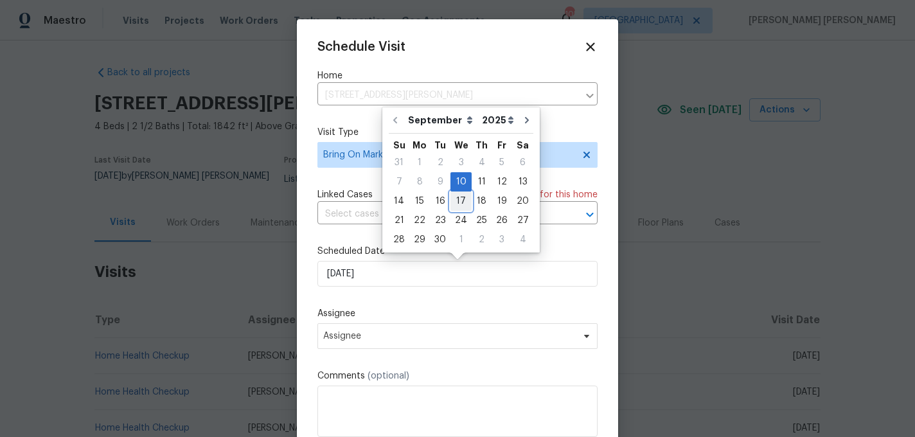
click at [452, 201] on div "17" at bounding box center [460, 201] width 21 height 18
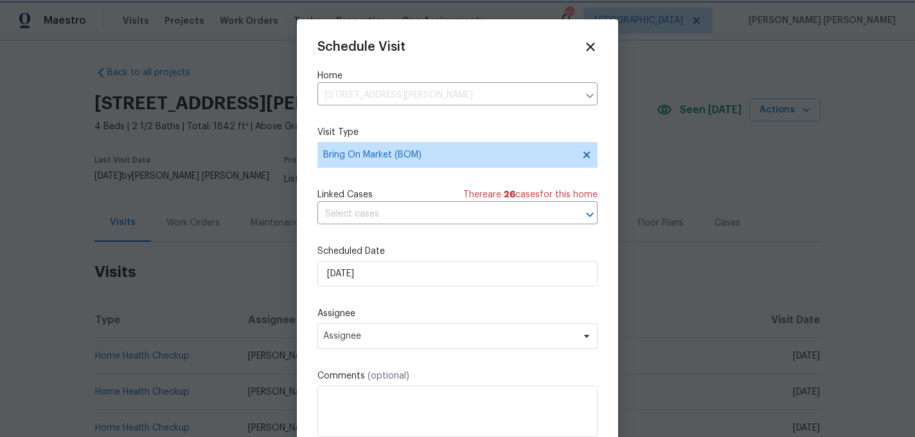
type input "9/17/2025"
click at [384, 350] on div "Schedule Visit Home 641 Morningside Dr, Stockbridge, GA 30281 ​ Visit Type Brin…" at bounding box center [457, 255] width 280 height 431
click at [385, 342] on span "Assignee" at bounding box center [457, 336] width 280 height 26
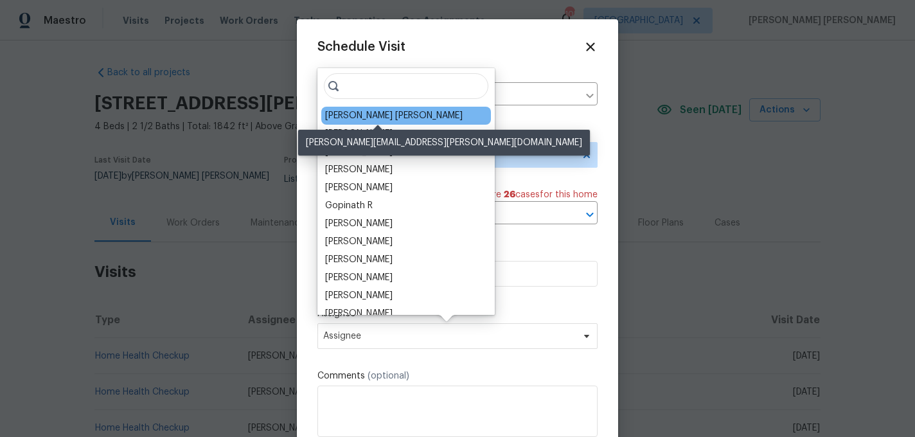
click at [378, 118] on div "[PERSON_NAME] [PERSON_NAME]" at bounding box center [393, 115] width 137 height 13
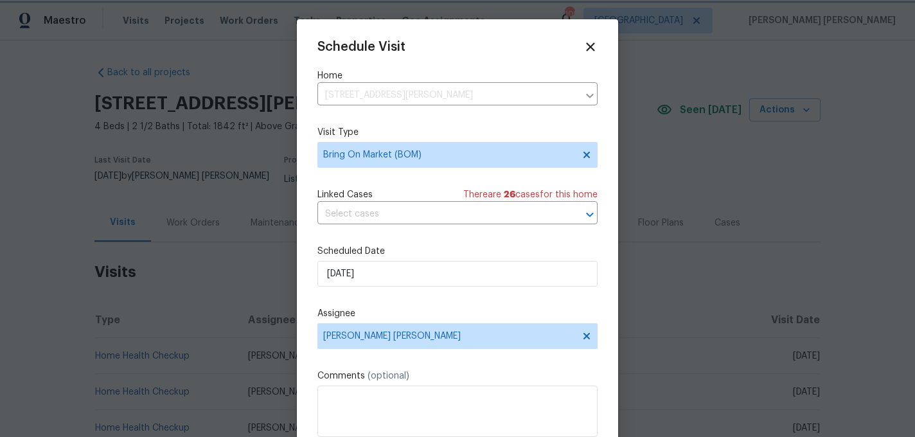
scroll to position [23, 0]
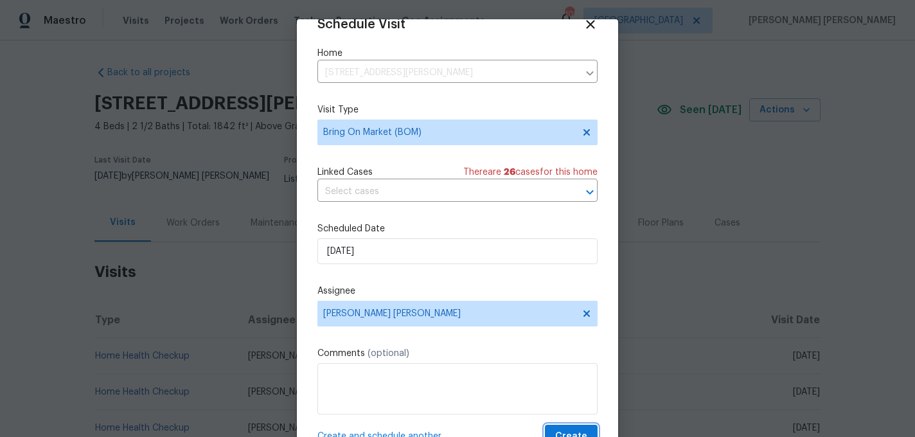
click at [572, 430] on span "Create" at bounding box center [571, 437] width 32 height 16
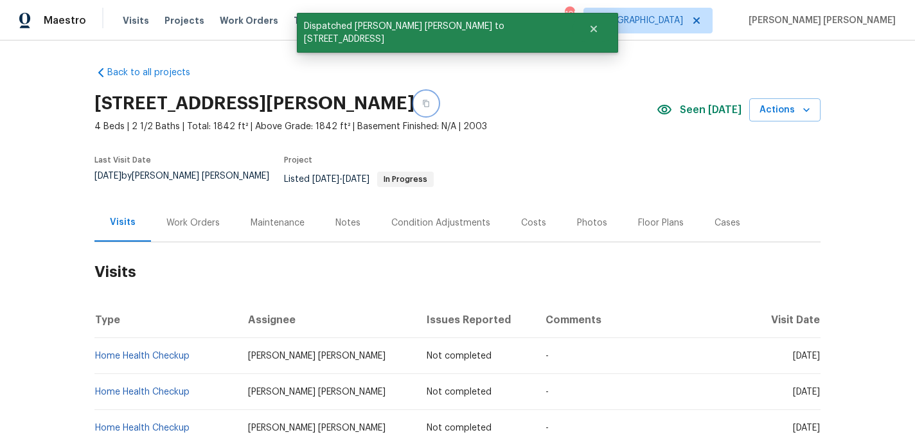
click at [437, 98] on button "button" at bounding box center [425, 103] width 23 height 23
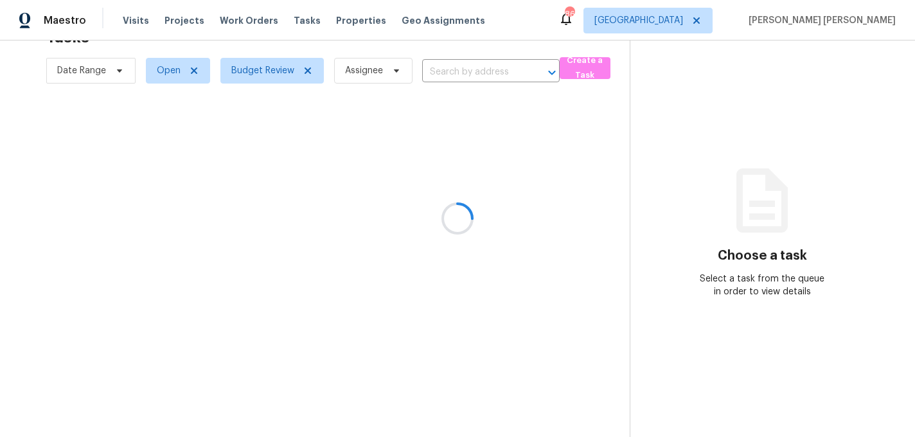
scroll to position [163, 0]
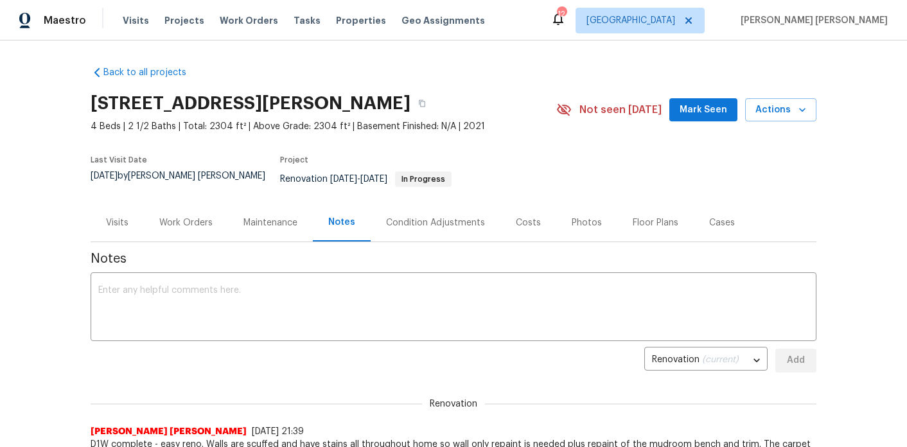
click at [192, 217] on div "Work Orders" at bounding box center [185, 223] width 53 height 13
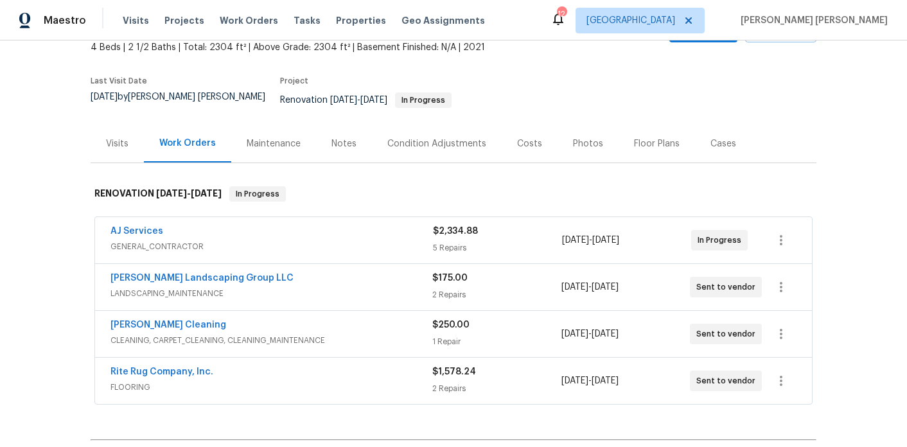
scroll to position [80, 0]
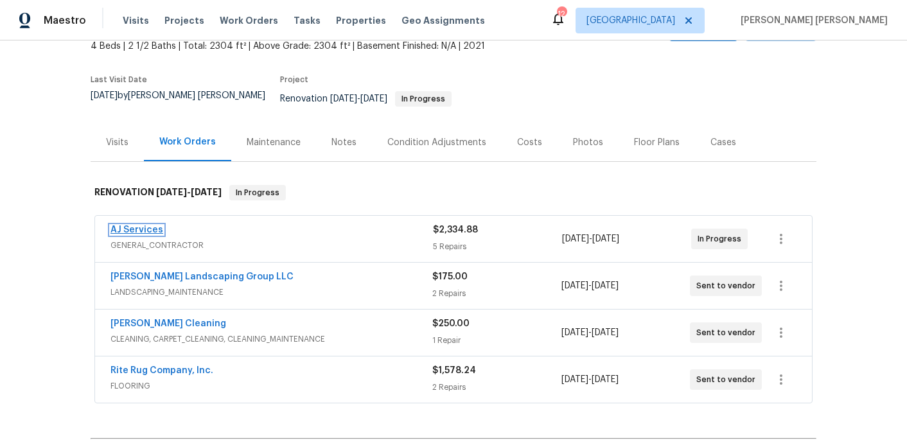
click at [143, 225] on link "AJ Services" at bounding box center [136, 229] width 53 height 9
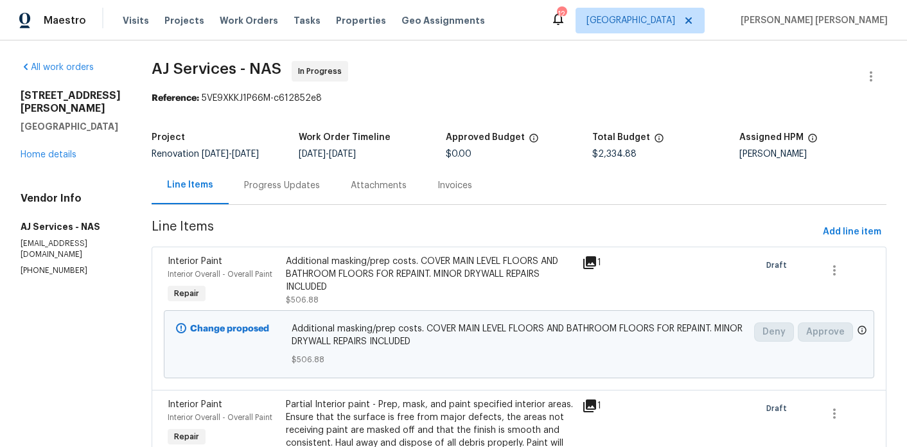
click at [283, 183] on div "Progress Updates" at bounding box center [282, 185] width 76 height 13
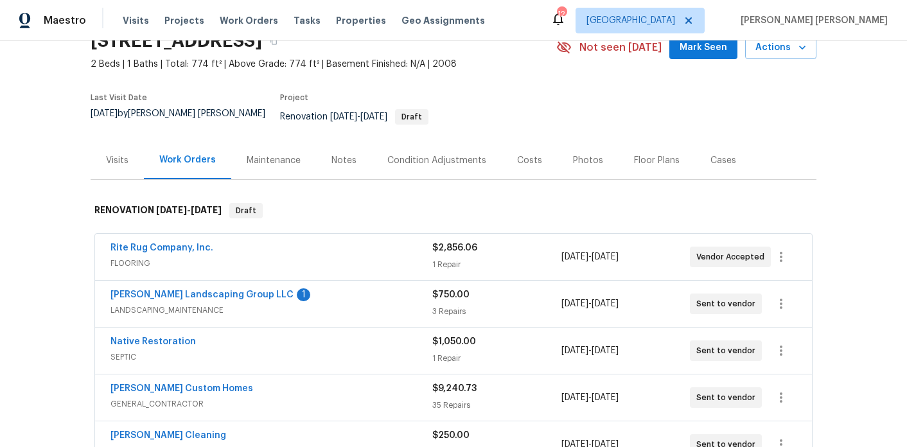
scroll to position [92, 0]
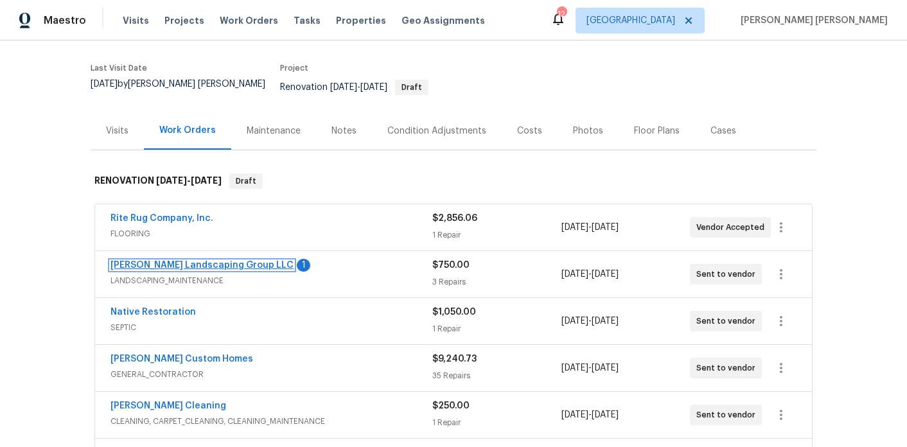
click at [226, 261] on link "Sandoval Landscaping Group LLC" at bounding box center [201, 265] width 183 height 9
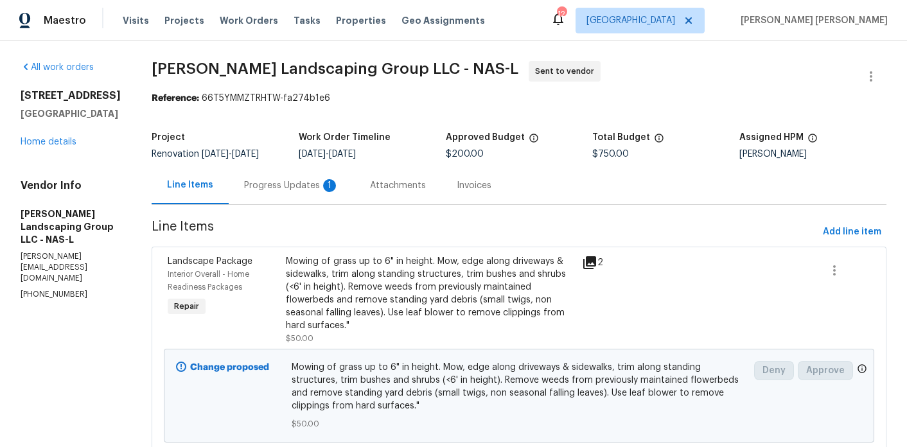
click at [325, 195] on div "Progress Updates 1" at bounding box center [292, 185] width 126 height 38
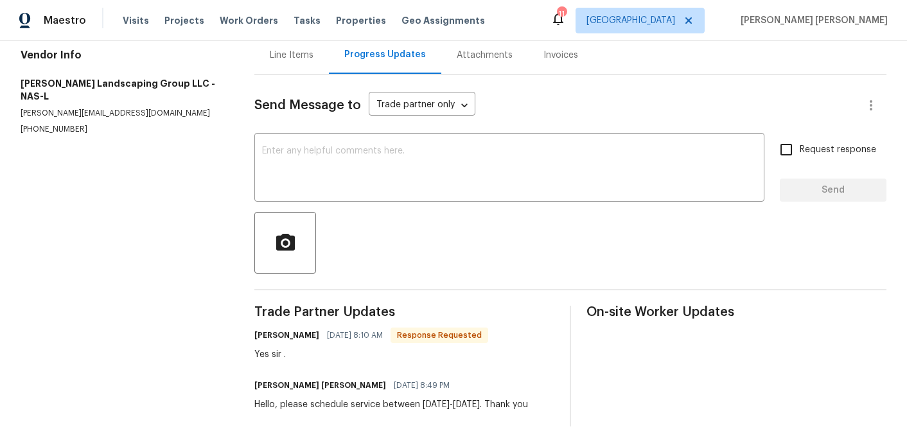
scroll to position [36, 0]
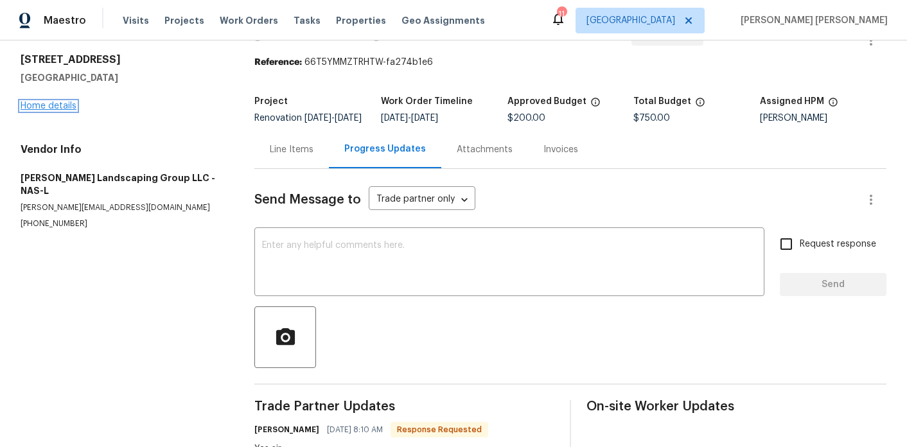
click at [66, 107] on link "Home details" at bounding box center [49, 106] width 56 height 9
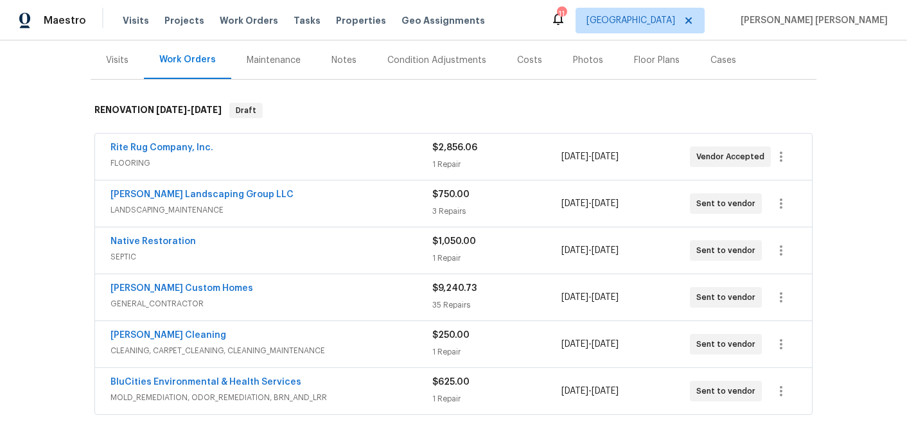
scroll to position [166, 0]
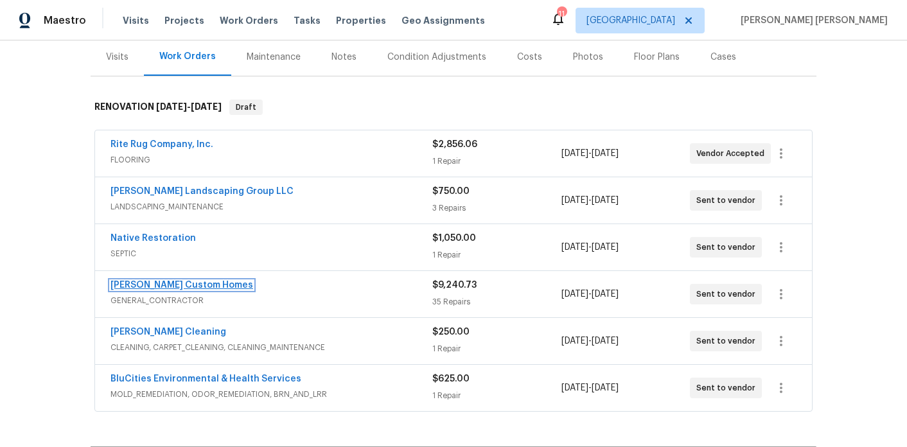
click at [155, 281] on link "Rappa Custom Homes" at bounding box center [181, 285] width 143 height 9
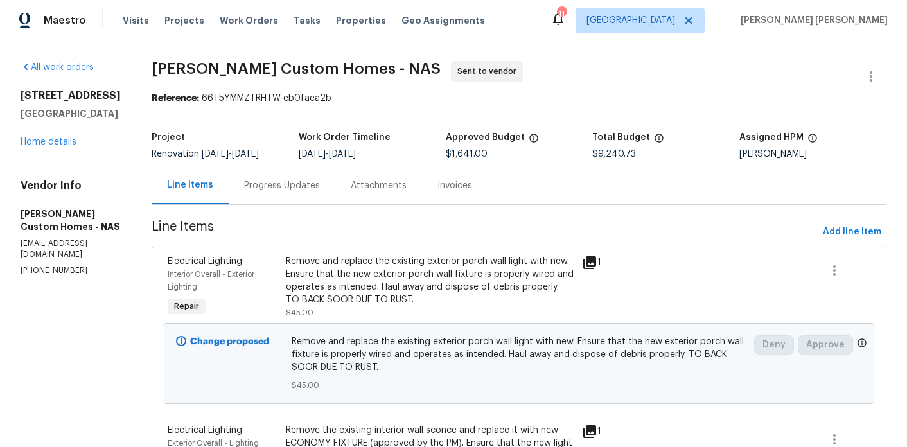
click at [310, 193] on div "Progress Updates" at bounding box center [282, 185] width 107 height 38
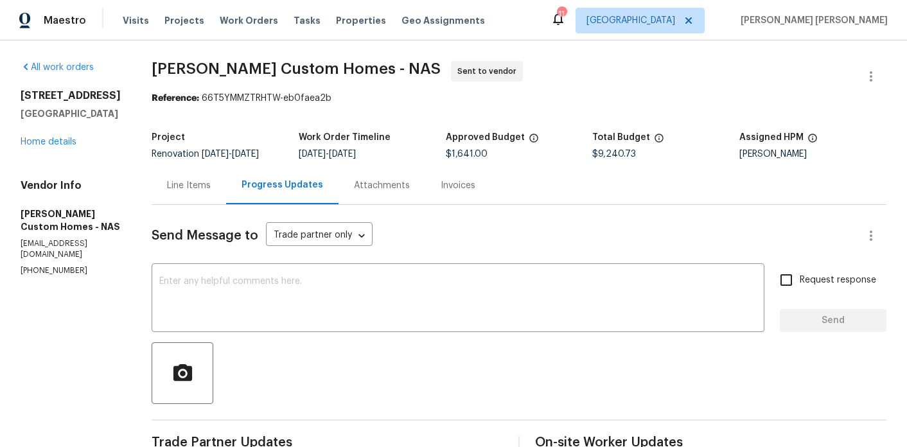
click at [211, 191] on div "Line Items" at bounding box center [189, 185] width 44 height 13
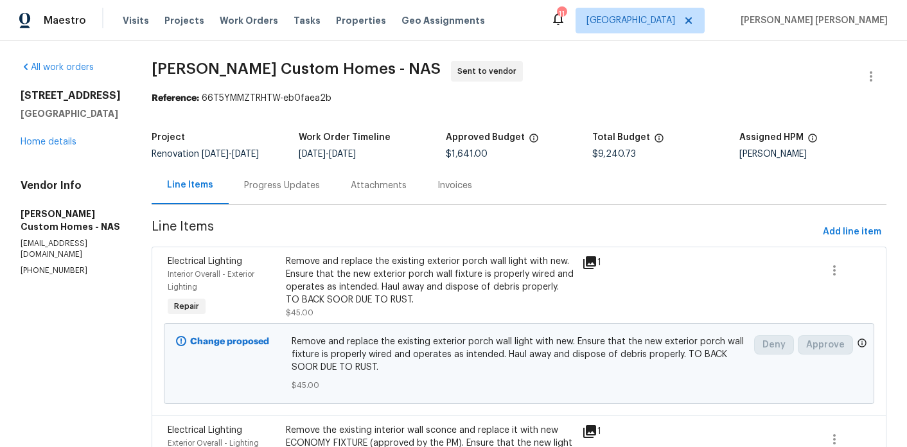
click at [316, 186] on div "Progress Updates" at bounding box center [282, 185] width 76 height 13
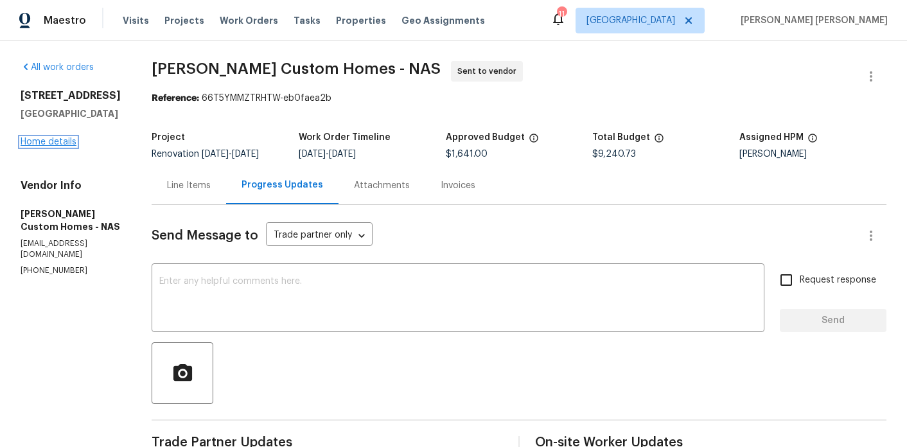
click at [51, 143] on link "Home details" at bounding box center [49, 141] width 56 height 9
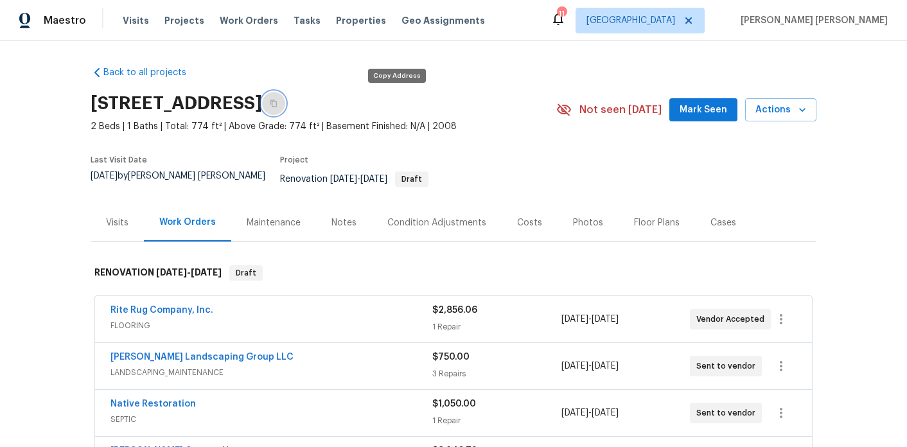
click at [278, 103] on icon "button" at bounding box center [274, 104] width 8 height 8
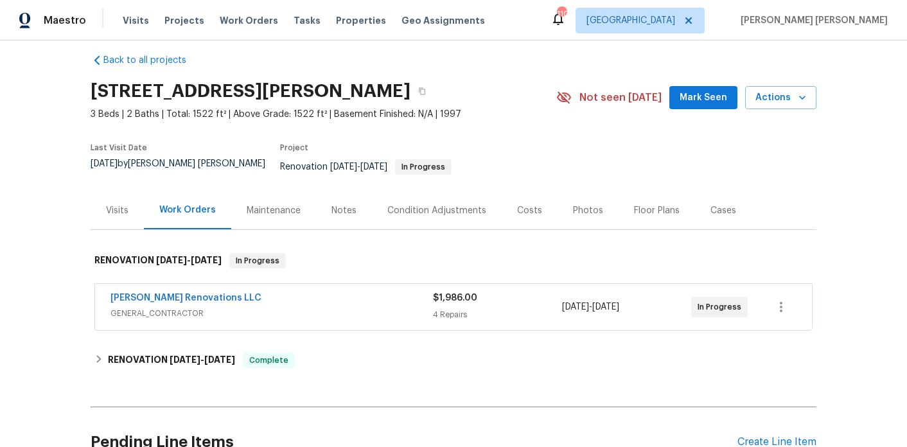
scroll to position [18, 0]
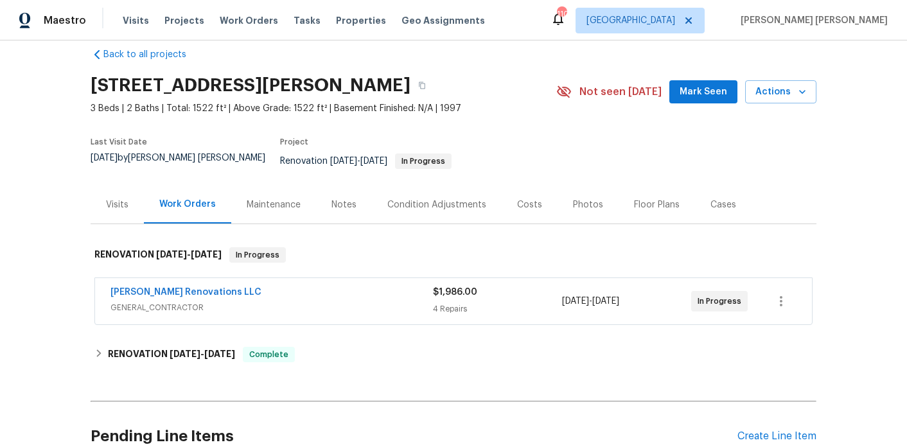
click at [191, 286] on span "[PERSON_NAME] Renovations LLC" at bounding box center [185, 292] width 151 height 13
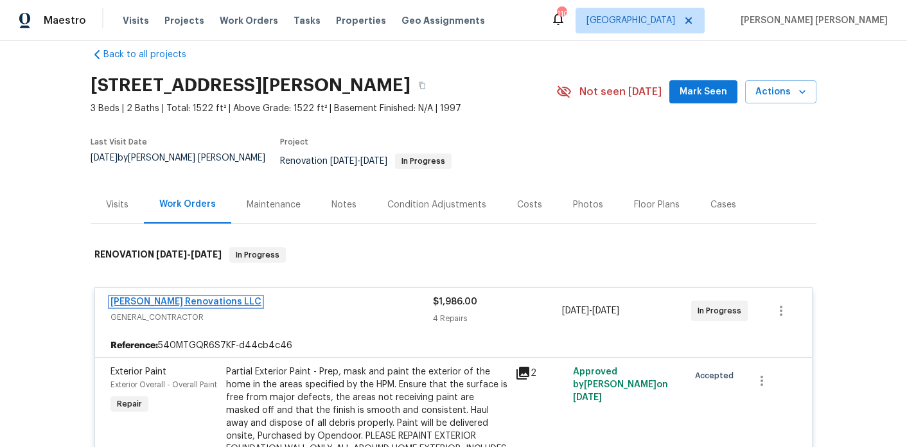
click at [185, 297] on link "[PERSON_NAME] Renovations LLC" at bounding box center [185, 301] width 151 height 9
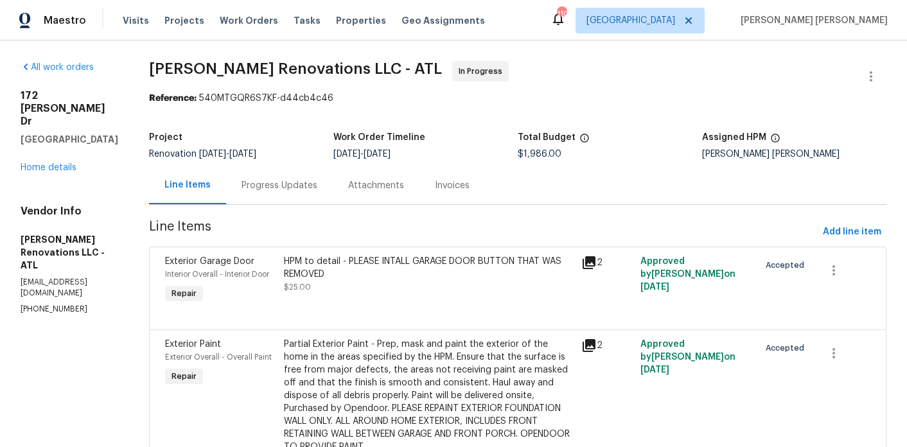
click at [273, 213] on section "[PERSON_NAME] Renovations LLC - ATL In Progress Reference: 540MTGQR6S7KF-d44cb4…" at bounding box center [518, 372] width 738 height 623
click at [290, 195] on div "Progress Updates" at bounding box center [279, 185] width 107 height 38
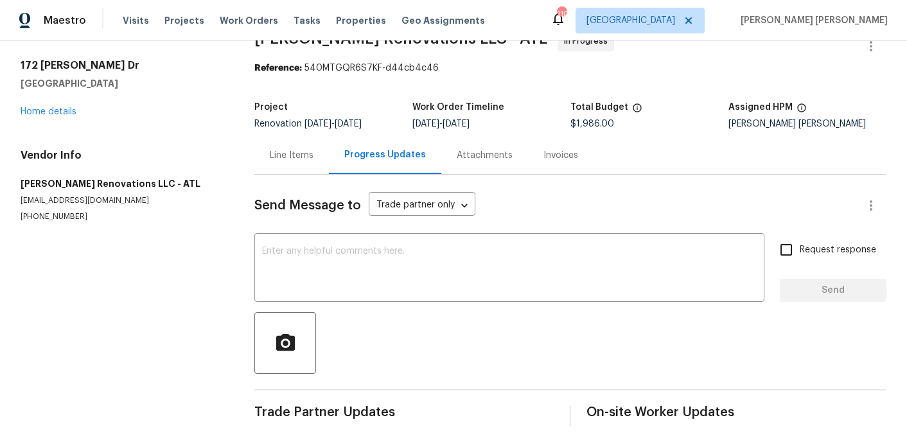
click at [284, 166] on div "Line Items" at bounding box center [291, 155] width 75 height 38
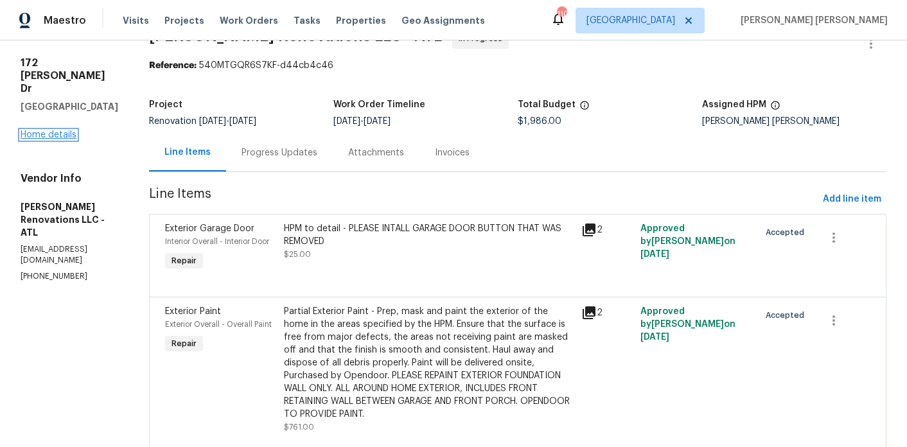
click at [67, 130] on link "Home details" at bounding box center [49, 134] width 56 height 9
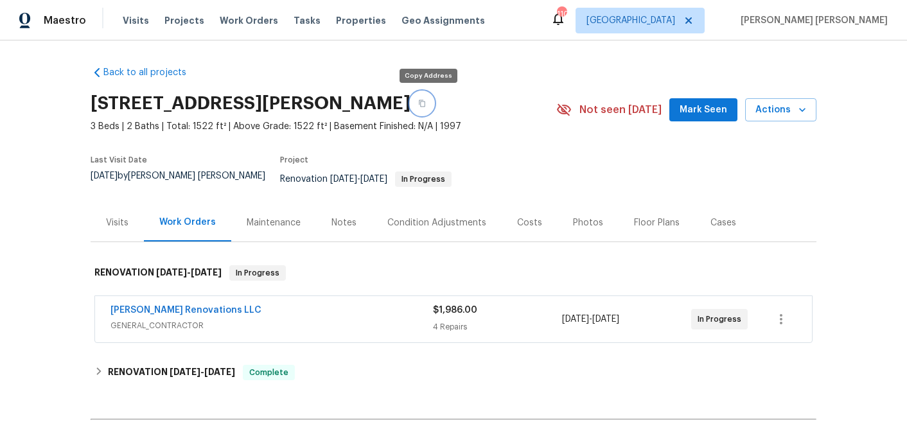
click at [420, 105] on button "button" at bounding box center [422, 103] width 23 height 23
click at [434, 107] on button "button" at bounding box center [422, 103] width 23 height 23
click at [344, 217] on div "Notes" at bounding box center [343, 223] width 25 height 13
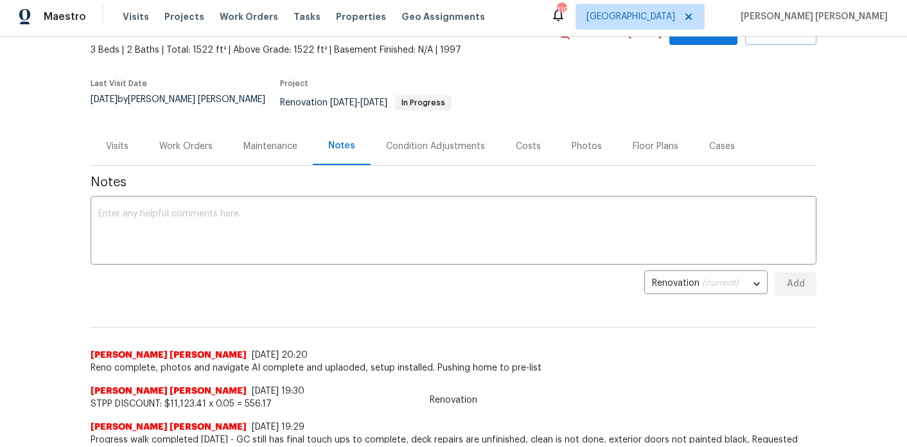
scroll to position [83, 0]
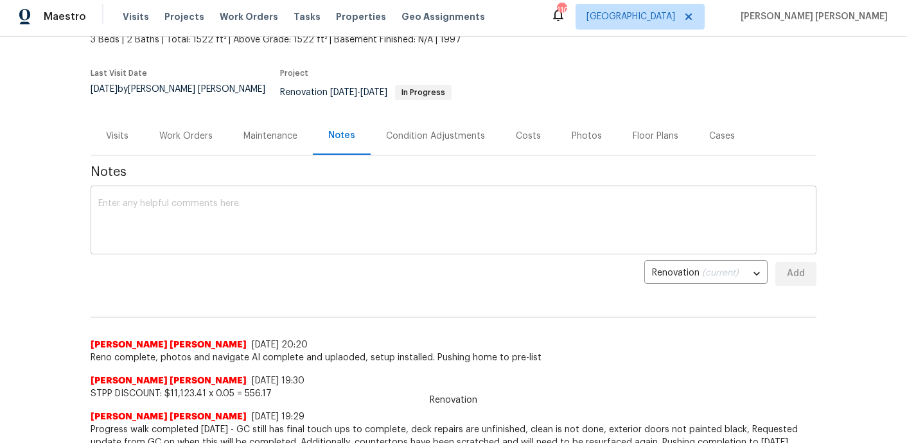
click at [326, 199] on textarea at bounding box center [453, 221] width 711 height 45
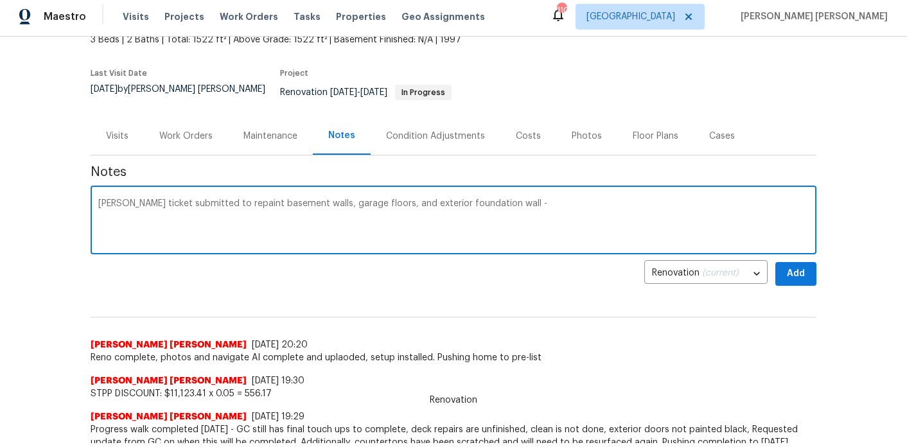
paste textarea "HSR-709491"
click at [491, 199] on textarea "TOM ticket submitted to repaint basement walls, garage floors, and exterior fou…" at bounding box center [453, 221] width 711 height 45
type textarea "TOM ticket submitted to repaint basement walls, garage floors, and exterior fou…"
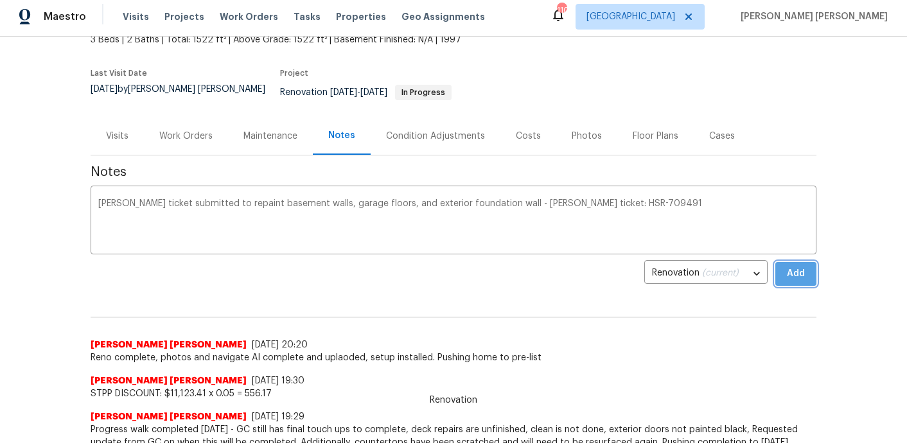
click at [803, 267] on span "Add" at bounding box center [796, 274] width 21 height 16
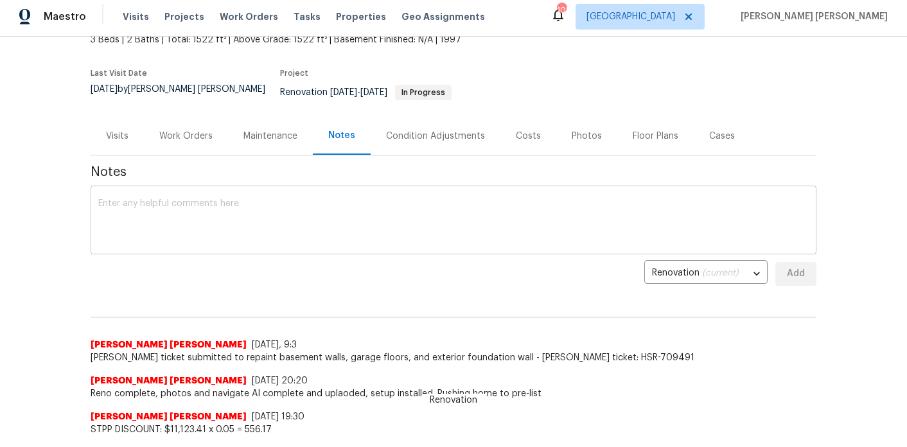
click at [279, 225] on textarea at bounding box center [453, 221] width 711 height 45
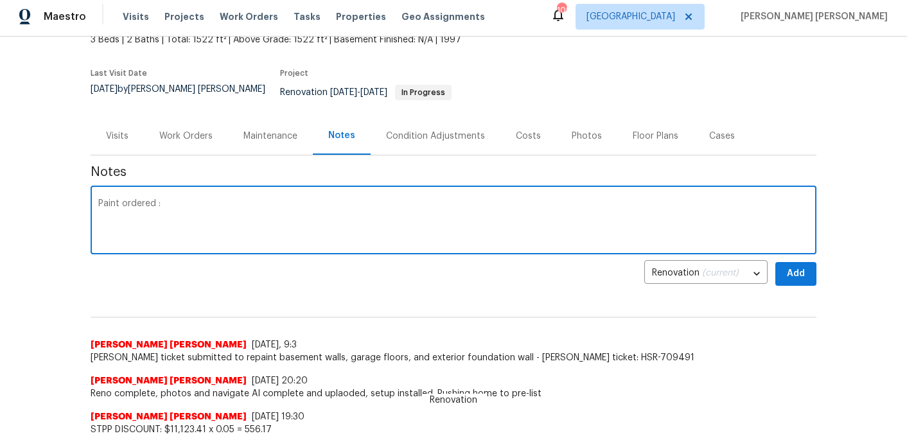
paste textarea "https://opendoor.slack.com/archives/C07MF4A0E48/p1757513369028419"
type textarea "Paint ordered : https://opendoor.slack.com/archives/C07MF4A0E48/p17575133690284…"
click at [804, 266] on span "Add" at bounding box center [796, 274] width 21 height 16
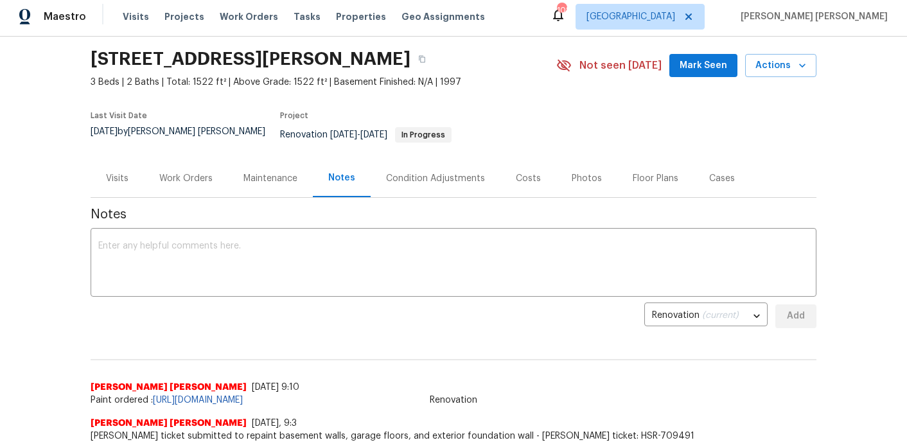
scroll to position [0, 0]
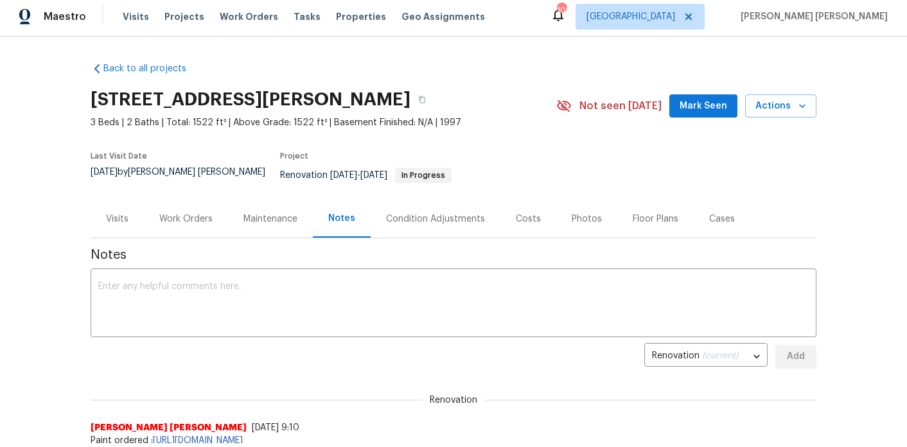
click at [143, 217] on div "Visits" at bounding box center [117, 219] width 53 height 38
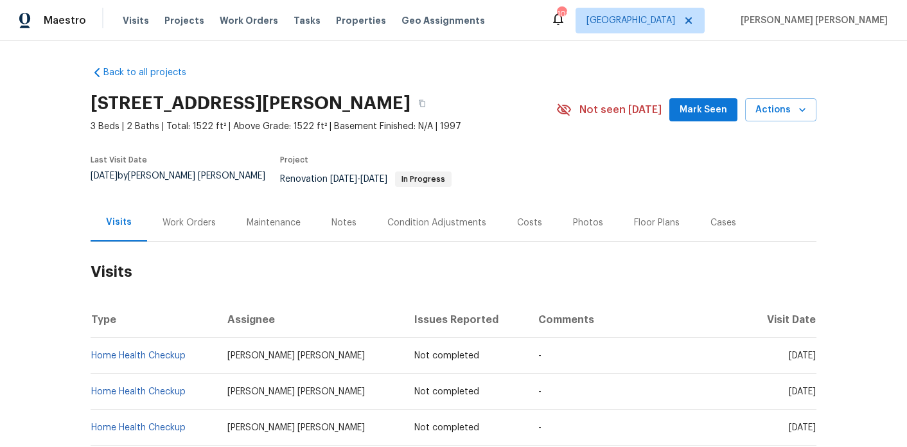
click at [207, 224] on div "Work Orders" at bounding box center [189, 223] width 84 height 38
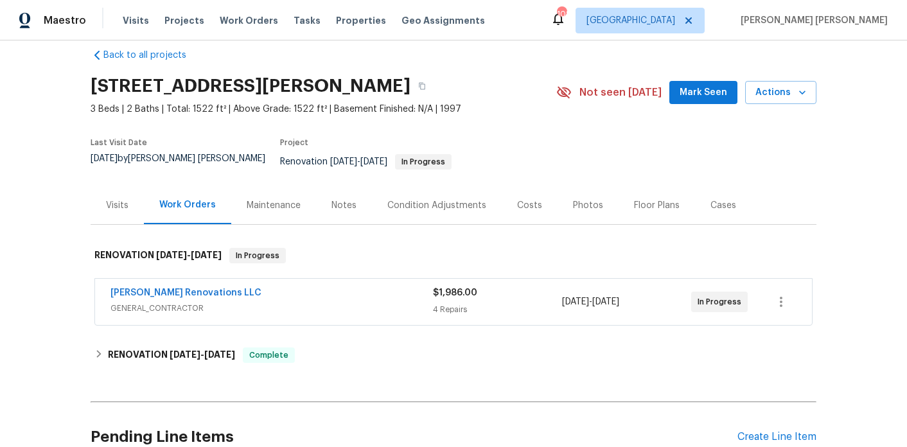
scroll to position [19, 0]
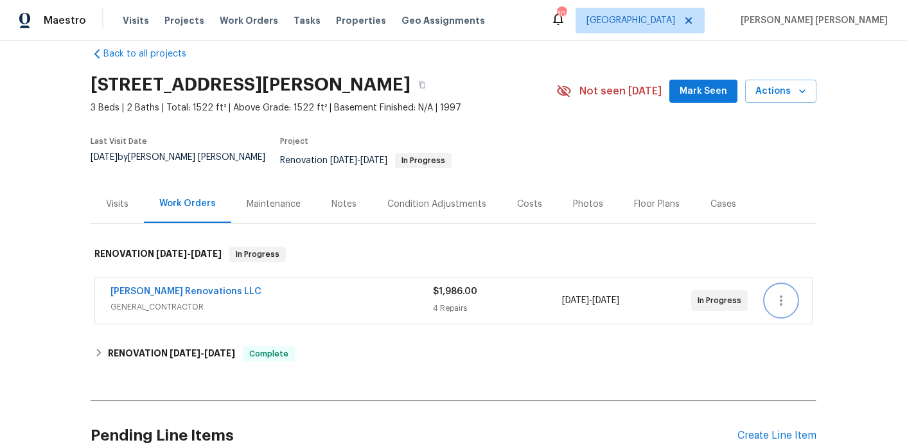
click at [777, 294] on icon "button" at bounding box center [780, 300] width 15 height 15
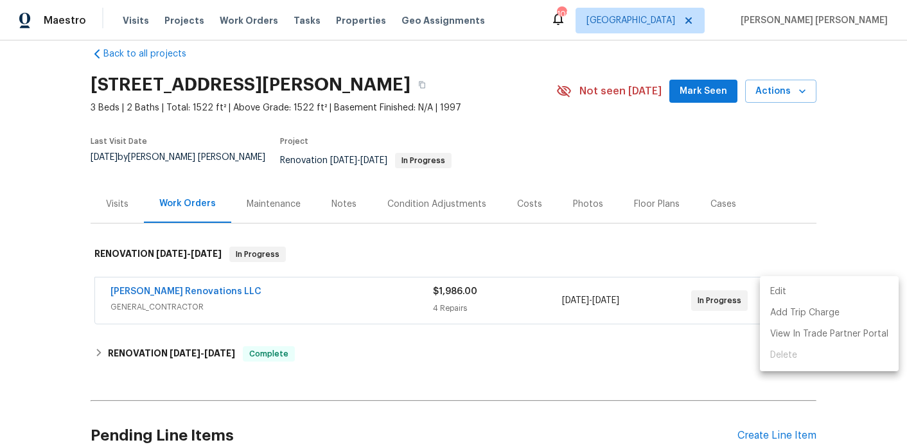
click at [779, 294] on li "Edit" at bounding box center [829, 291] width 139 height 21
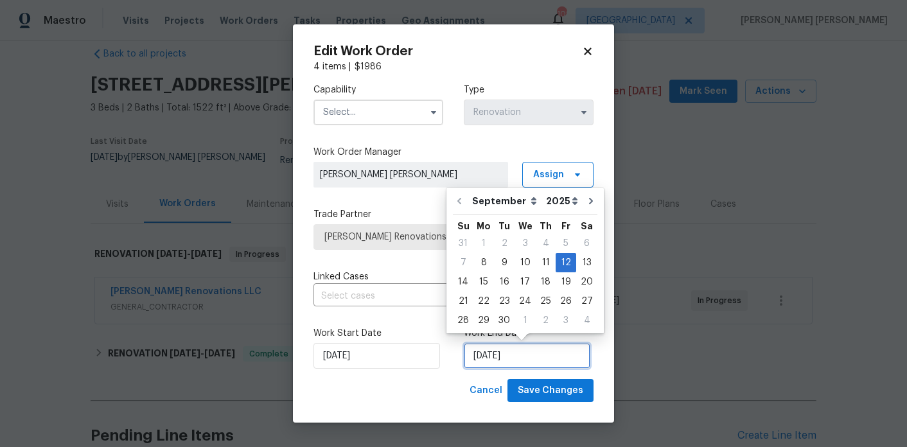
click at [527, 344] on input "9/12/2025" at bounding box center [527, 356] width 127 height 26
click at [488, 274] on div "15" at bounding box center [483, 282] width 21 height 18
type input "9/15/2025"
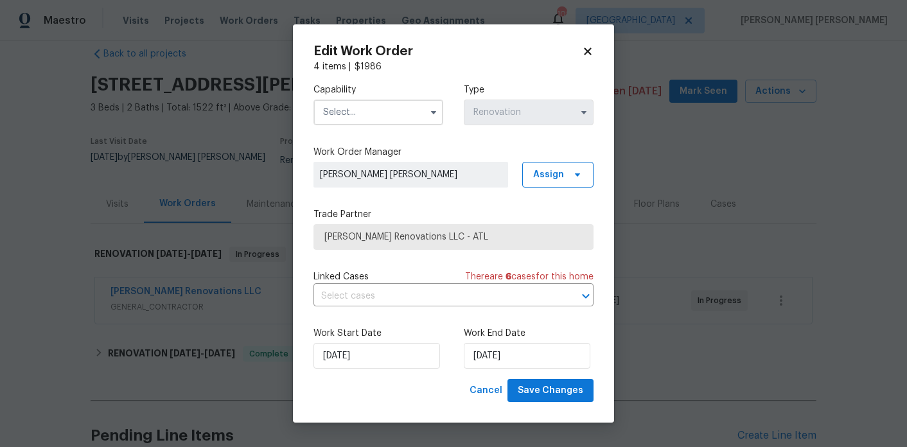
click at [395, 125] on div "Capability Type Renovation" at bounding box center [454, 104] width 280 height 62
click at [394, 123] on input "text" at bounding box center [379, 113] width 130 height 26
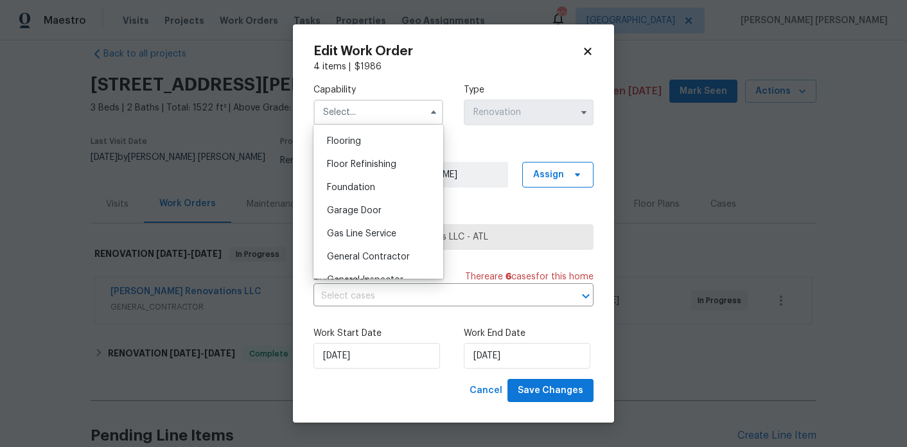
scroll to position [504, 0]
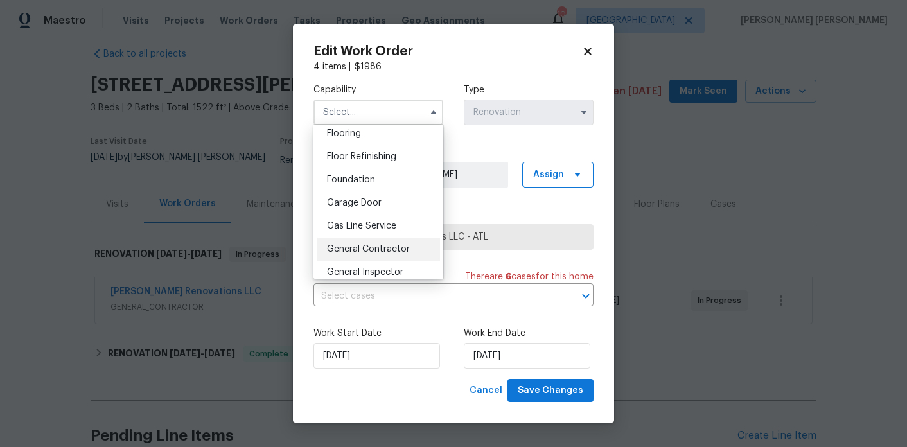
click at [377, 241] on div "General Contractor" at bounding box center [378, 249] width 123 height 23
type input "General Contractor"
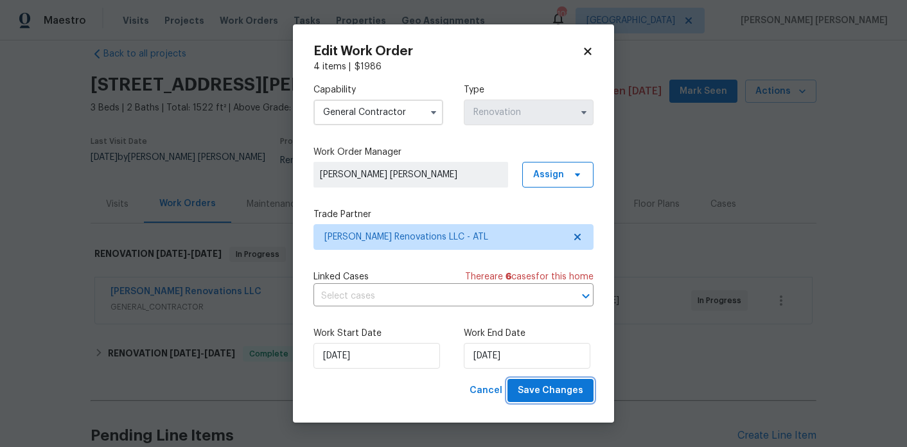
click at [558, 380] on button "Save Changes" at bounding box center [551, 391] width 86 height 24
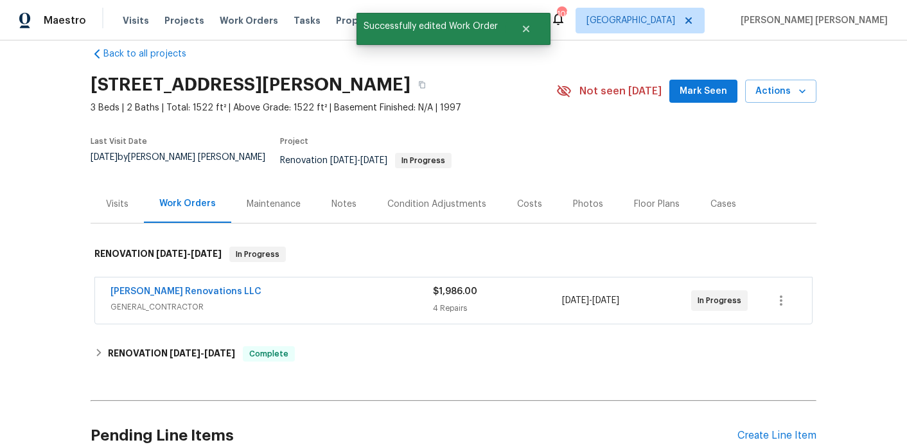
click at [118, 198] on div "Visits" at bounding box center [117, 204] width 22 height 13
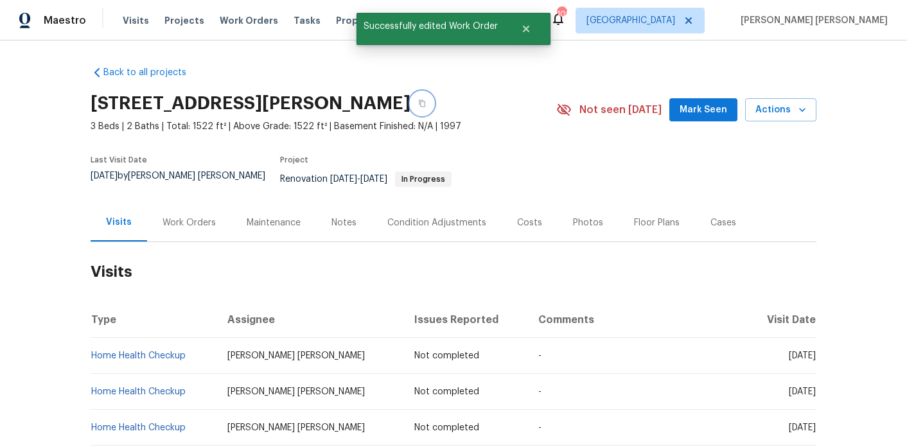
click at [425, 107] on icon "button" at bounding box center [422, 103] width 6 height 7
click at [770, 102] on span "Actions" at bounding box center [781, 110] width 51 height 16
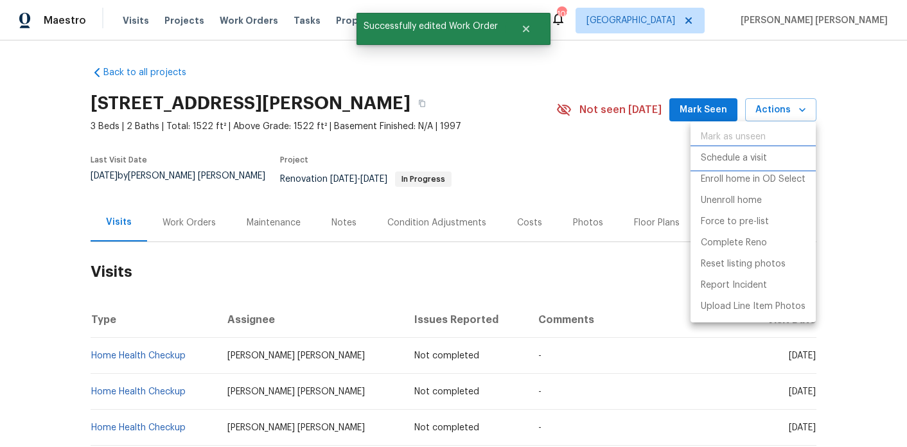
click at [754, 152] on p "Schedule a visit" at bounding box center [734, 158] width 66 height 13
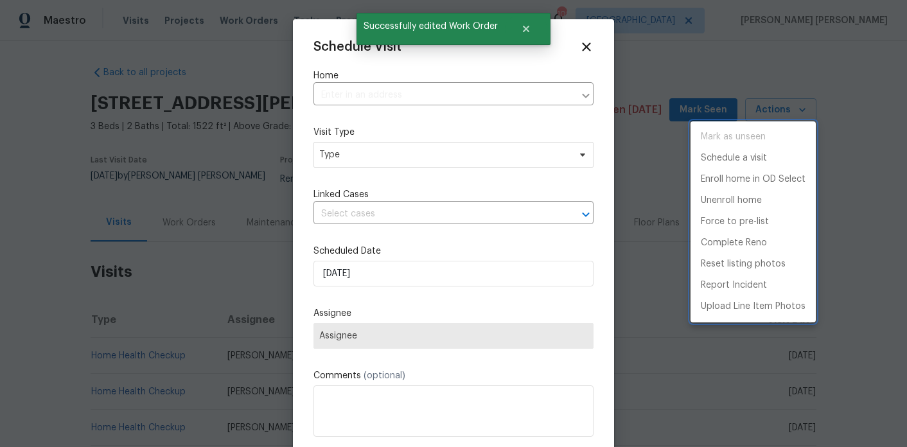
type input "172 Stokes Dr, Stockbridge, GA 30281"
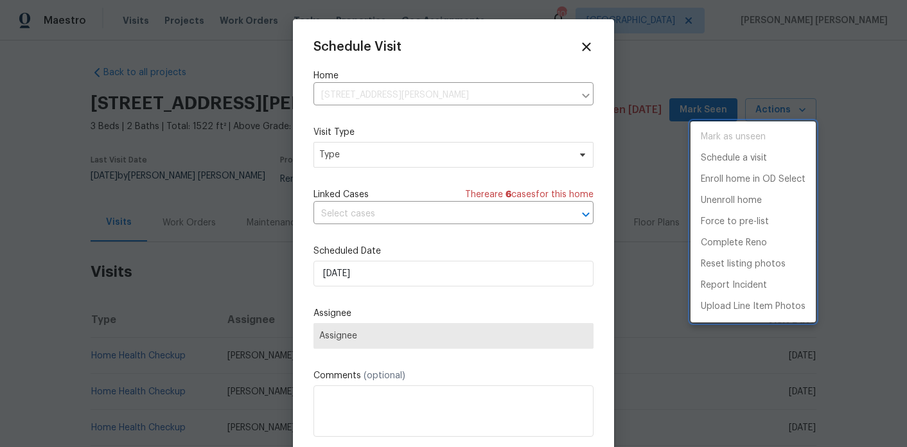
click at [343, 95] on div at bounding box center [453, 223] width 907 height 447
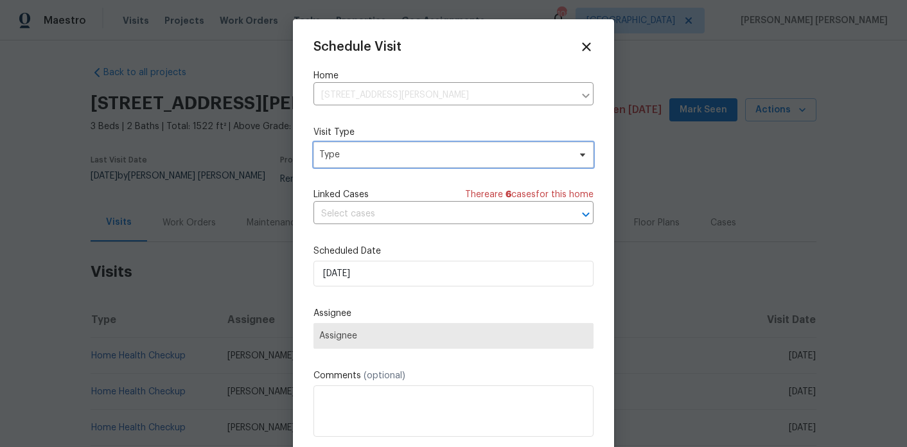
click at [338, 150] on span "Type" at bounding box center [444, 154] width 250 height 13
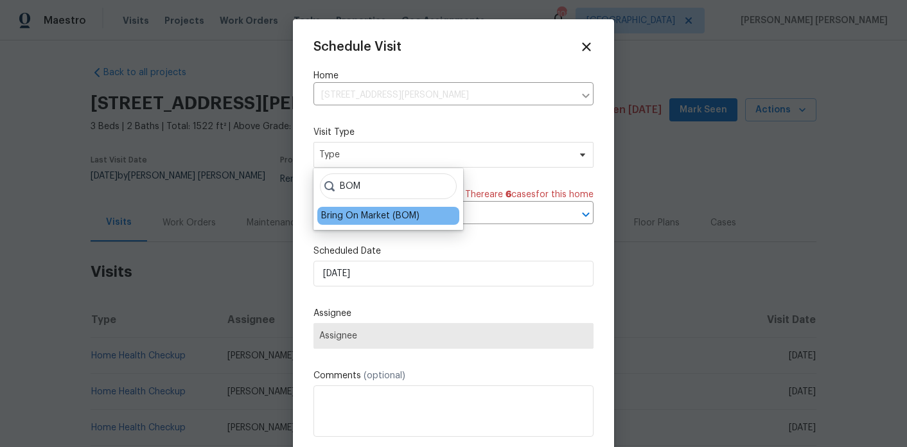
type input "BOM"
click at [345, 220] on div "Bring On Market (BOM)" at bounding box center [370, 215] width 98 height 13
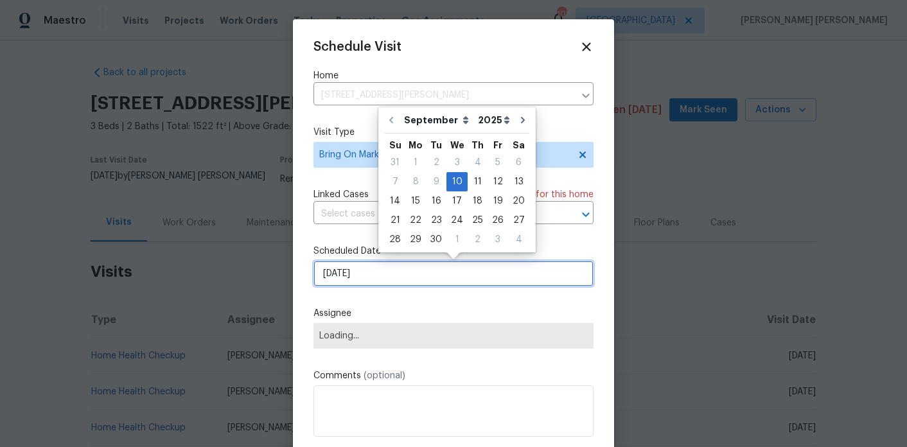
click at [354, 270] on input "[DATE]" at bounding box center [454, 274] width 280 height 26
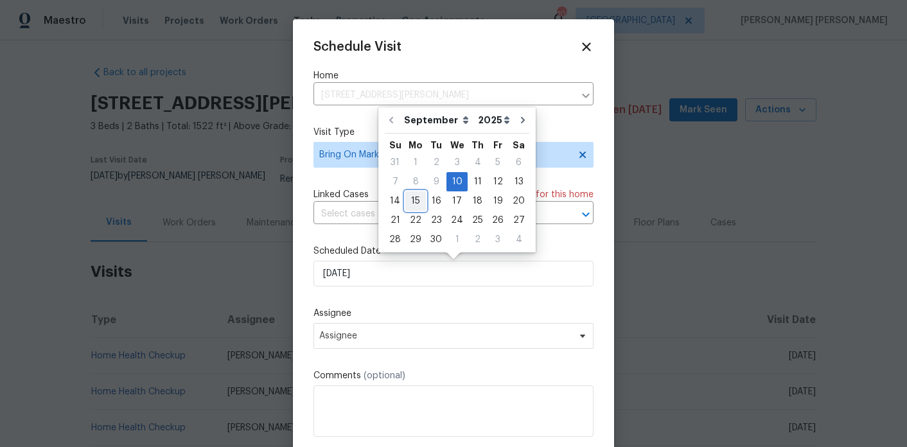
click at [413, 206] on div "15" at bounding box center [415, 201] width 21 height 18
type input "9/15/2025"
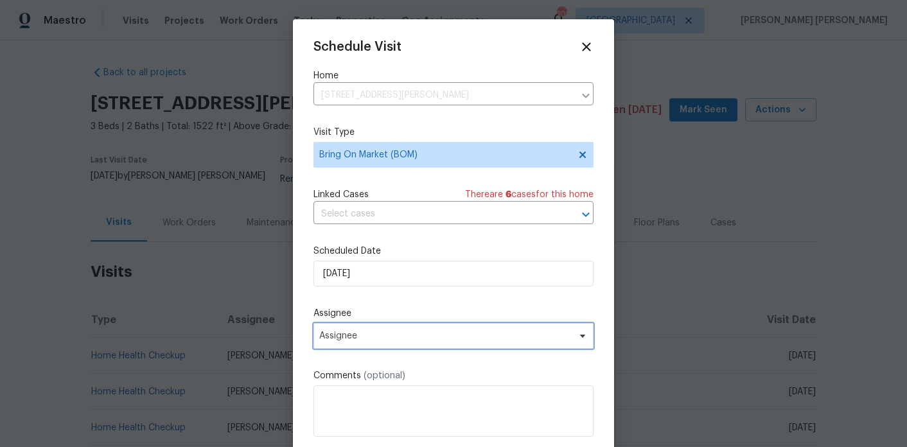
click at [369, 331] on span "Assignee" at bounding box center [445, 336] width 252 height 10
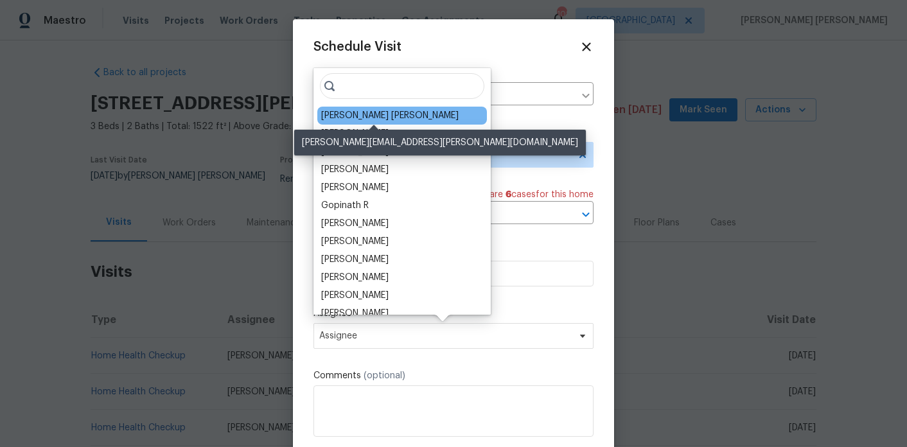
click at [381, 116] on div "[PERSON_NAME] [PERSON_NAME]" at bounding box center [389, 115] width 137 height 13
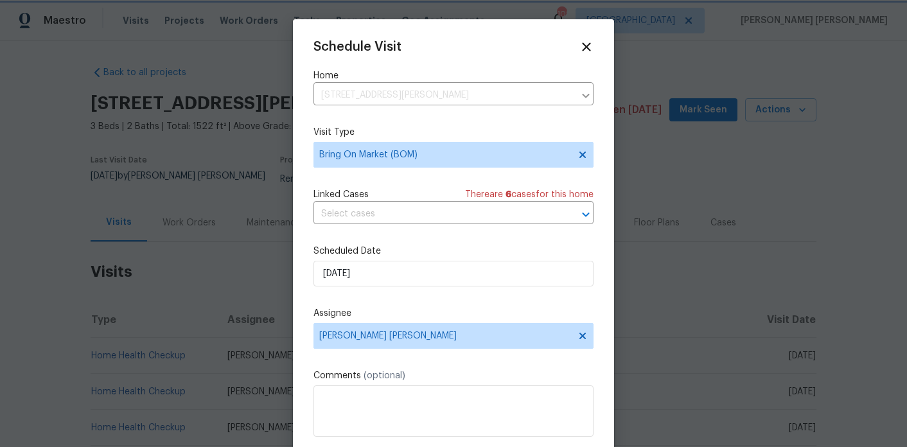
scroll to position [23, 0]
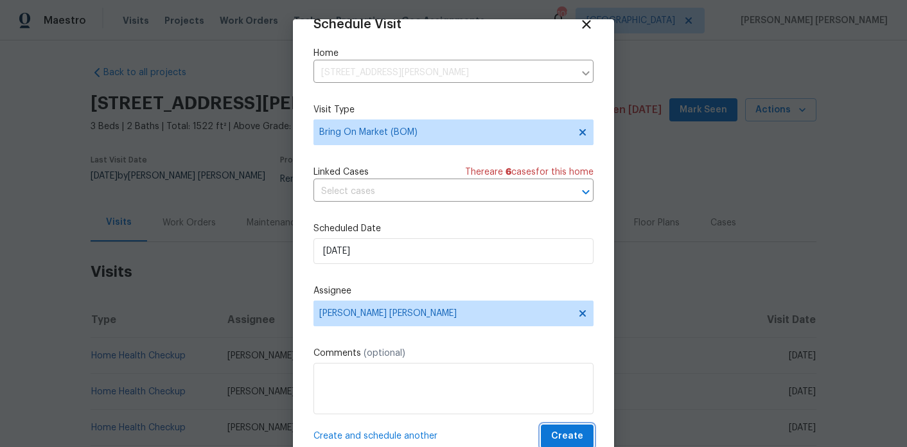
click at [575, 429] on span "Create" at bounding box center [567, 437] width 32 height 16
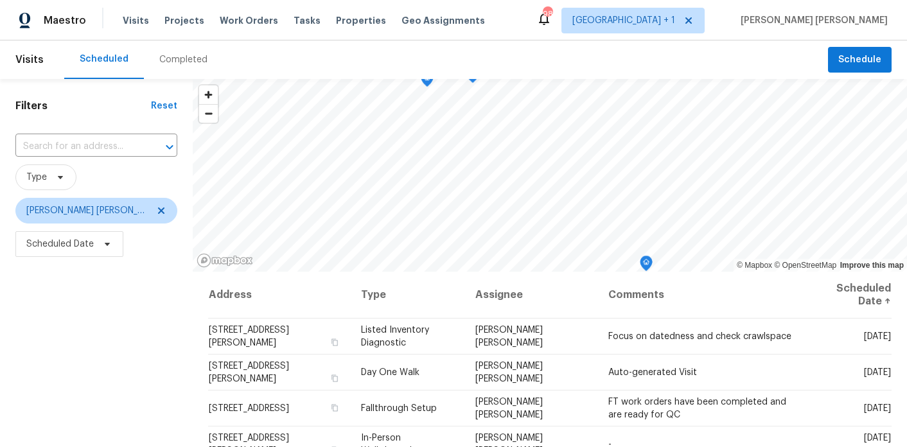
scroll to position [112, 0]
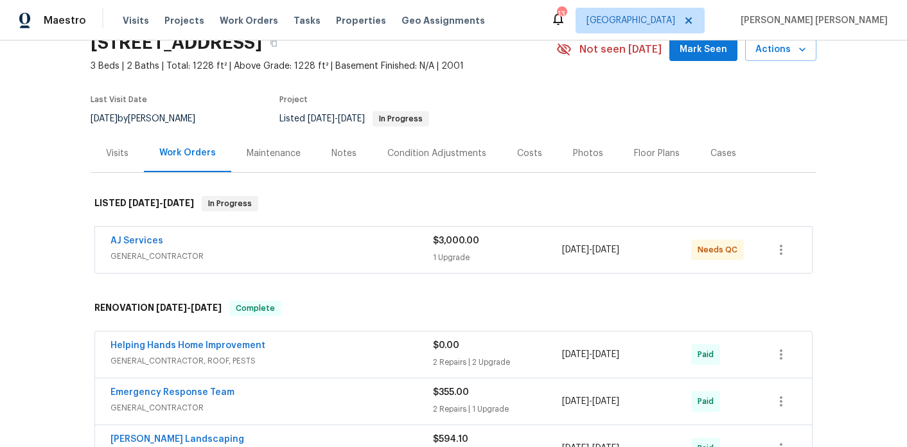
scroll to position [65, 0]
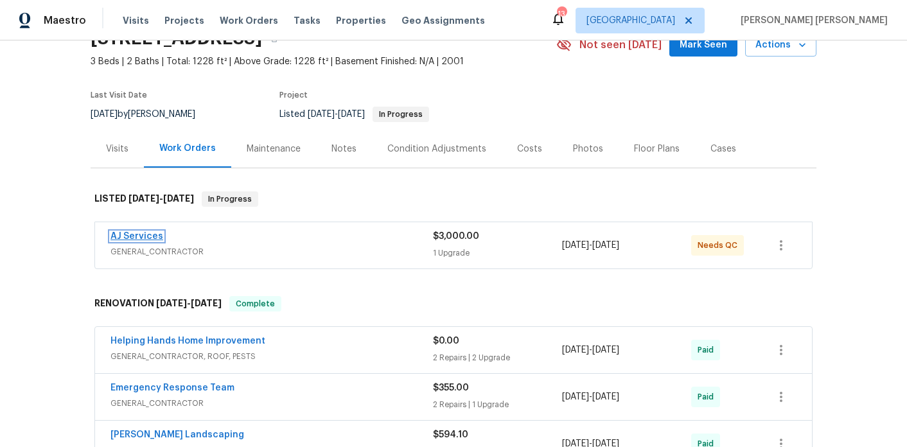
click at [145, 235] on link "AJ Services" at bounding box center [136, 236] width 53 height 9
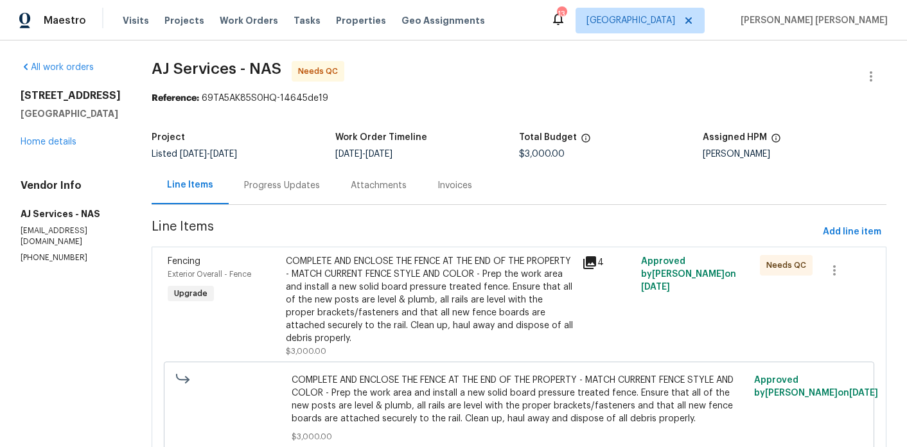
click at [278, 190] on div "Progress Updates" at bounding box center [282, 185] width 76 height 13
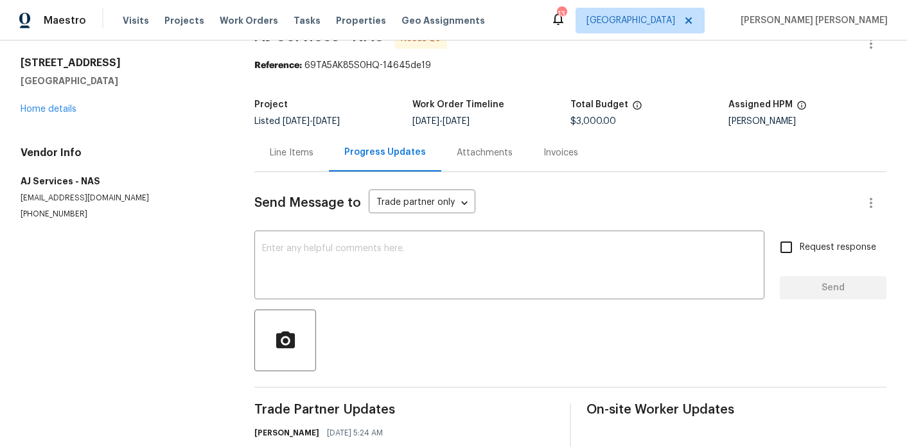
scroll to position [130, 0]
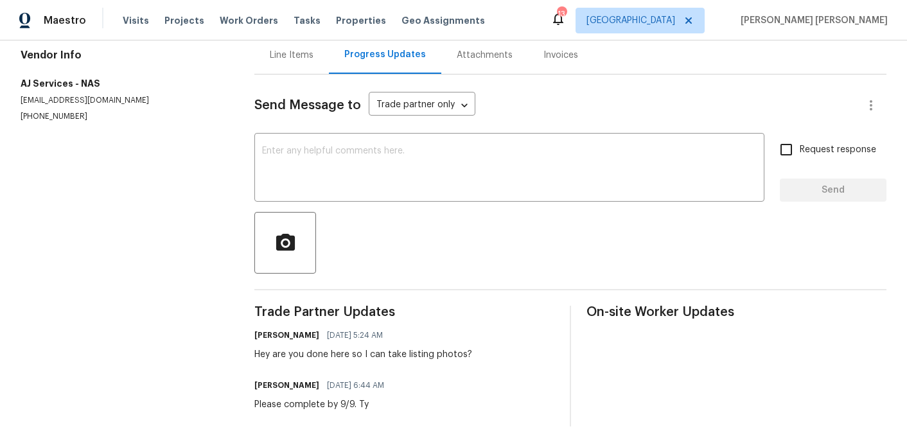
click at [287, 63] on div "Line Items" at bounding box center [291, 55] width 75 height 38
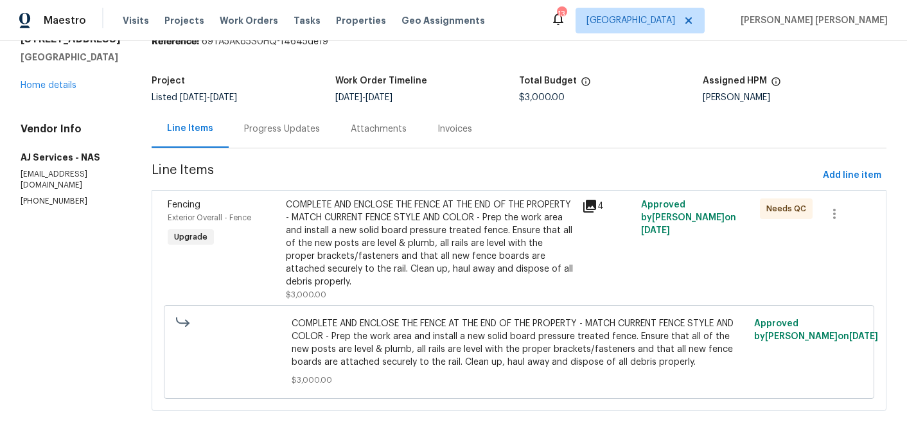
scroll to position [57, 0]
click at [384, 230] on div "COMPLETE AND ENCLOSE THE FENCE AT THE END OF THE PROPERTY - MATCH CURRENT FENCE…" at bounding box center [430, 244] width 288 height 90
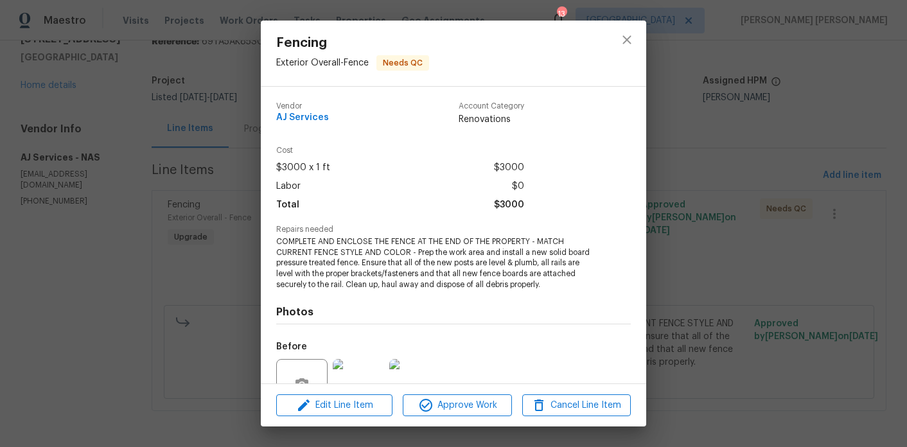
scroll to position [123, 0]
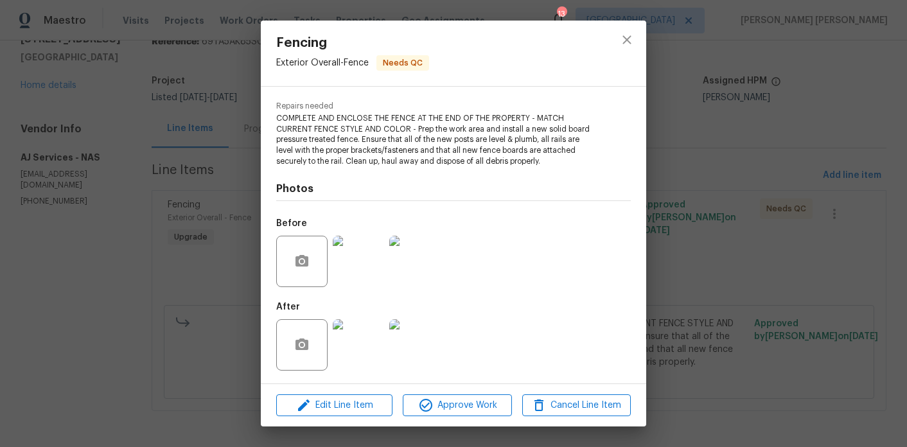
click at [362, 355] on img at bounding box center [358, 344] width 51 height 51
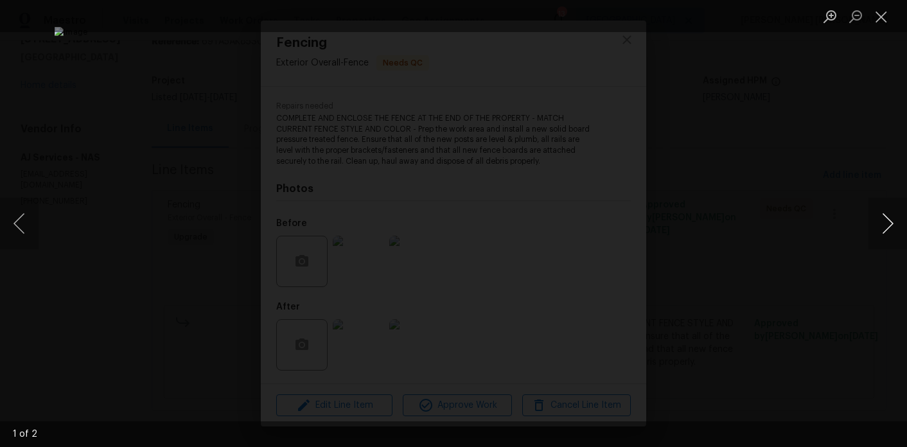
click at [885, 220] on button "Next image" at bounding box center [888, 223] width 39 height 51
click at [838, 132] on div "Lightbox" at bounding box center [453, 223] width 907 height 447
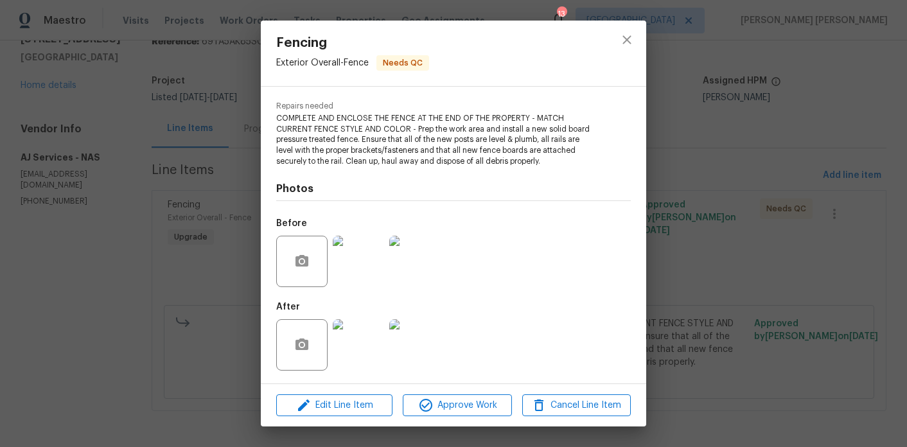
click at [813, 43] on div "Fencing Exterior Overall - Fence Needs QC Vendor AJ Services Account Category R…" at bounding box center [453, 223] width 907 height 447
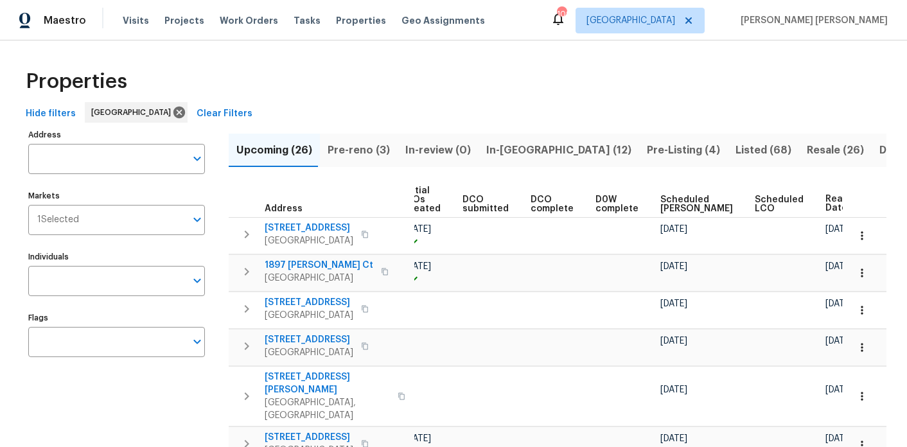
click at [826, 196] on span "Ready Date" at bounding box center [840, 204] width 28 height 18
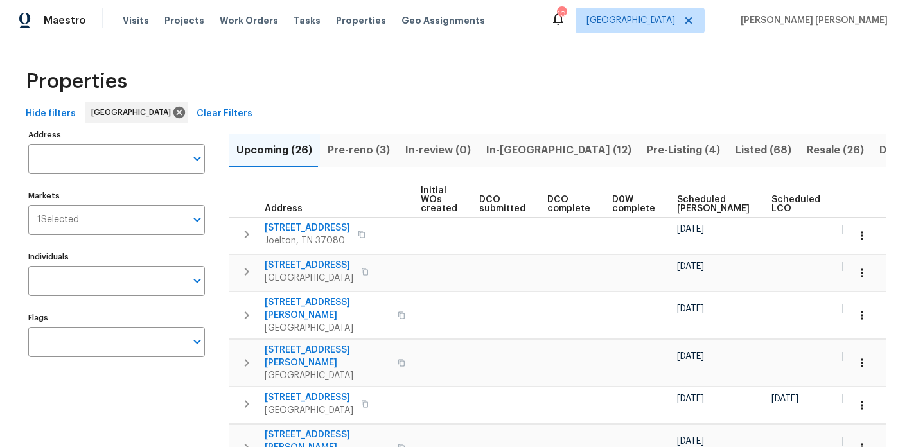
scroll to position [0, 174]
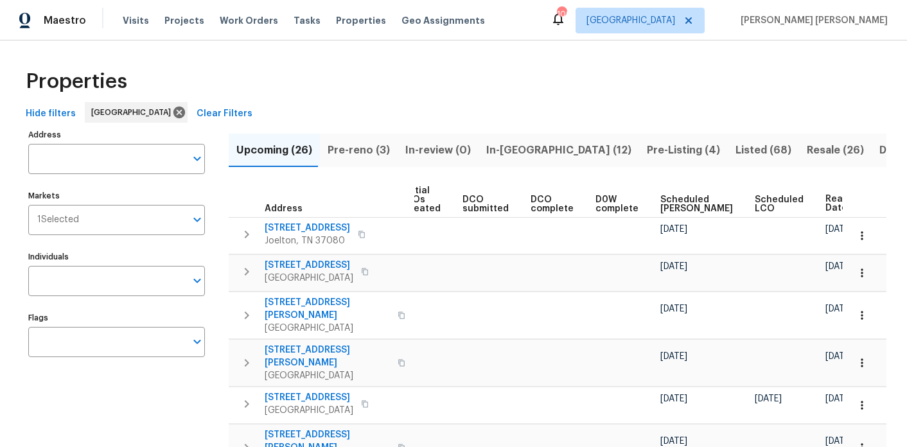
click at [826, 200] on span "Ready Date" at bounding box center [840, 204] width 28 height 18
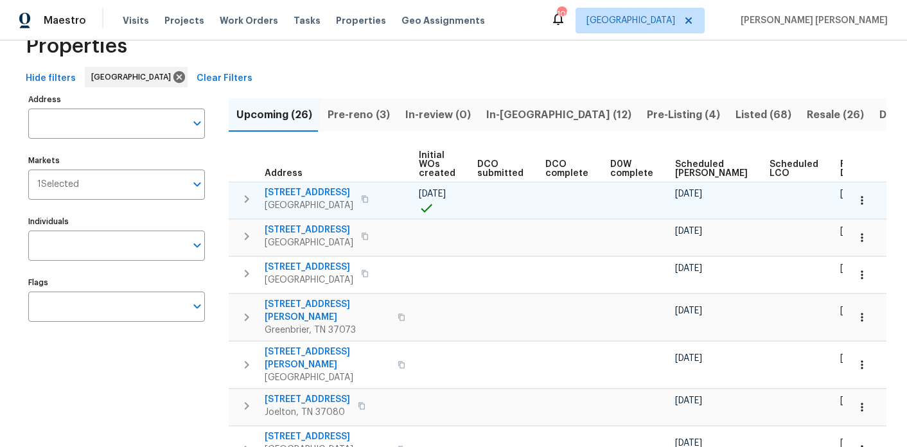
scroll to position [36, 0]
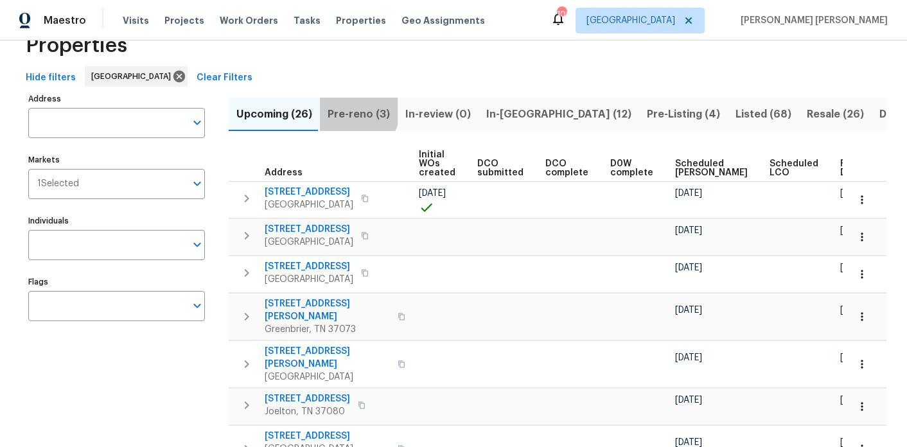
click at [351, 109] on span "Pre-reno (3)" at bounding box center [359, 114] width 62 height 18
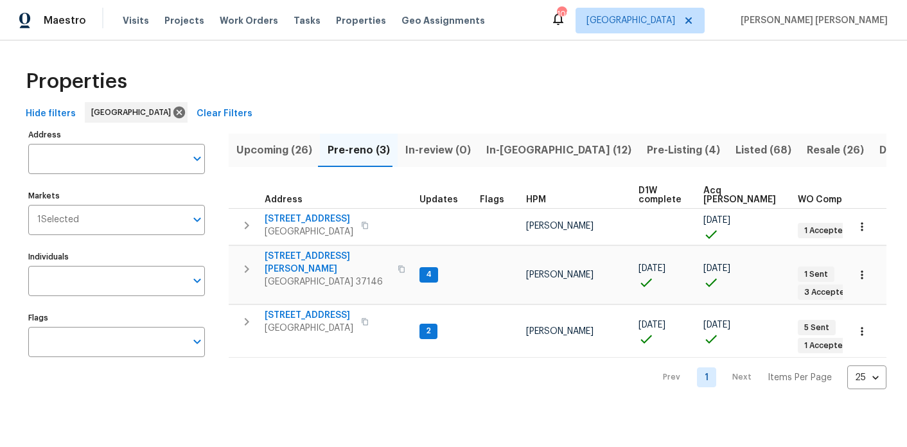
click at [270, 147] on span "Upcoming (26)" at bounding box center [274, 150] width 76 height 18
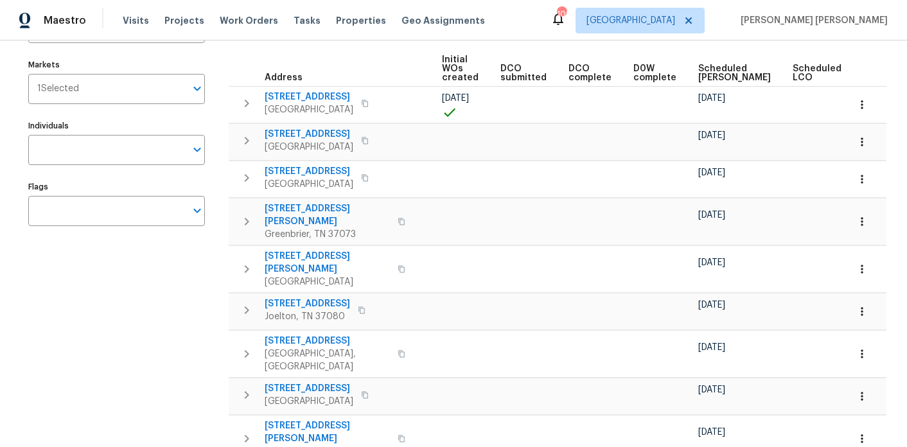
scroll to position [0, 159]
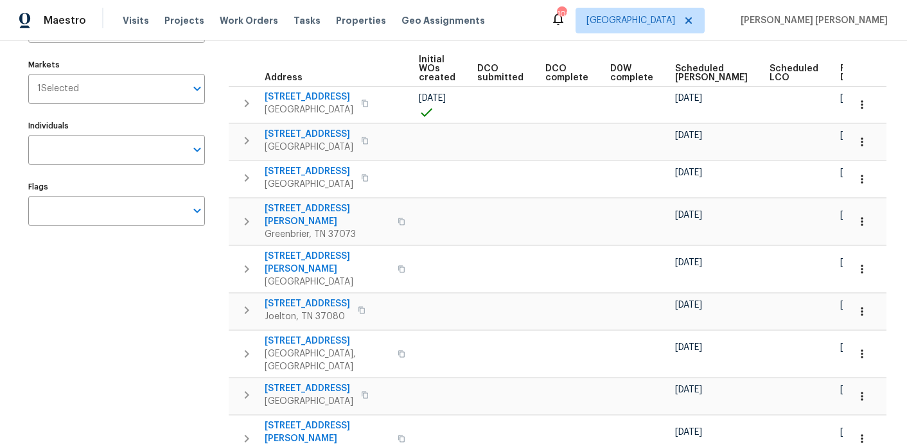
click at [840, 68] on span "Ready Date" at bounding box center [854, 73] width 28 height 18
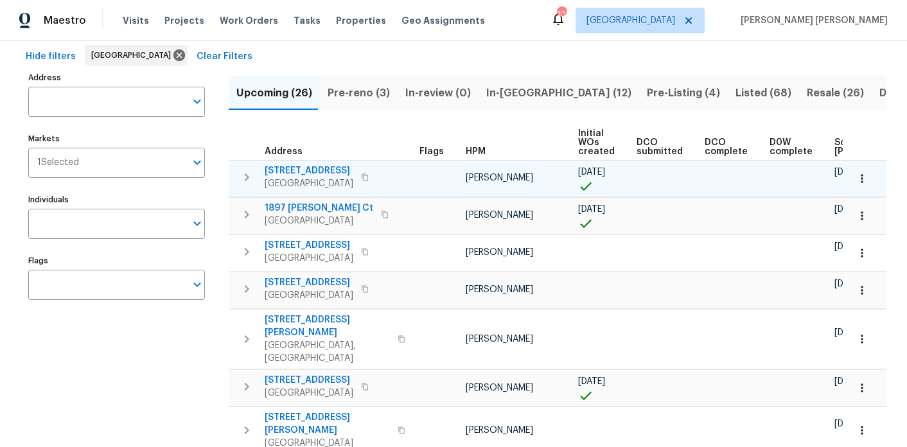
scroll to position [0, 174]
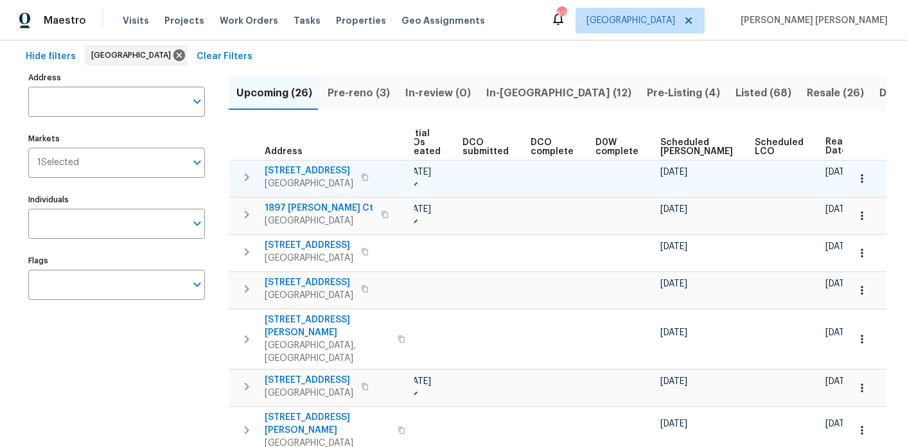
click at [292, 170] on span "[STREET_ADDRESS]" at bounding box center [309, 170] width 89 height 13
click at [861, 176] on icon "button" at bounding box center [862, 178] width 13 height 13
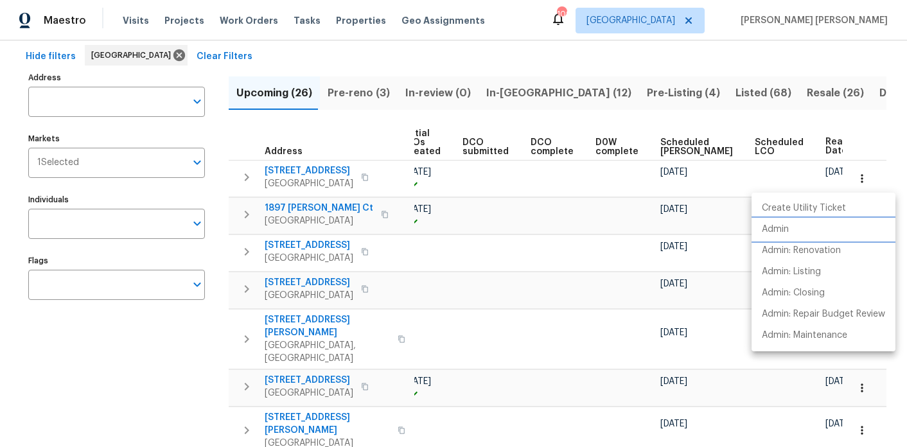
click at [806, 235] on li "Admin" at bounding box center [824, 229] width 144 height 21
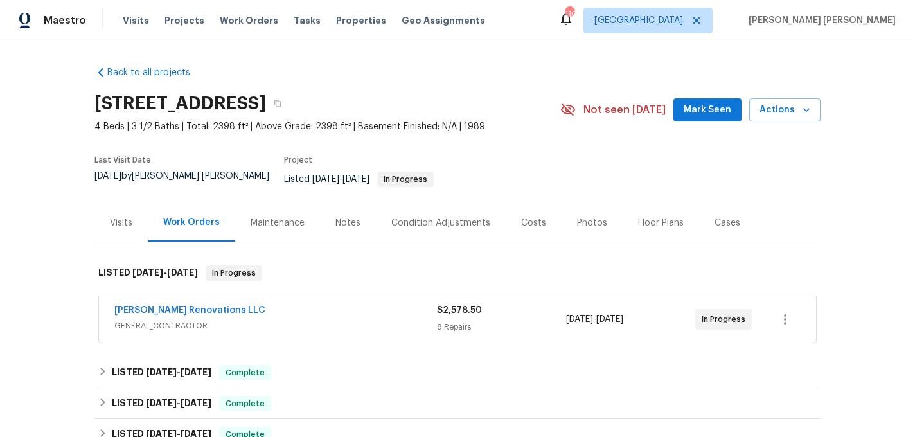
scroll to position [102, 0]
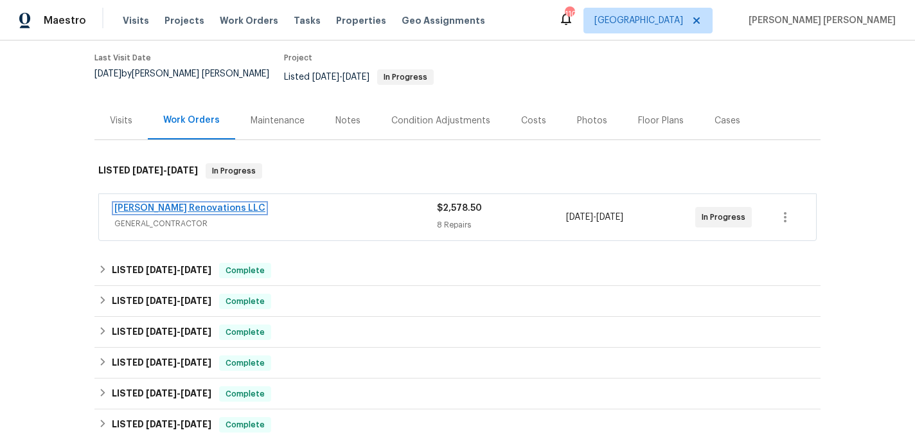
click at [199, 204] on link "[PERSON_NAME] Renovations LLC" at bounding box center [189, 208] width 151 height 9
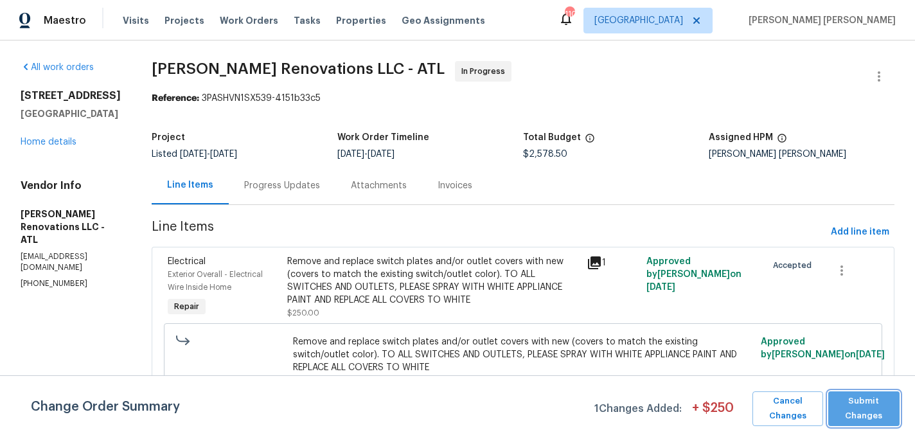
click at [853, 422] on span "Submit Changes" at bounding box center [864, 409] width 59 height 30
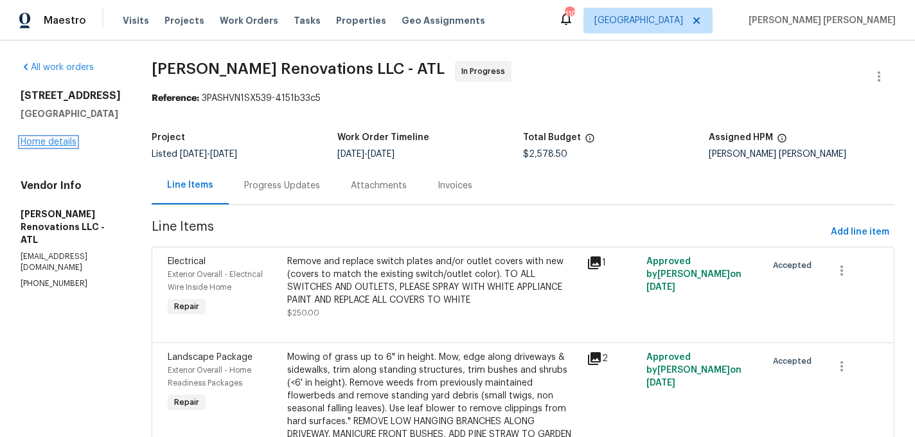
click at [57, 142] on link "Home details" at bounding box center [49, 141] width 56 height 9
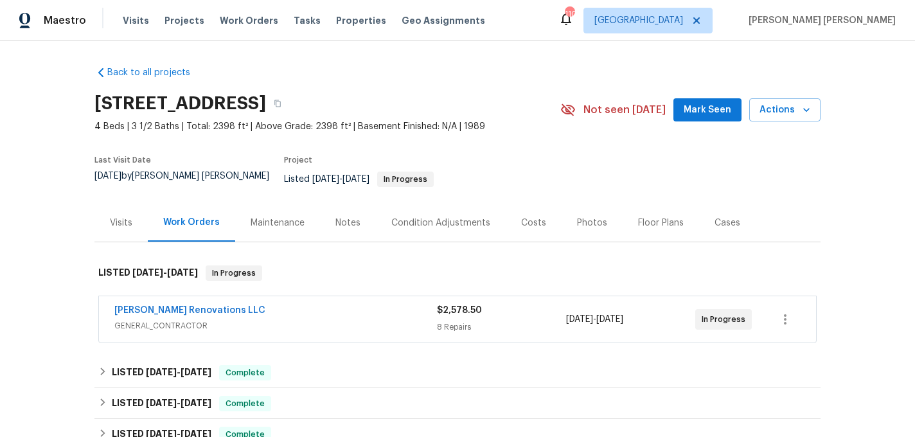
click at [344, 217] on div "Notes" at bounding box center [347, 223] width 25 height 13
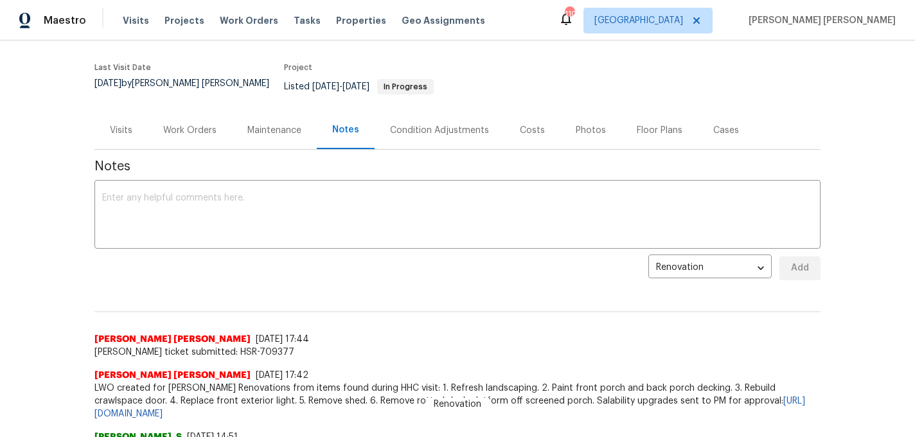
scroll to position [166, 0]
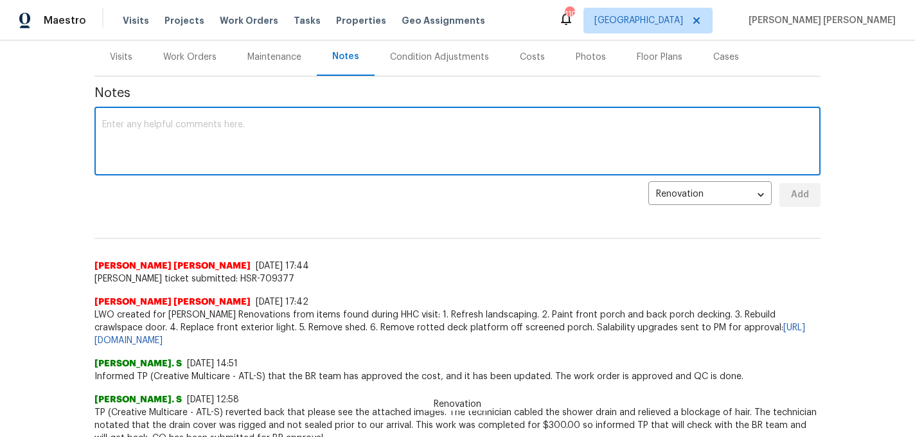
click at [334, 128] on textarea at bounding box center [457, 142] width 711 height 45
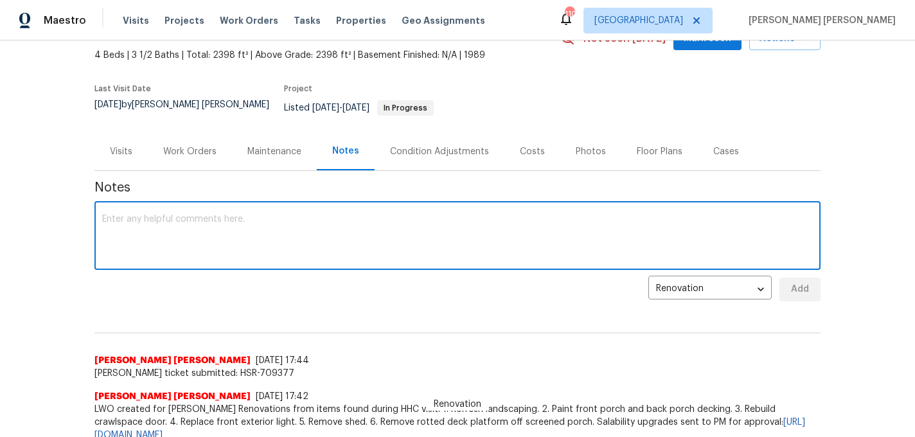
scroll to position [0, 0]
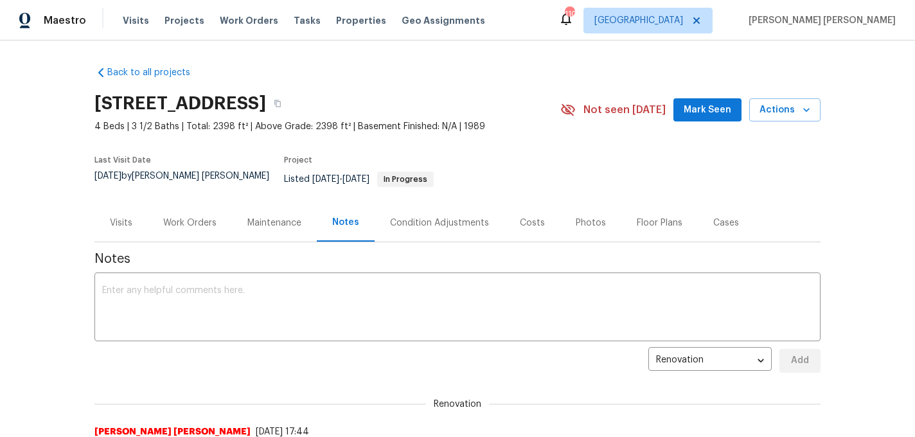
click at [128, 220] on div "Visits" at bounding box center [120, 223] width 53 height 38
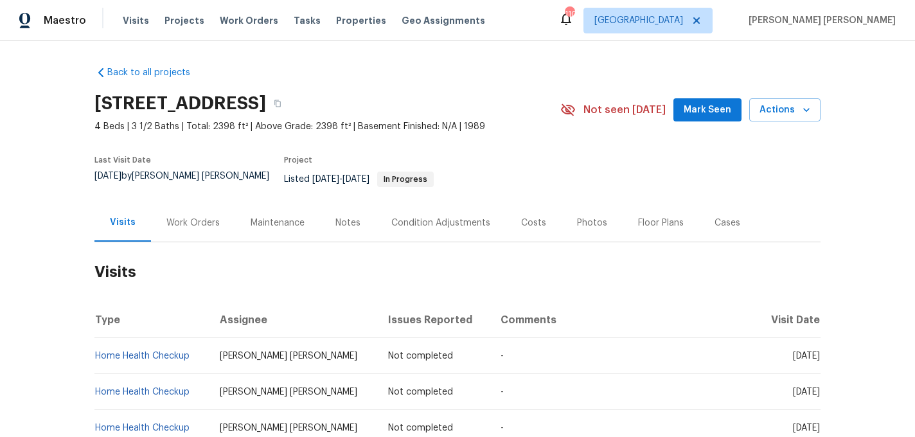
click at [333, 221] on div "Notes" at bounding box center [348, 223] width 56 height 38
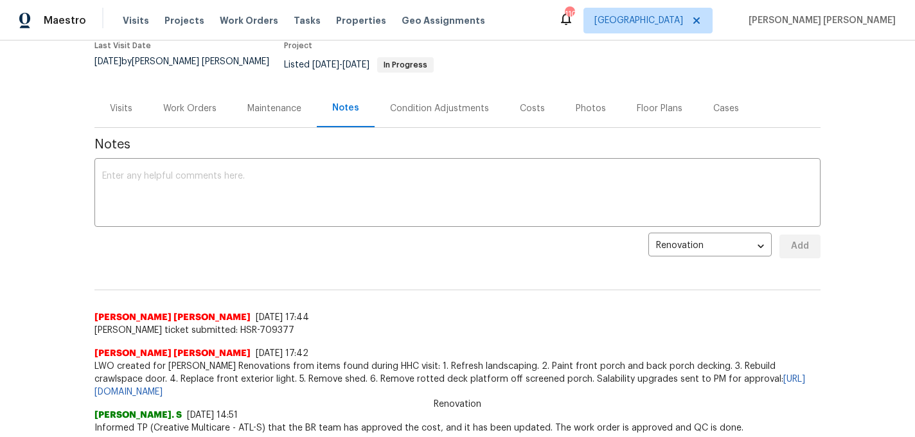
scroll to position [76, 0]
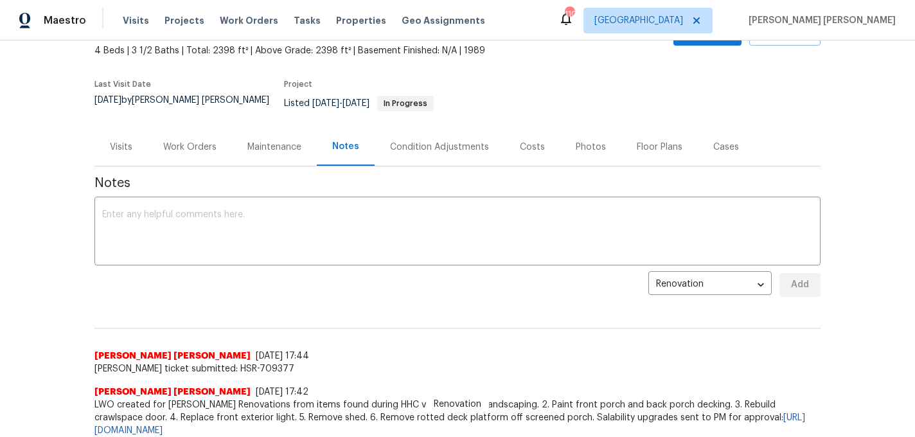
click at [112, 141] on div "Visits" at bounding box center [121, 147] width 22 height 13
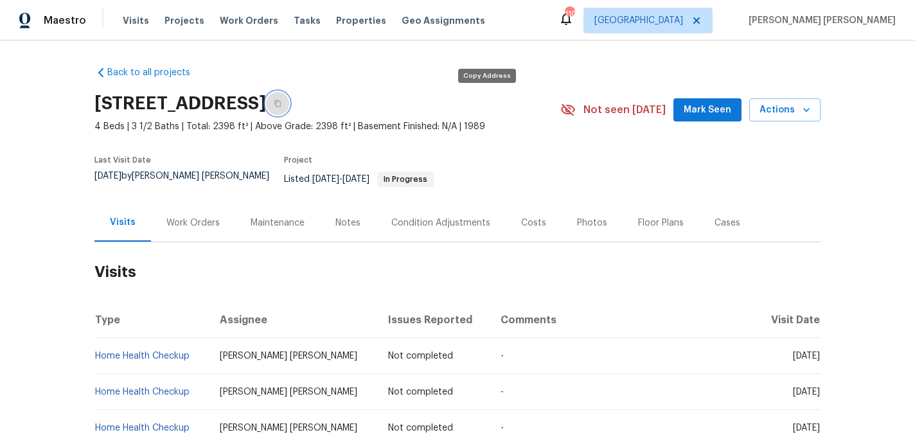
click at [289, 108] on button "button" at bounding box center [277, 103] width 23 height 23
click at [812, 125] on div "180 Antebellum Way, Fayetteville, GA 30215 4 Beds | 3 1/2 Baths | Total: 2398 f…" at bounding box center [457, 110] width 726 height 46
click at [810, 119] on button "Actions" at bounding box center [784, 110] width 71 height 24
